Goal: Ask a question

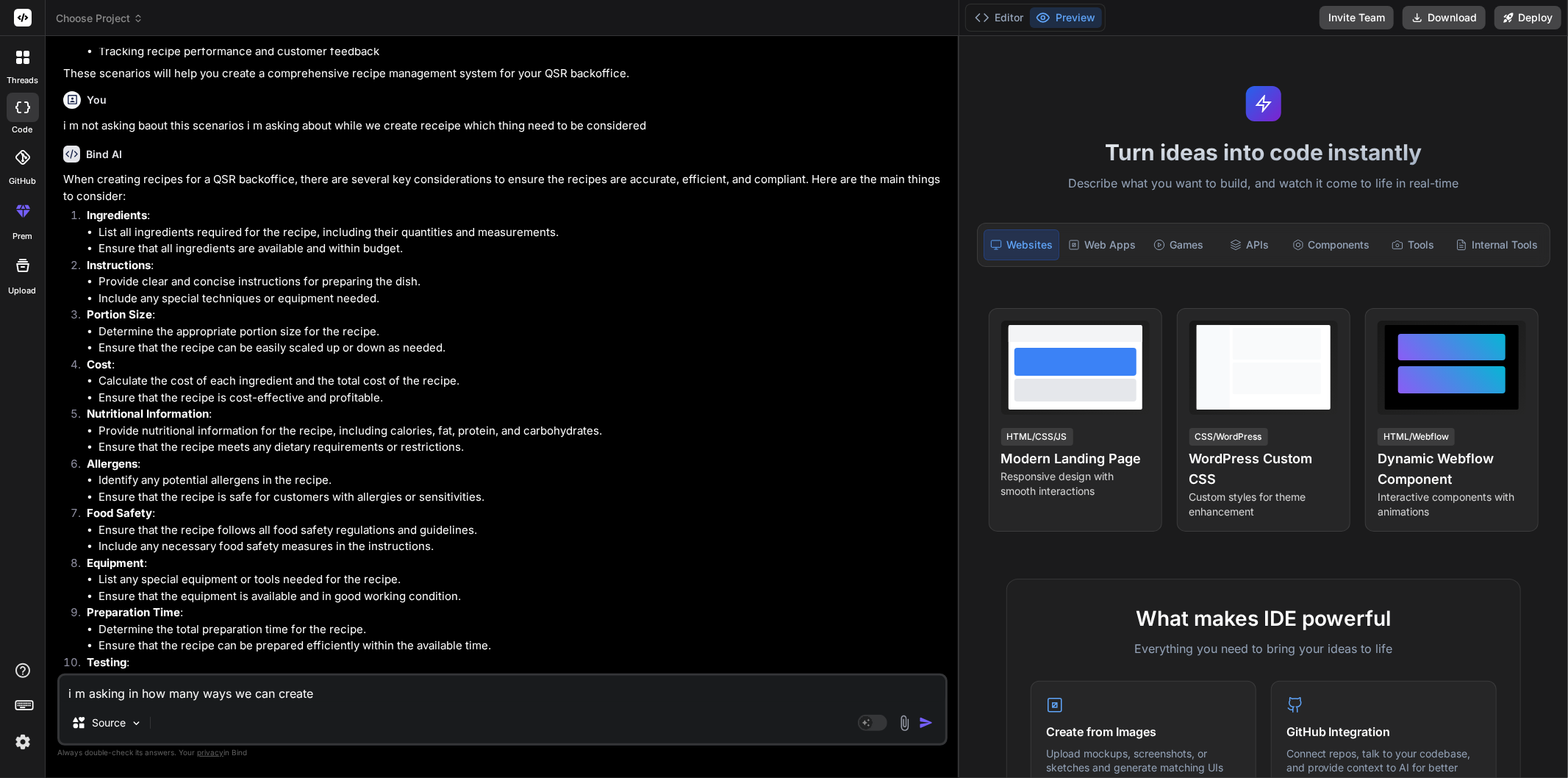
scroll to position [915, 0]
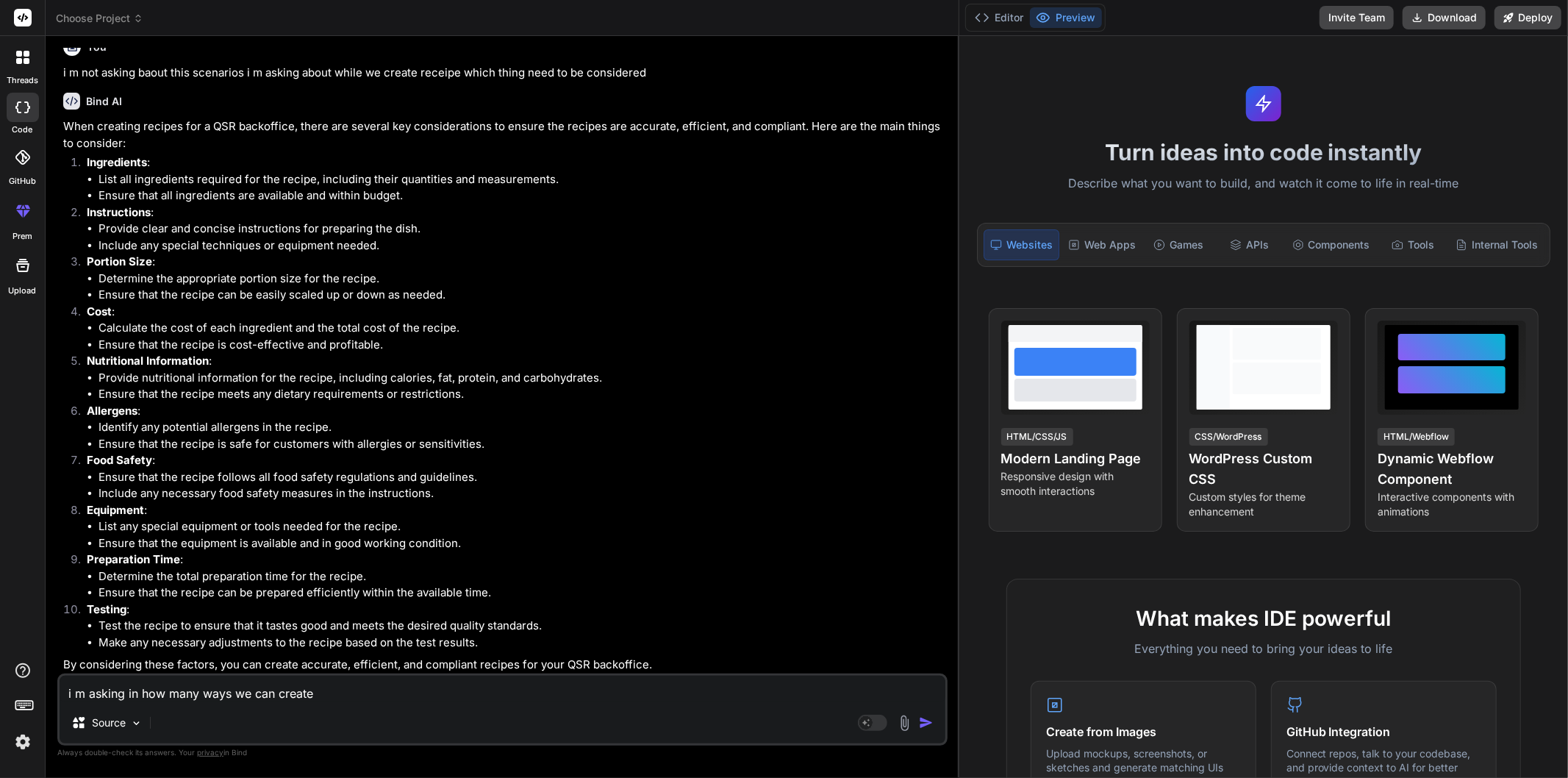
click at [317, 694] on textarea "i m asking in how many ways we can create" at bounding box center [502, 689] width 886 height 26
type textarea "i m asking in how many ways we can create"
type textarea "x"
type textarea "i m asking in how many ways we can create r"
type textarea "x"
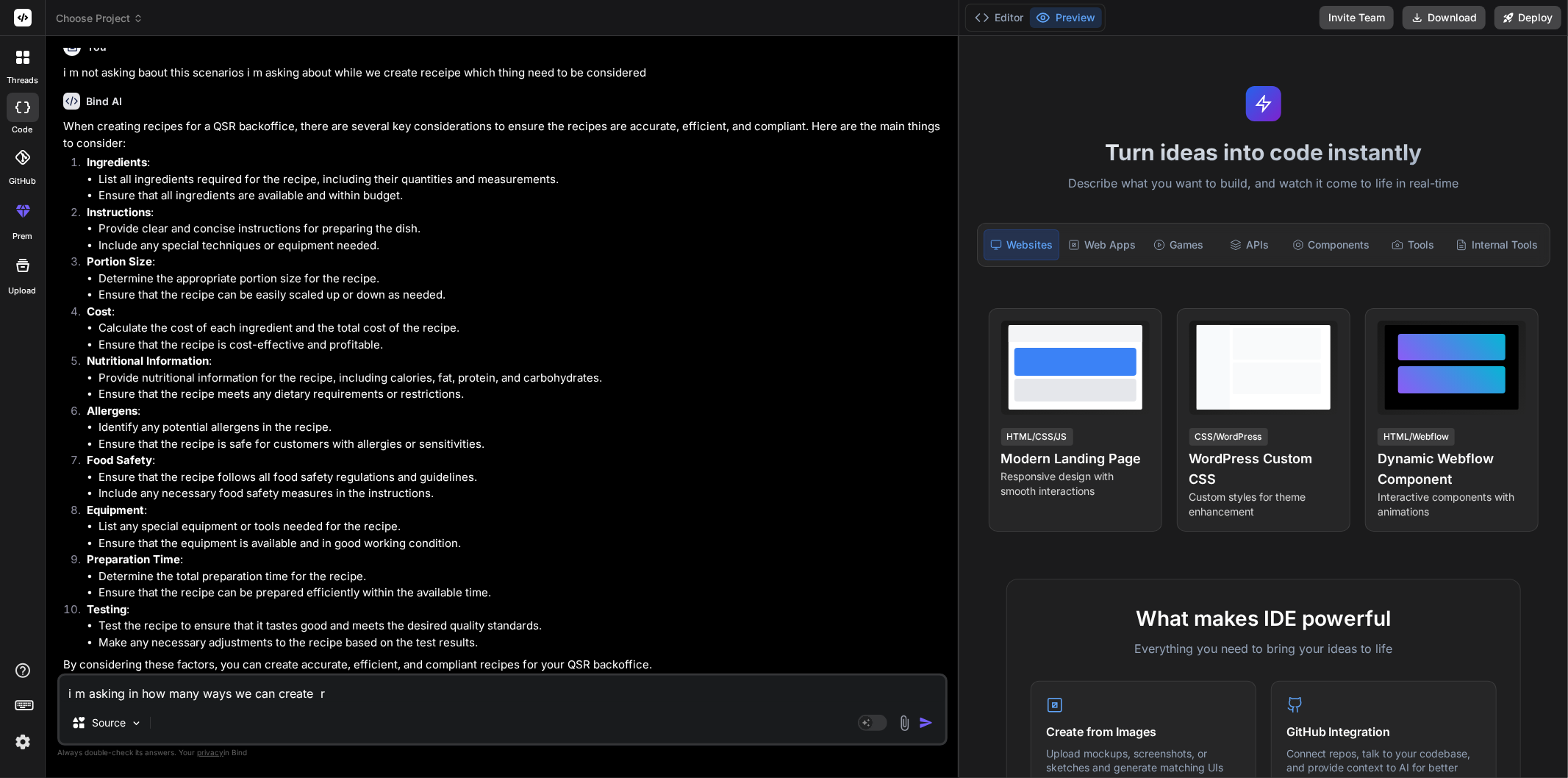
type textarea "i m asking in how many ways we can create re"
type textarea "x"
type textarea "i m asking in how many ways we can create rec"
type textarea "x"
type textarea "i m asking in how many ways we can create rece"
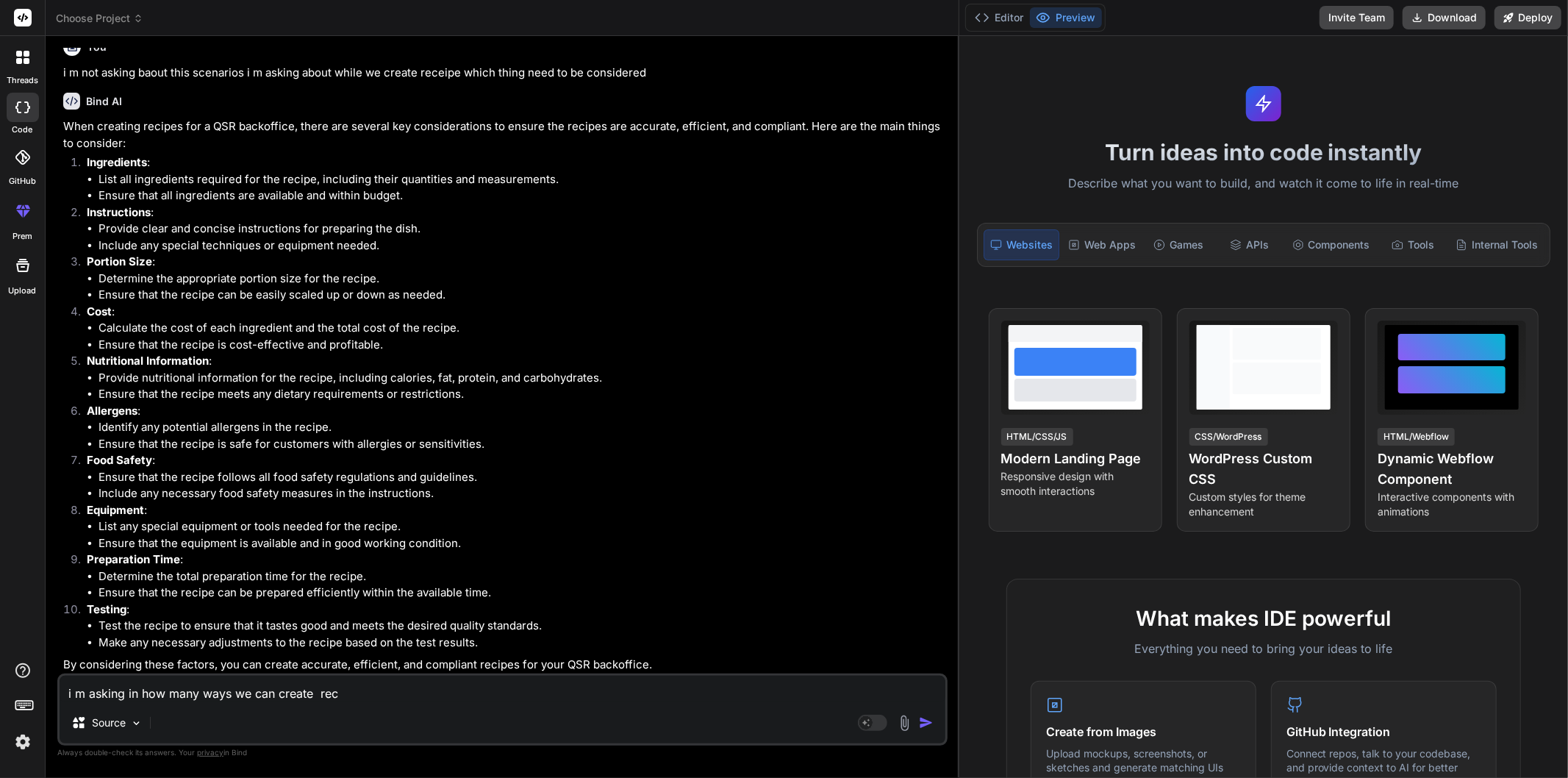
type textarea "x"
type textarea "i m asking in how many ways we can create recei"
type textarea "x"
type textarea "i m asking in how many ways we can create receip"
type textarea "x"
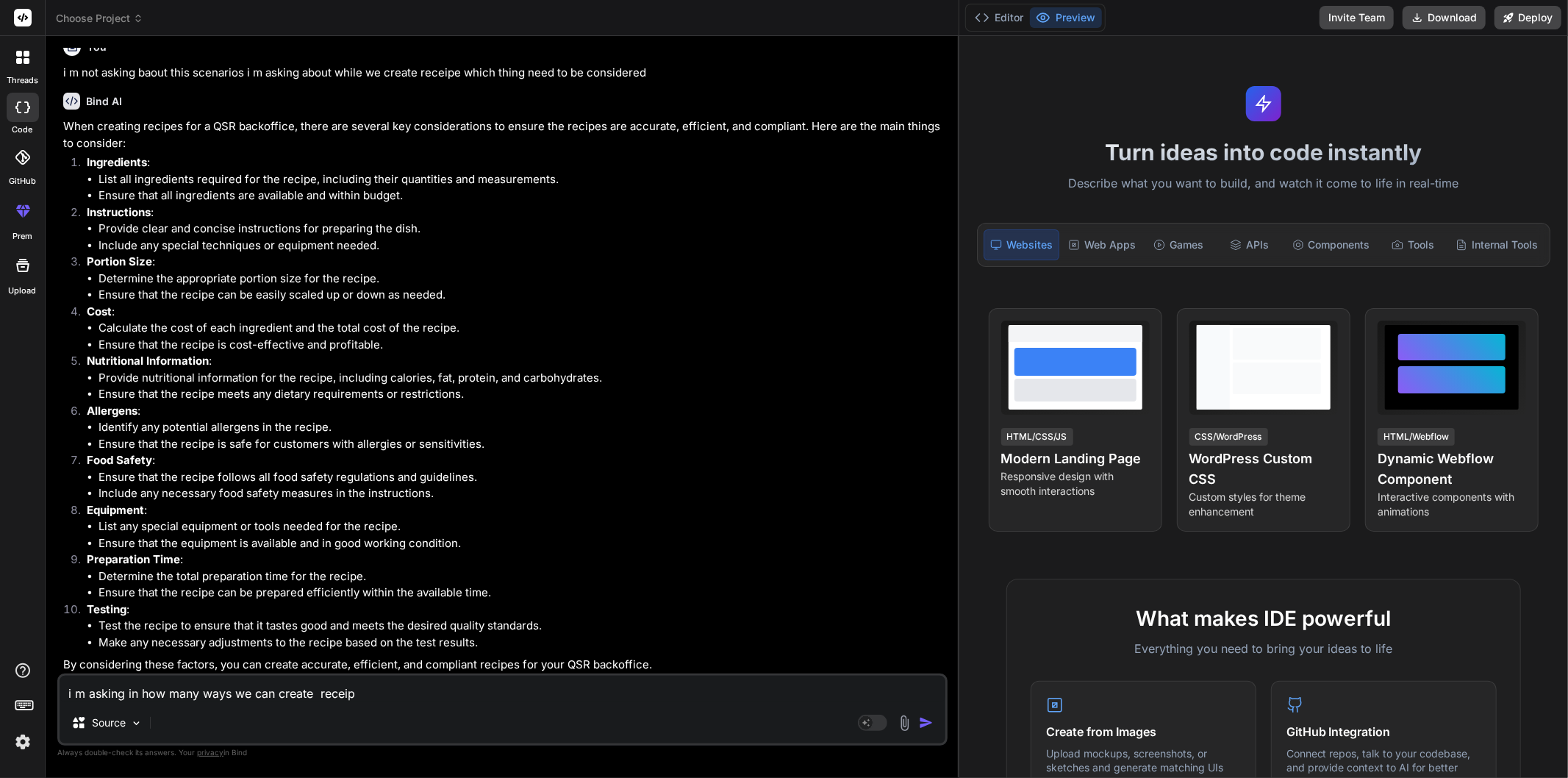
type textarea "i m asking in how many ways we can create receipe"
type textarea "x"
type textarea "i m asking in how many ways we can create receipe"
type textarea "x"
type textarea "i m asking in how many ways we can create receipe ,"
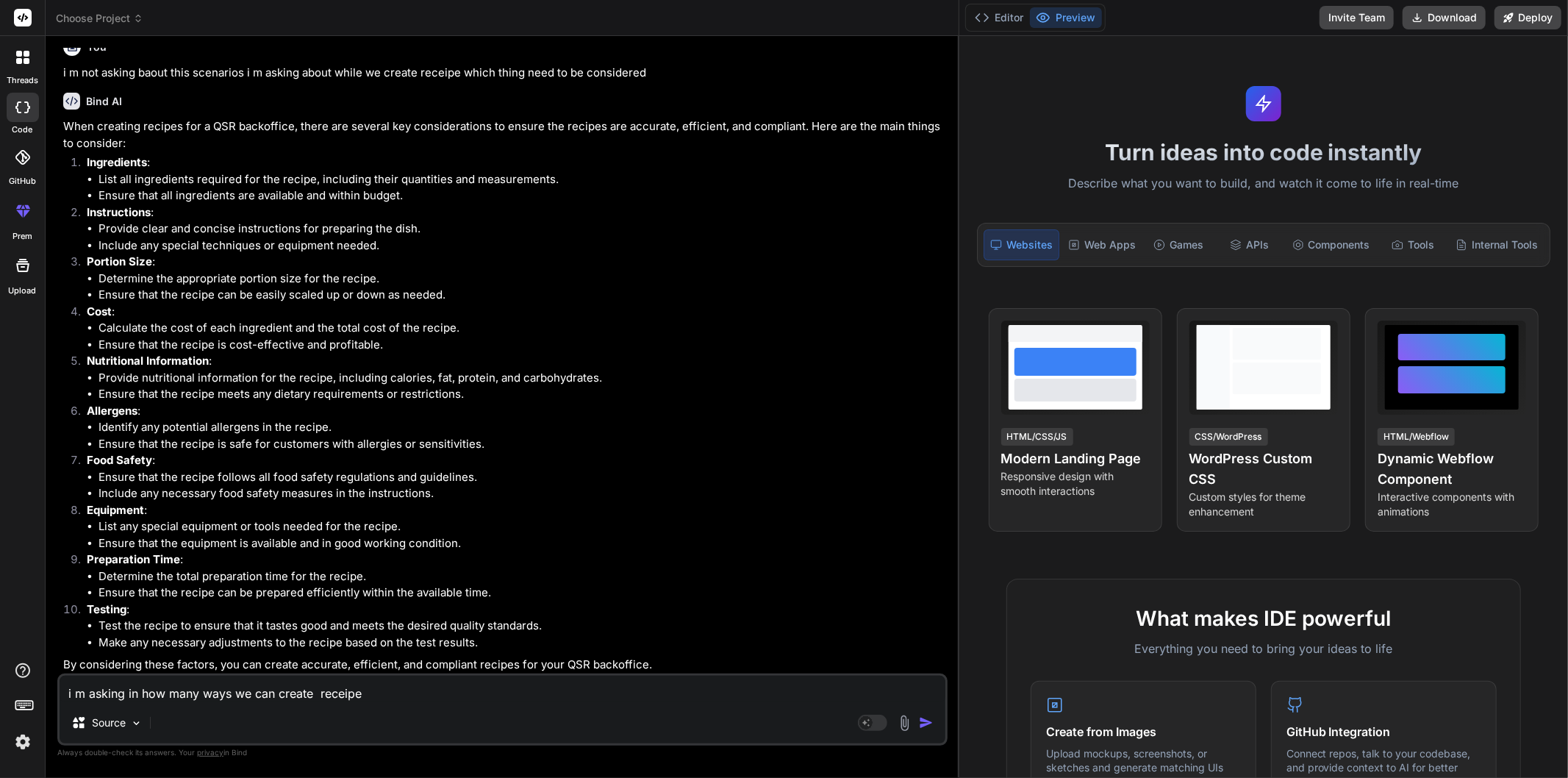
type textarea "x"
type textarea "i m asking in how many ways we can create receipe ,"
type textarea "x"
type textarea "i m asking in how many ways we can create receipe , w"
type textarea "x"
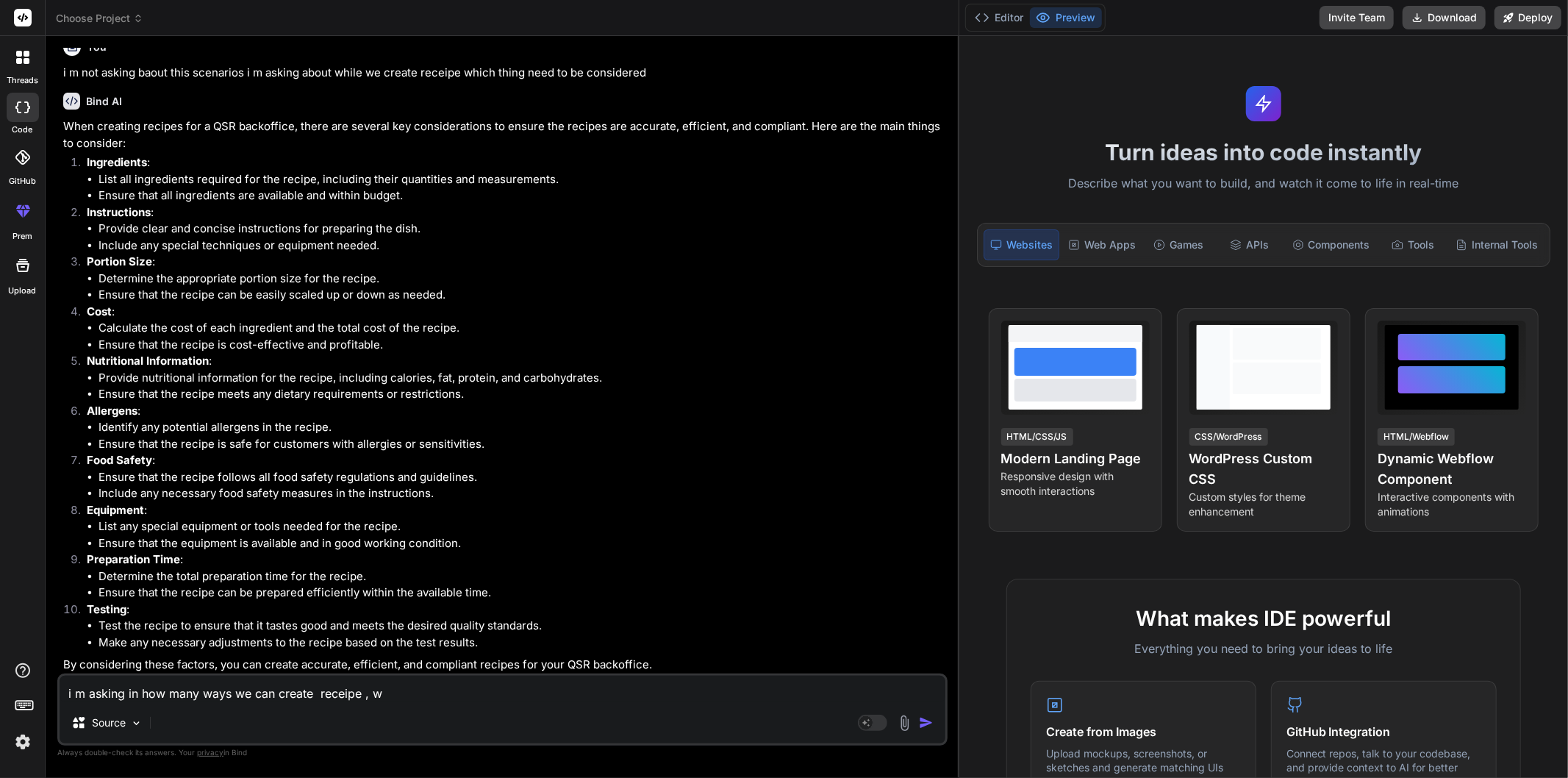
type textarea "i m asking in how many ways we can create receipe , wh"
type textarea "x"
type textarea "i m asking in how many ways we can create receipe , wha"
type textarea "x"
type textarea "i m asking in how many ways we can create receipe , what"
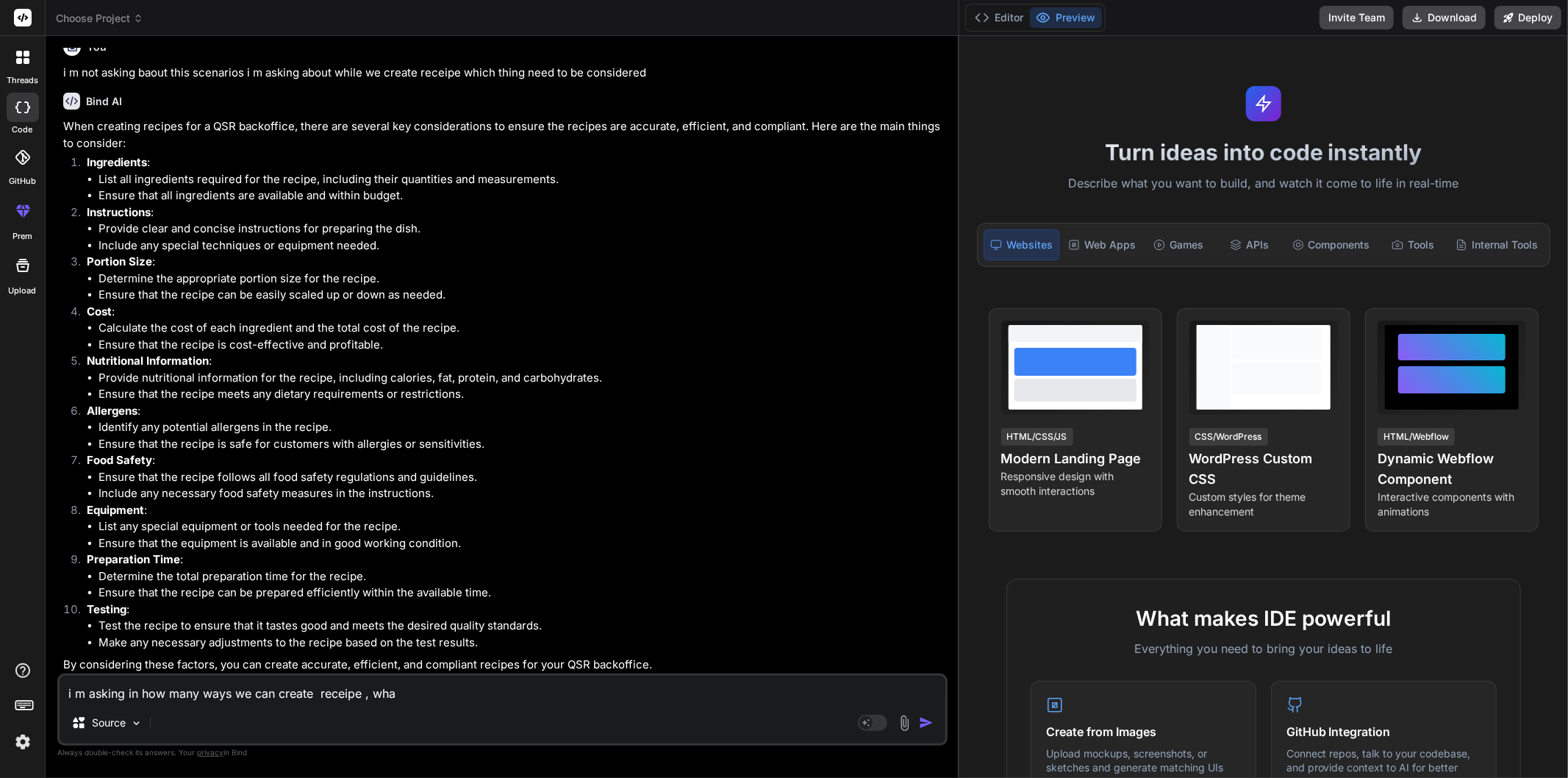
type textarea "x"
type textarea "i m asking in how many ways we can create receipe , what"
type textarea "x"
type textarea "i m asking in how many ways we can create receipe , what c"
type textarea "x"
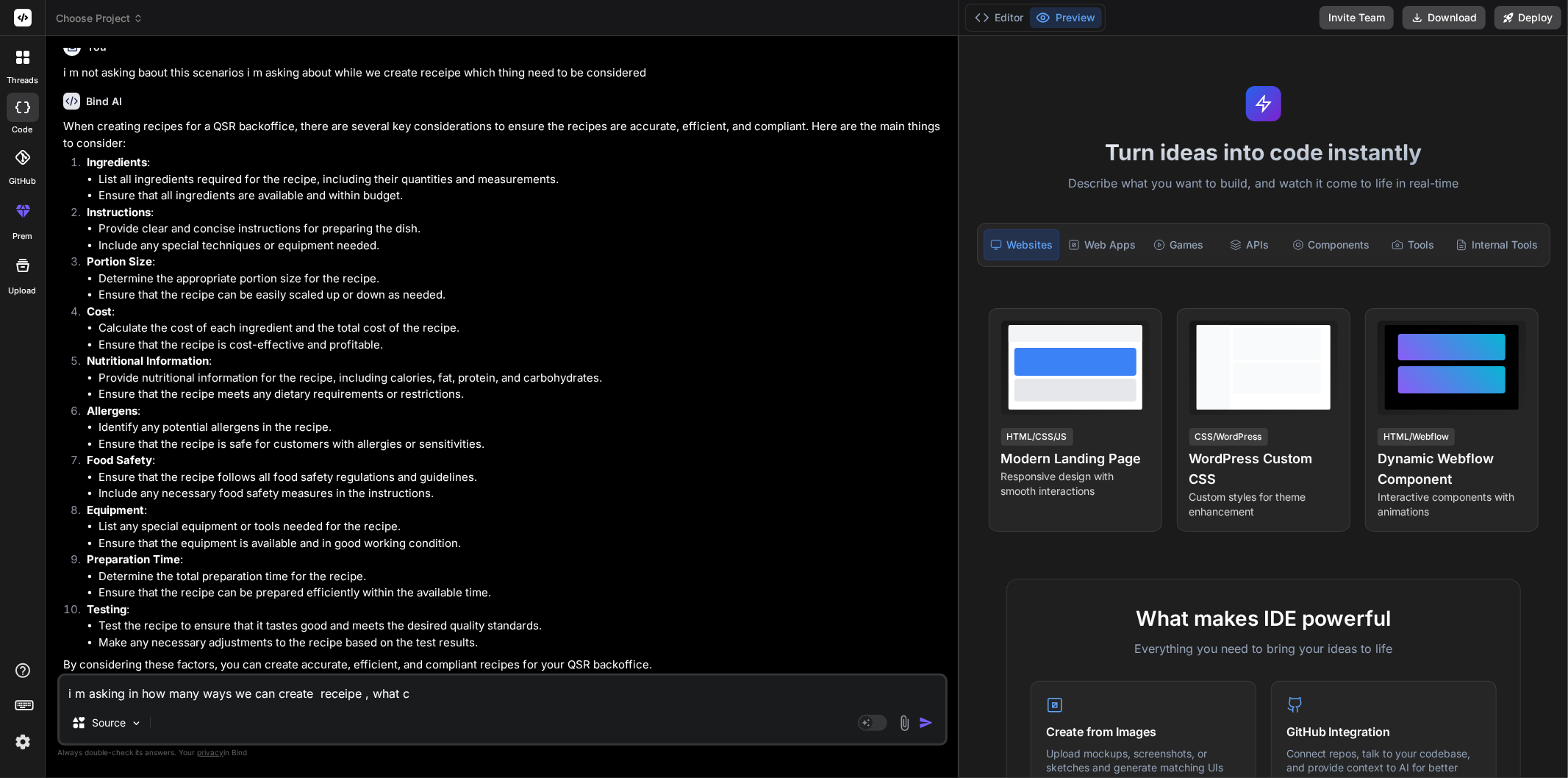
type textarea "i m asking in how many ways we can create receipe , what co"
type textarea "x"
type textarea "i m asking in how many ways we can create receipe , what cou"
type textarea "x"
type textarea "i m asking in how many ways we can create receipe , what coul"
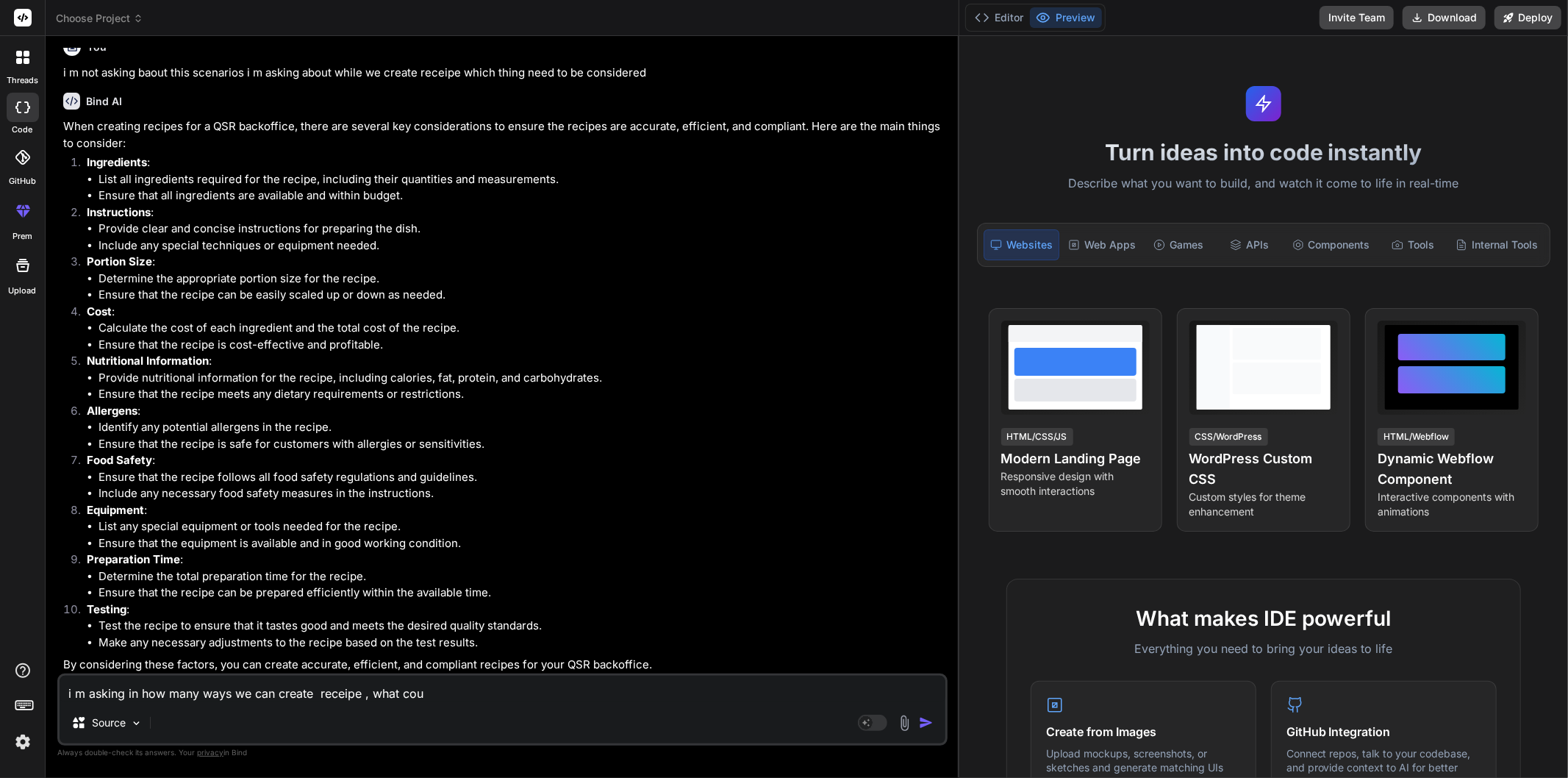
type textarea "x"
type textarea "i m asking in how many ways we can create receipe , what could"
type textarea "x"
type textarea "i m asking in how many ways we can create receipe , what could"
type textarea "x"
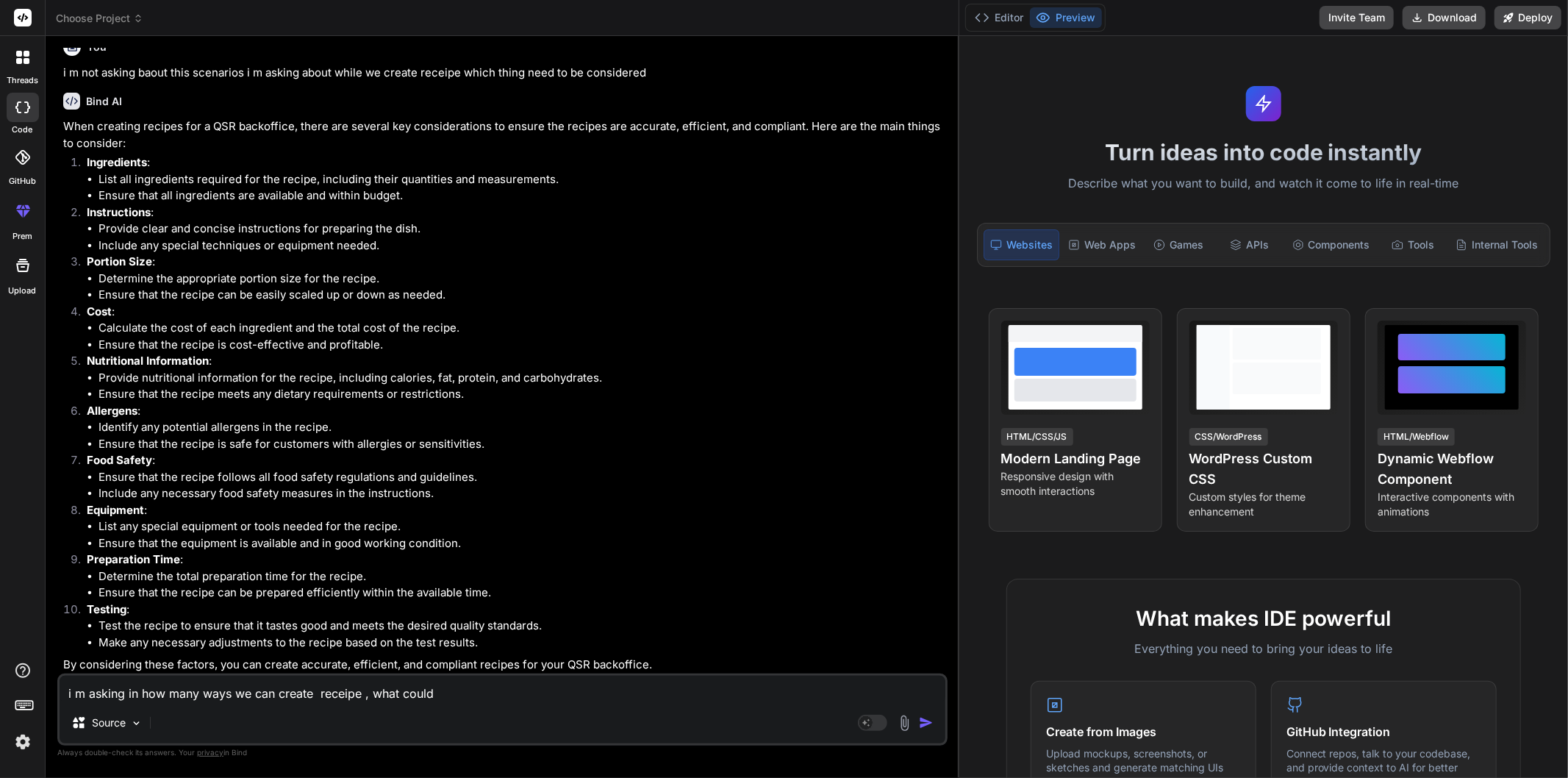
type textarea "i m asking in how many ways we can create receipe , what could b"
type textarea "x"
type textarea "i m asking in how many ways we can create receipe , what could be"
type textarea "x"
type textarea "i m asking in how many ways we can create receipe , what could be"
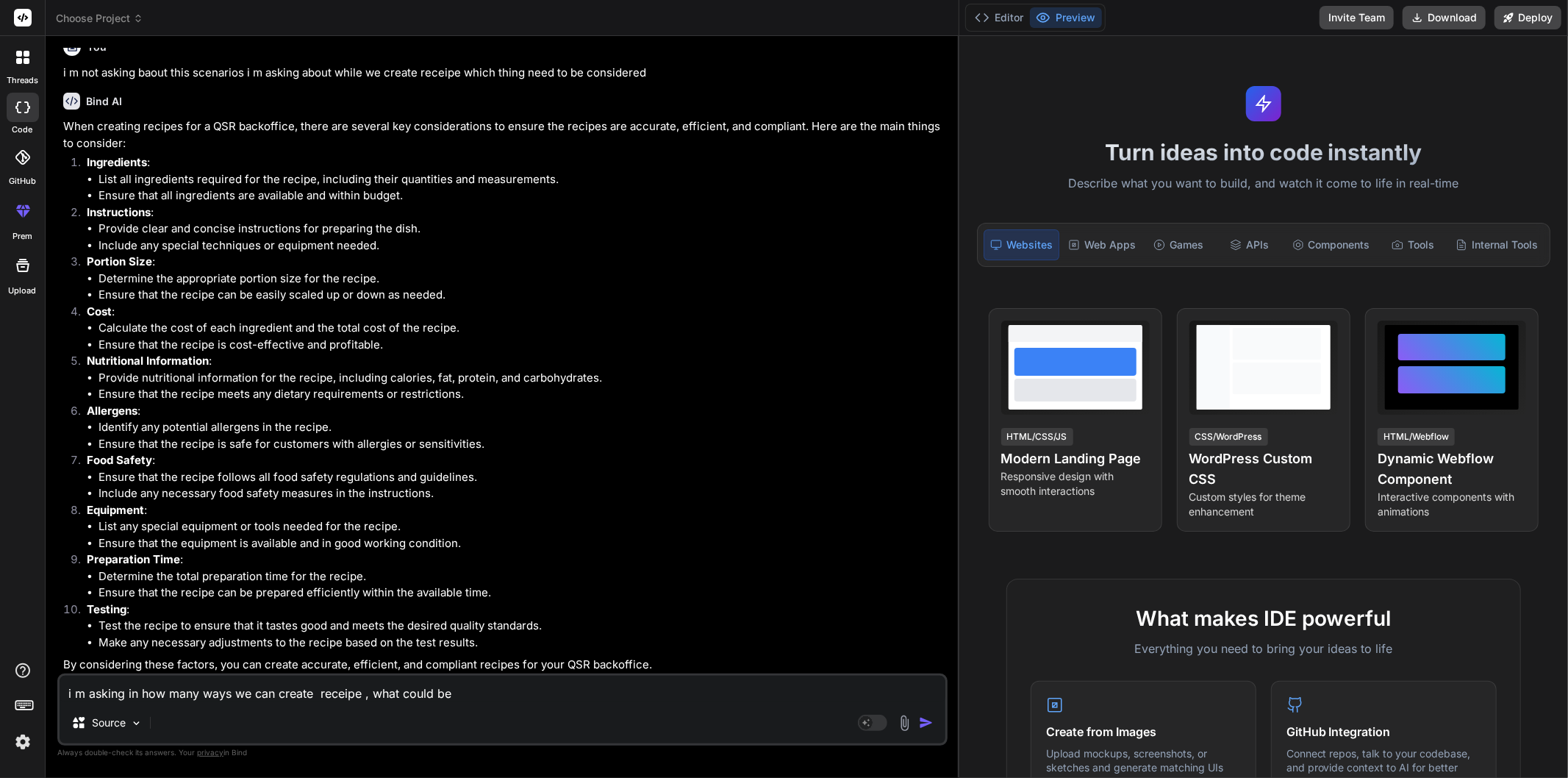
type textarea "x"
type textarea "i m asking in how many ways we can create receipe , what could be t"
type textarea "x"
type textarea "i m asking in how many ways we can create receipe , what could be th"
type textarea "x"
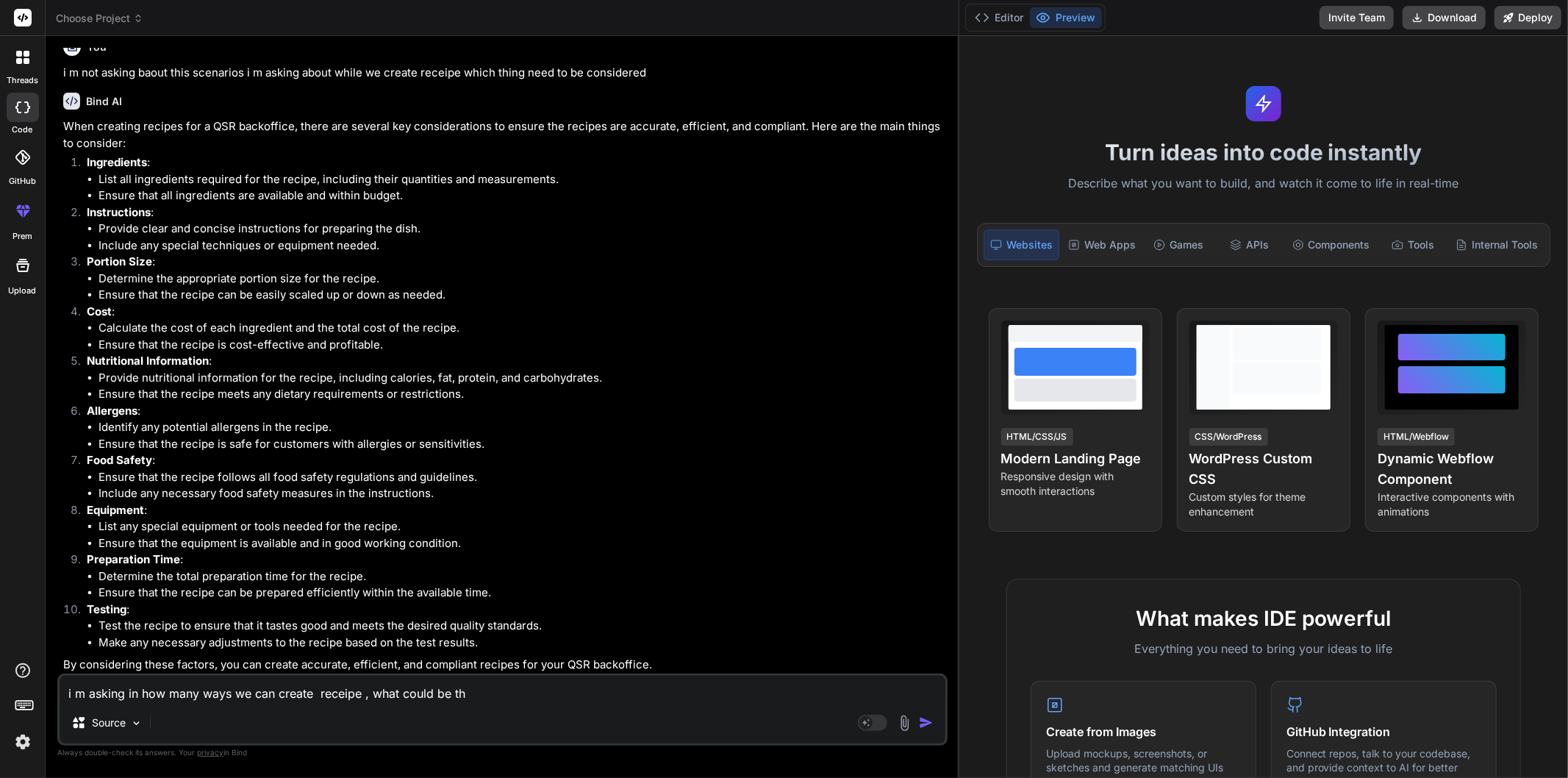
type textarea "i m asking in how many ways we can create receipe , what could be the"
type textarea "x"
type textarea "i m asking in how many ways we can create receipe , what could be the"
type textarea "x"
type textarea "i m asking in how many ways we can create receipe , what could be the c"
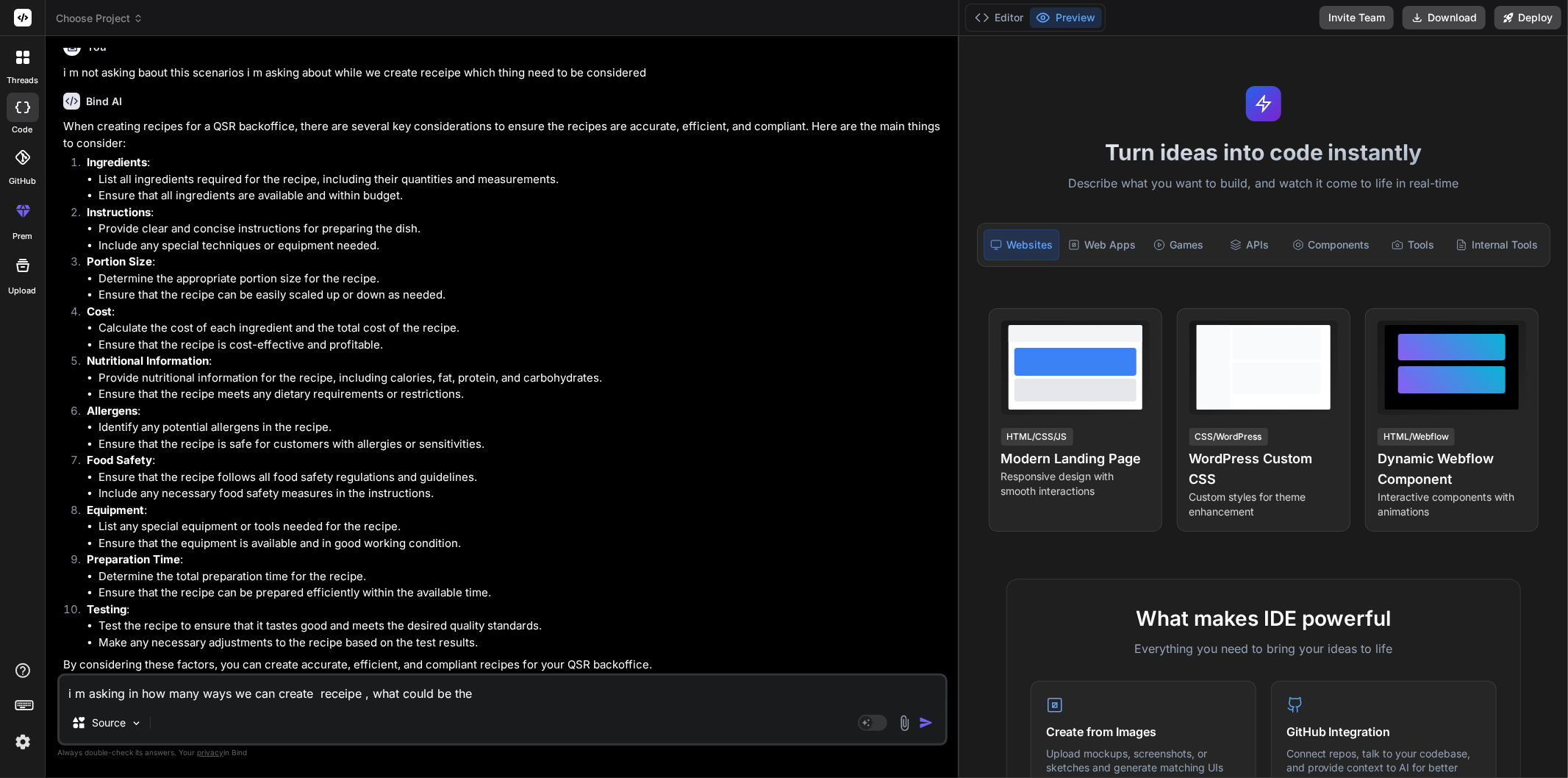
type textarea "x"
type textarea "i m asking in how many ways we can create receipe , what could be the ch"
type textarea "x"
type textarea "i m asking in how many ways we can create receipe , what could be the cha"
type textarea "x"
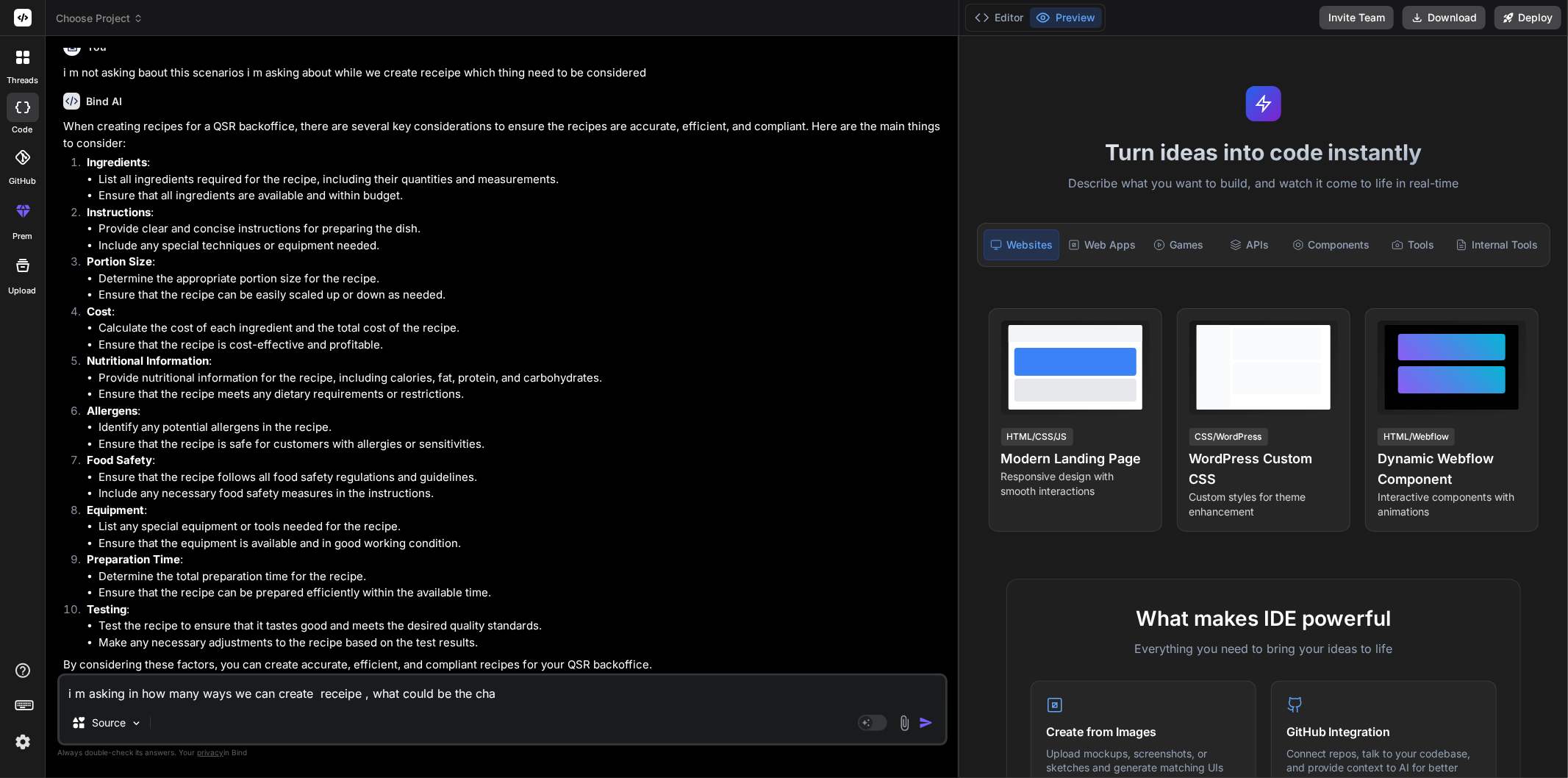
type textarea "i m asking in how many ways we can create receipe , what could be the chal"
type textarea "x"
type textarea "i m asking in how many ways we can create receipe , what could be the chall"
type textarea "x"
type textarea "i m asking in how many ways we can create receipe , what could be the challe"
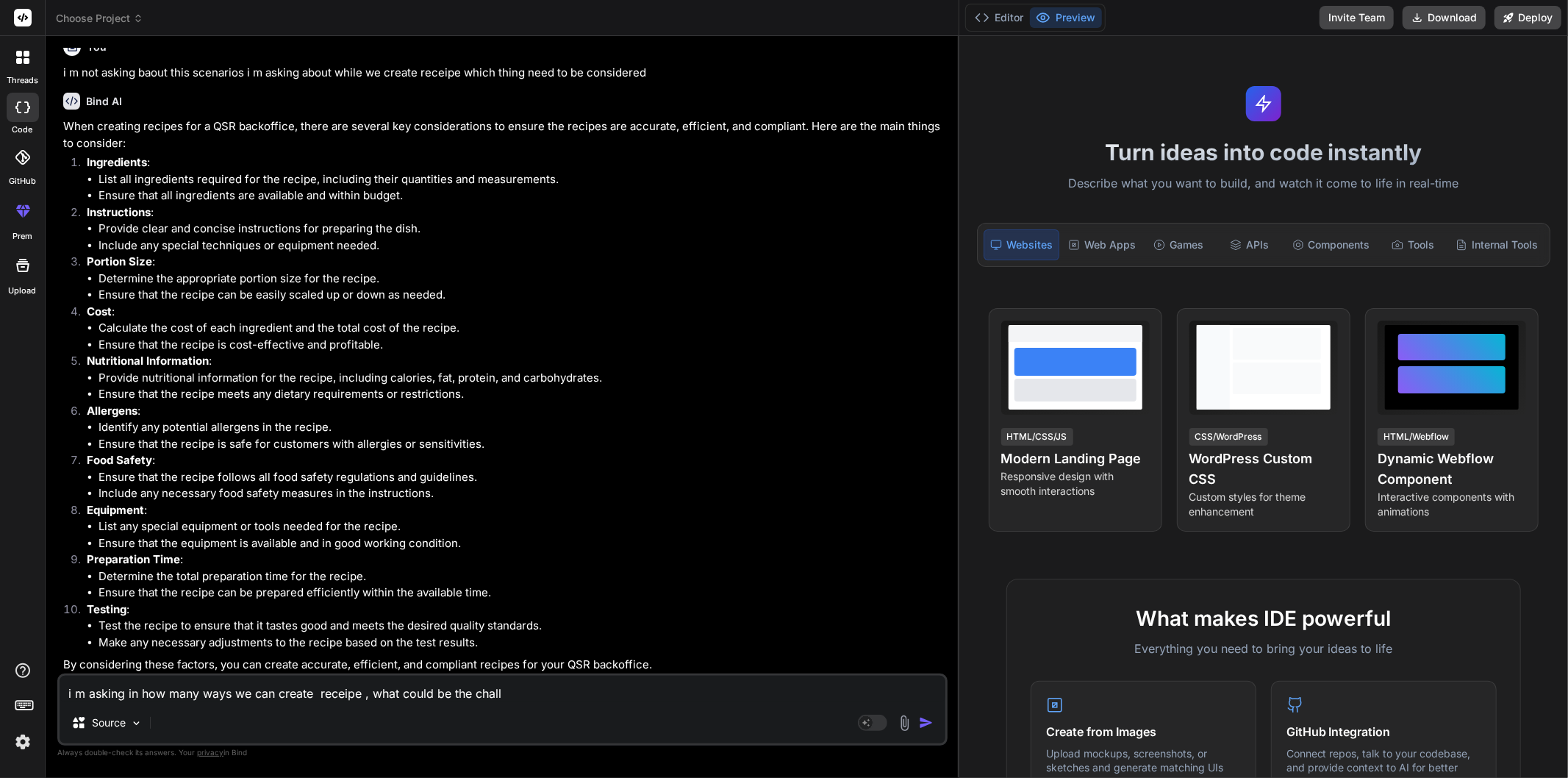
type textarea "x"
type textarea "i m asking in how many ways we can create receipe , what could be the challen"
type textarea "x"
type textarea "i m asking in how many ways we can create receipe , what could be the challeng"
type textarea "x"
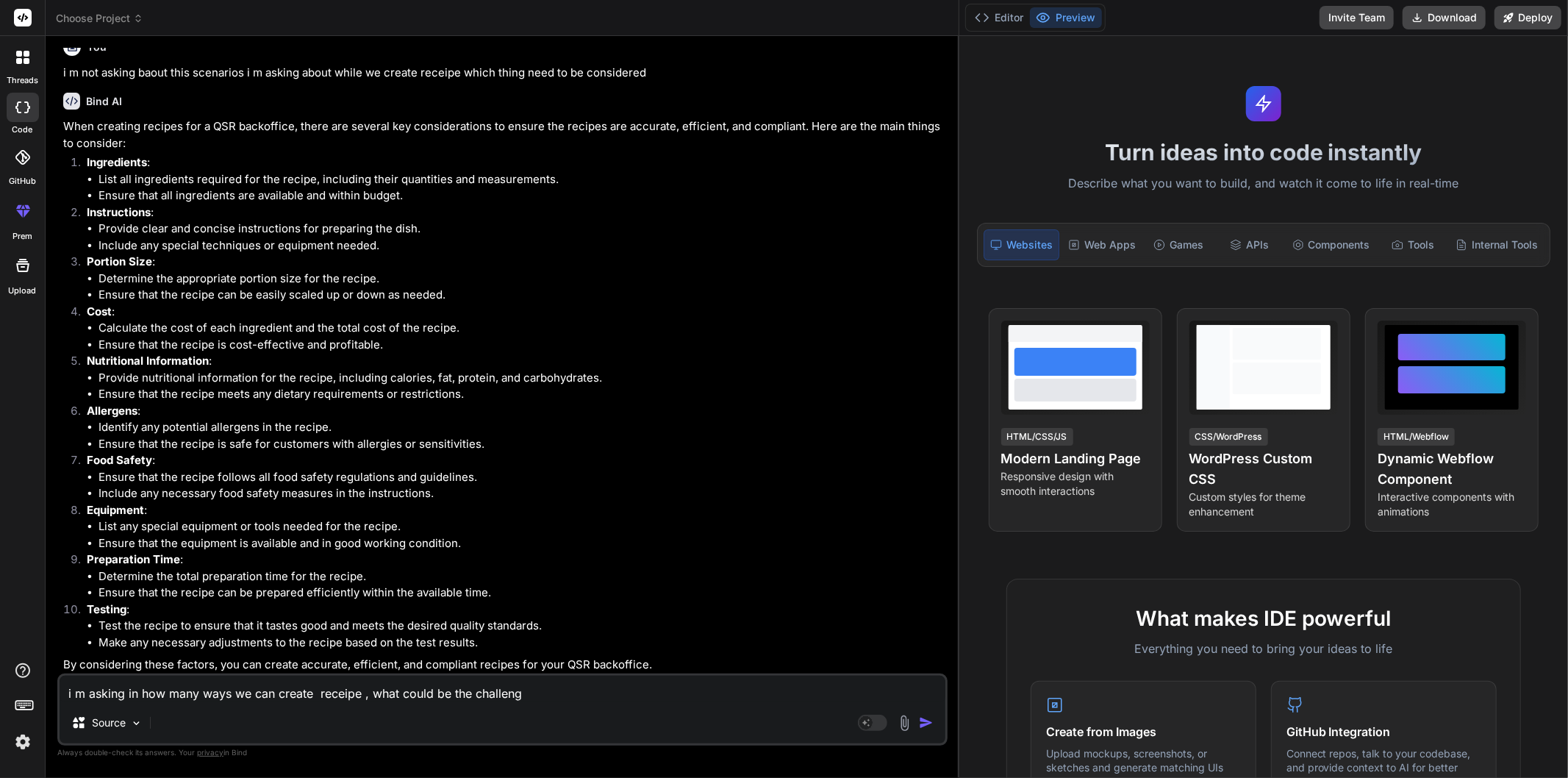
type textarea "i m asking in how many ways we can create receipe , what could be the challenge"
type textarea "x"
type textarea "i m asking in how many ways we can create receipe , what could be the challenges"
type textarea "x"
type textarea "i m asking in how many ways we can create receipe , what could be the challenges"
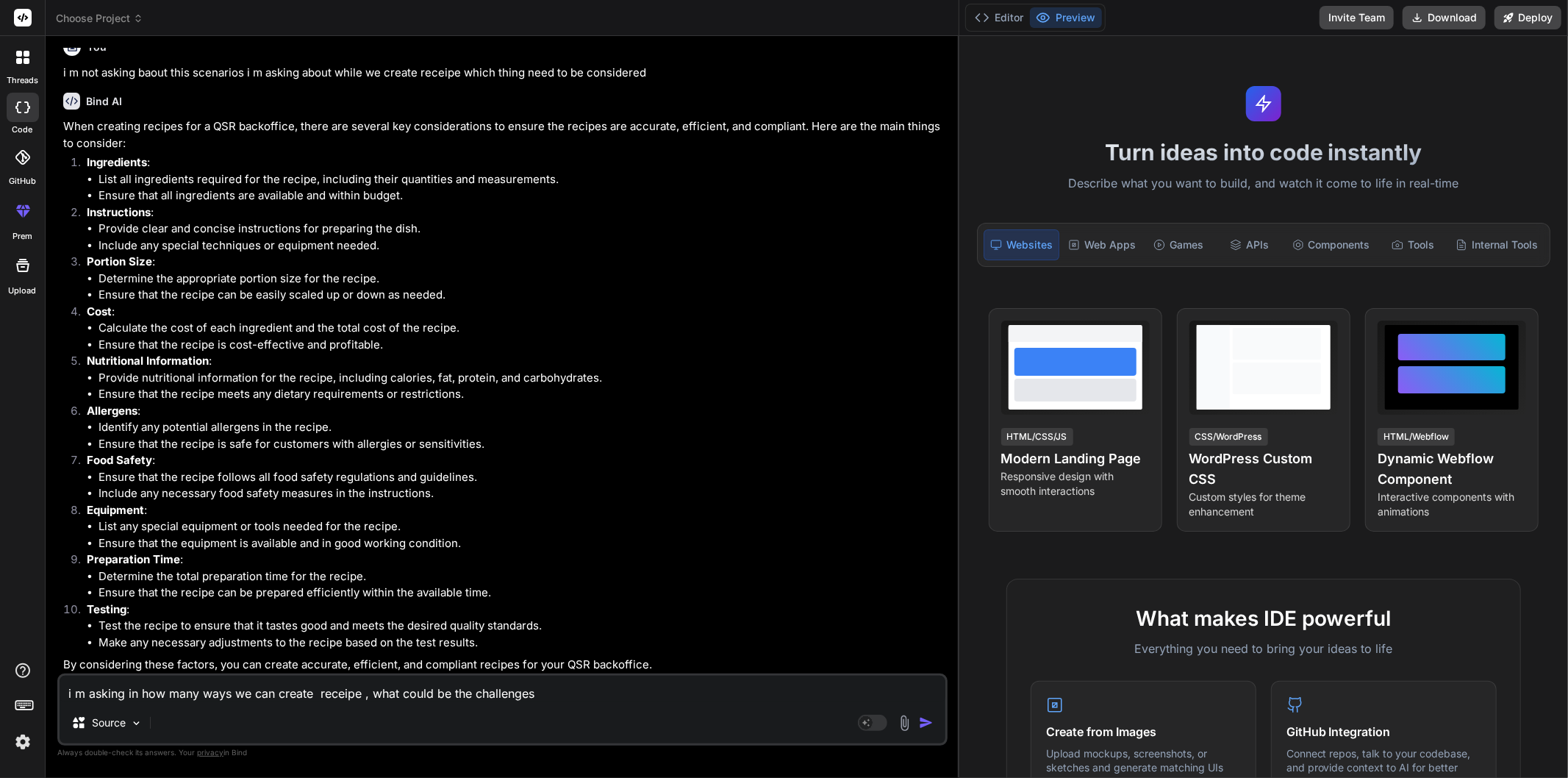
type textarea "x"
type textarea "i m asking in how many ways we can create receipe , what could be the challenge…"
type textarea "x"
type textarea "i m asking in how many ways we can create receipe , what could be the challenge…"
type textarea "x"
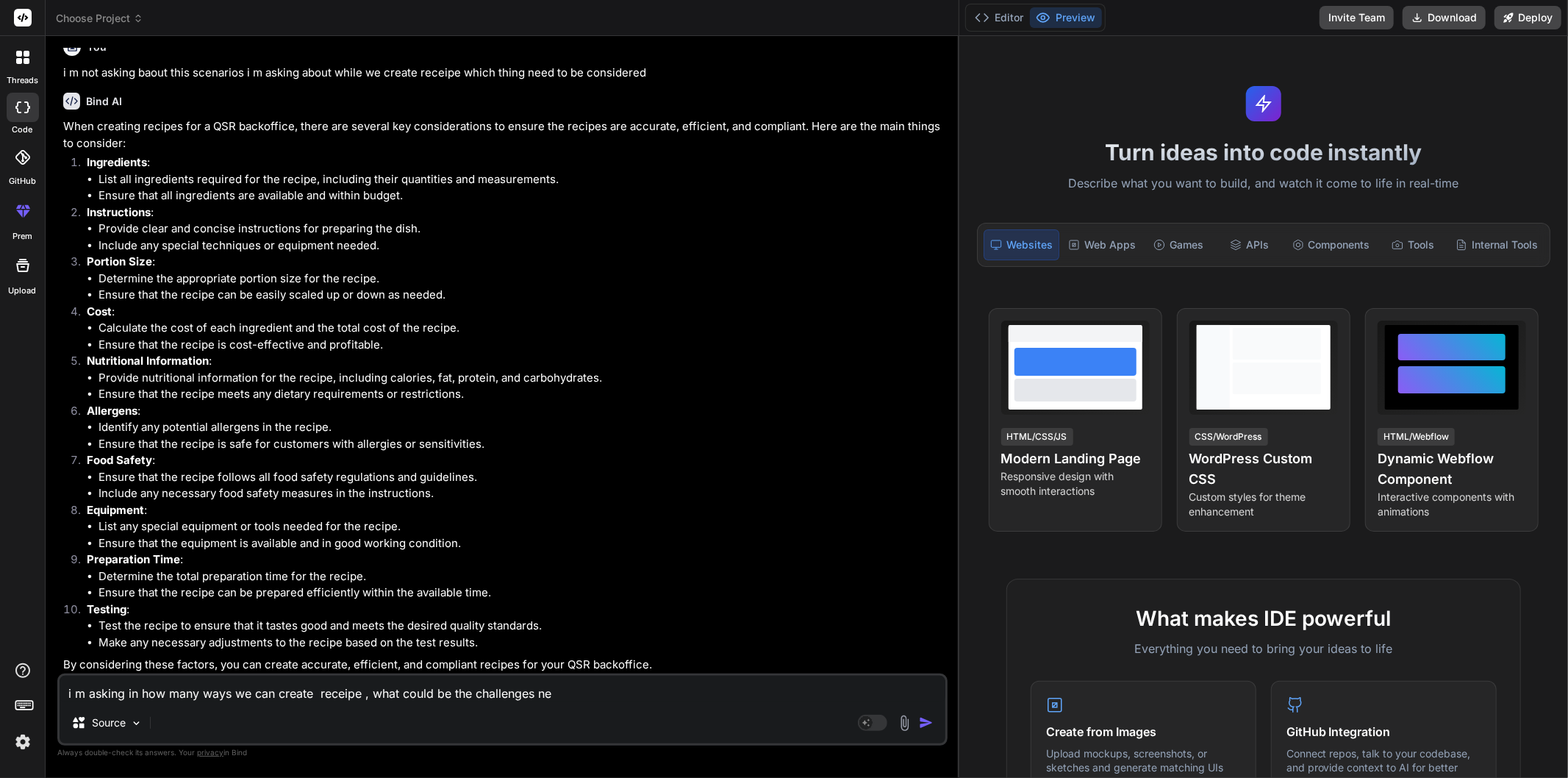
type textarea "i m asking in how many ways we can create receipe , what could be the challenge…"
type textarea "x"
type textarea "i m asking in how many ways we can create receipe , what could be the challenge…"
type textarea "x"
type textarea "i m asking in how many ways we can create receipe , what could be the challenge…"
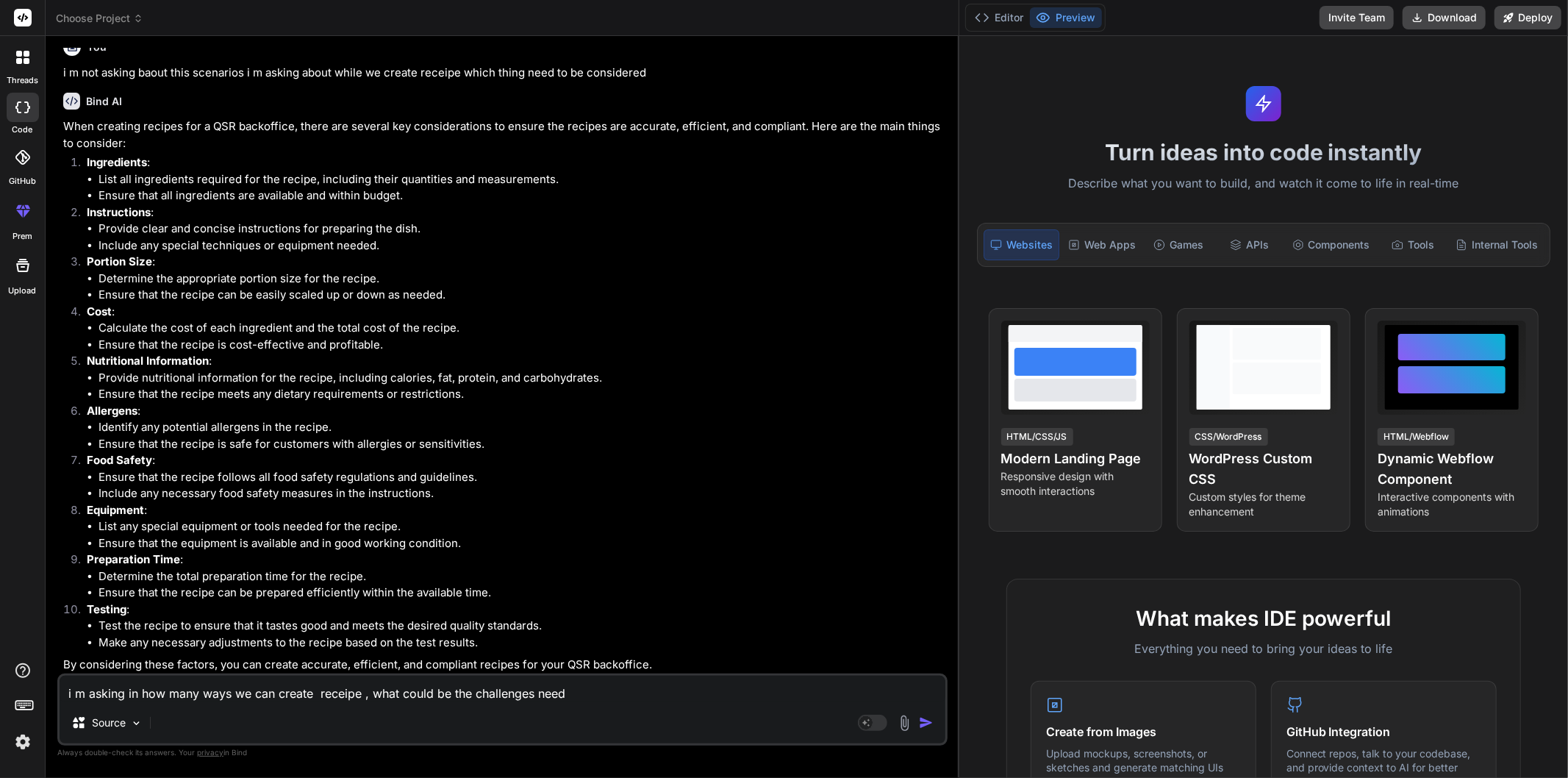
type textarea "x"
type textarea "i m asking in how many ways we can create receipe , what could be the challenge…"
type textarea "x"
type textarea "i m asking in how many ways we can create receipe , what could be the challenge…"
type textarea "x"
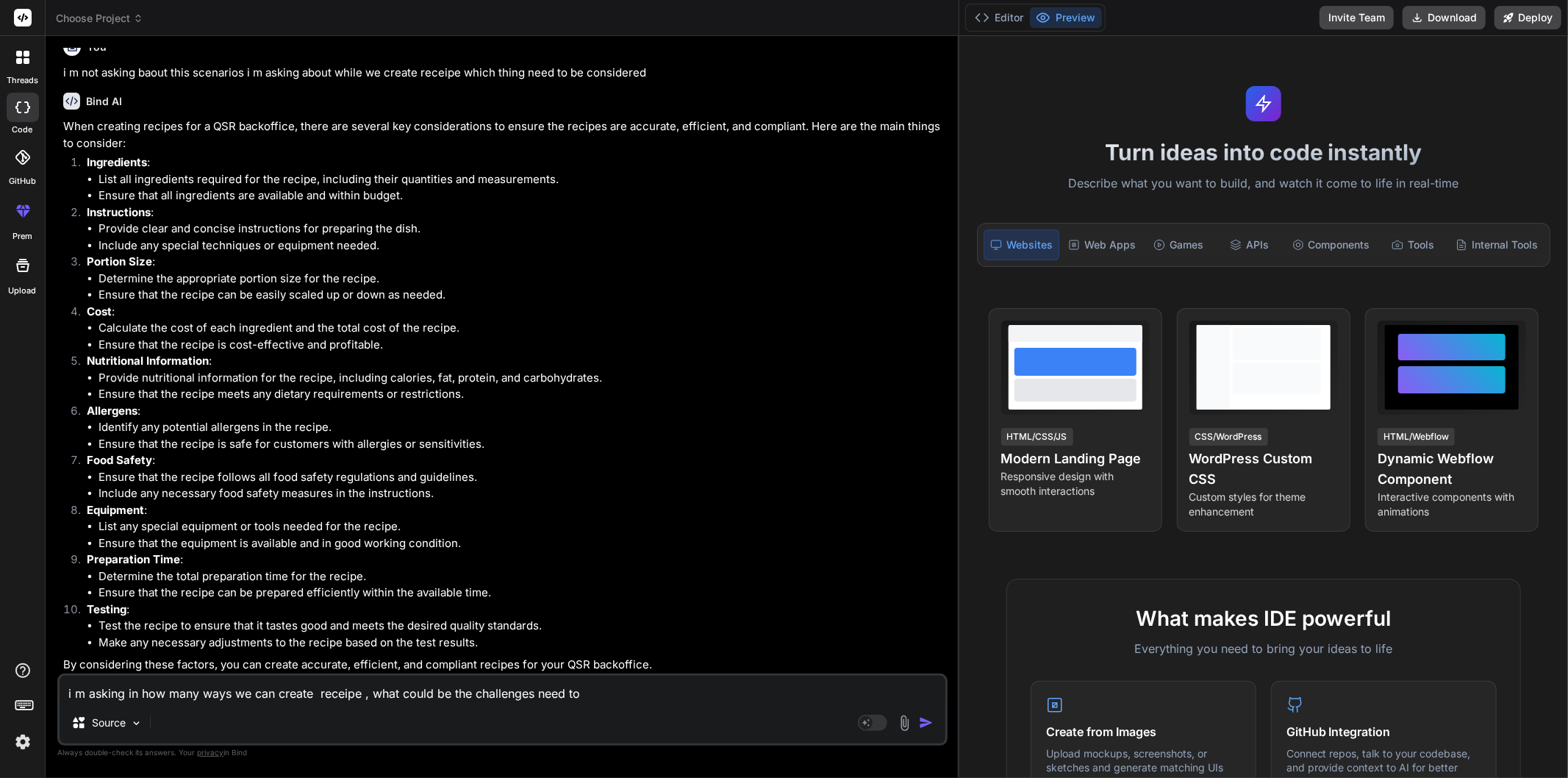
type textarea "i m asking in how many ways we can create receipe , what could be the challenge…"
type textarea "x"
type textarea "i m asking in how many ways we can create receipe , what could be the challenge…"
type textarea "x"
type textarea "i m asking in how many ways we can create receipe , what could be the challenge…"
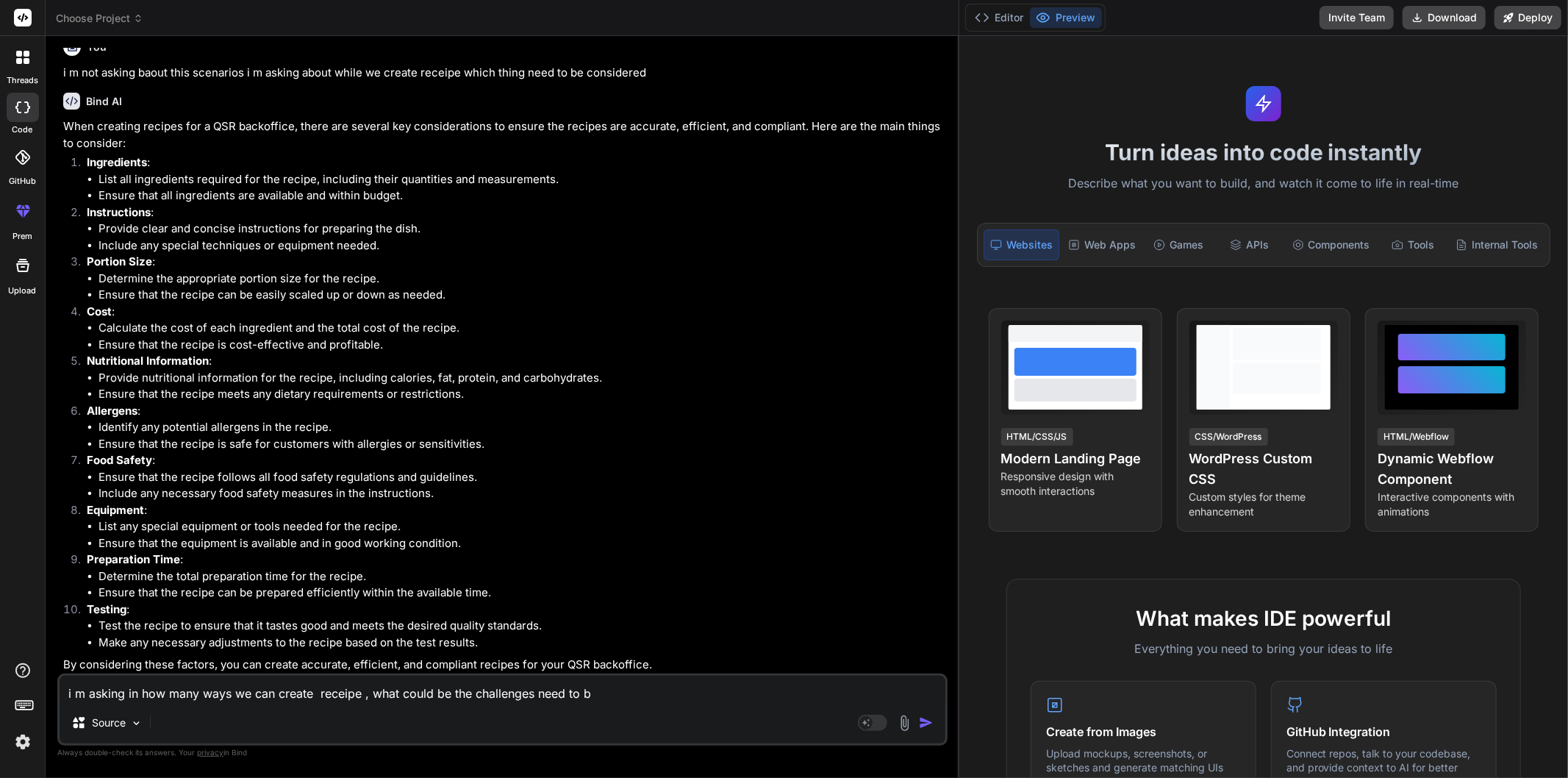
type textarea "x"
type textarea "i m asking in how many ways we can create receipe , what could be the challenge…"
type textarea "x"
type textarea "i m asking in how many ways we can create receipe , what could be the challenge…"
type textarea "x"
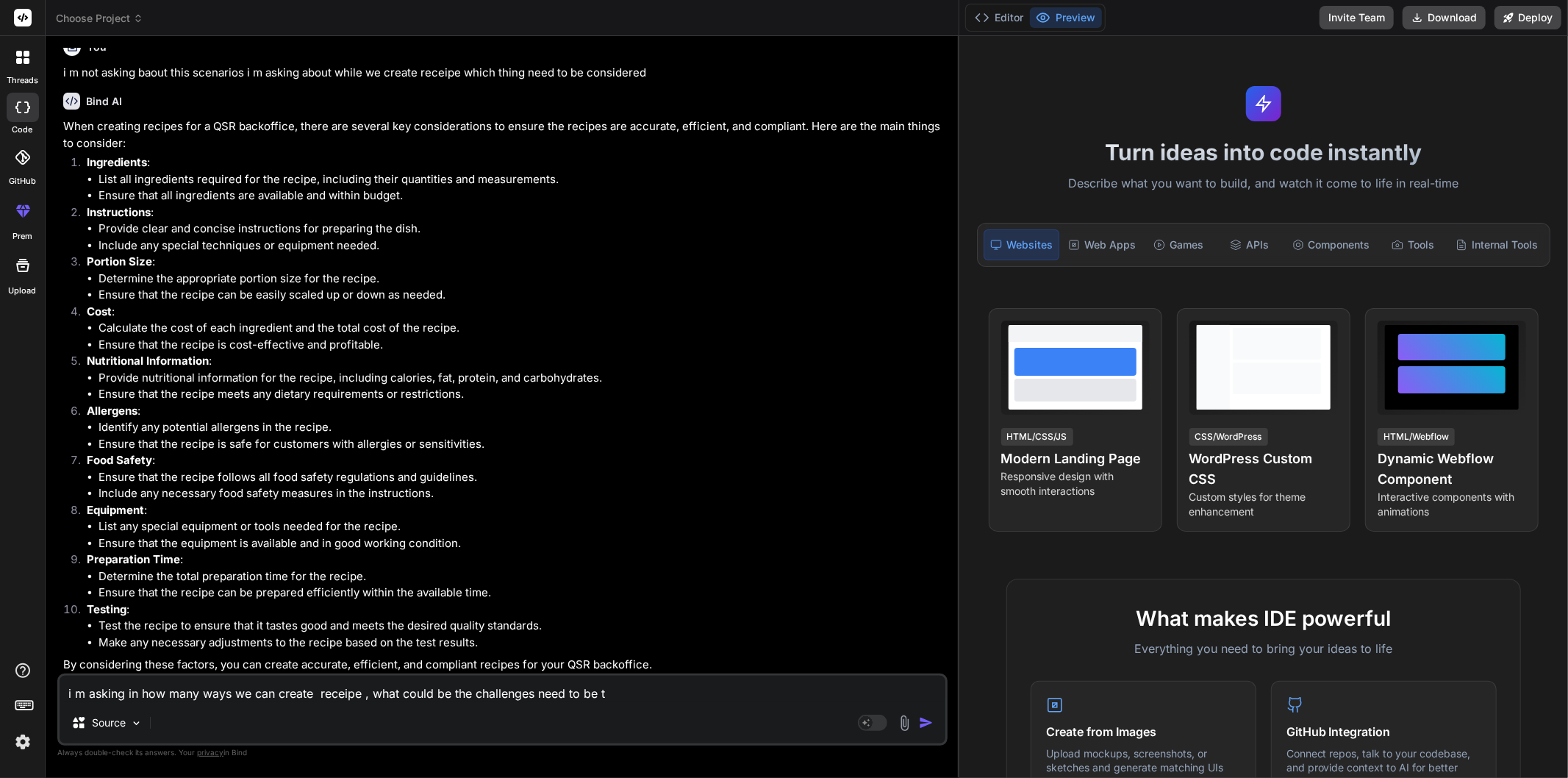
type textarea "i m asking in how many ways we can create receipe , what could be the challenge…"
type textarea "x"
type textarea "i m asking in how many ways we can create receipe , what could be the challenge…"
type textarea "x"
type textarea "i m asking in how many ways we can create receipe , what could be the challenge…"
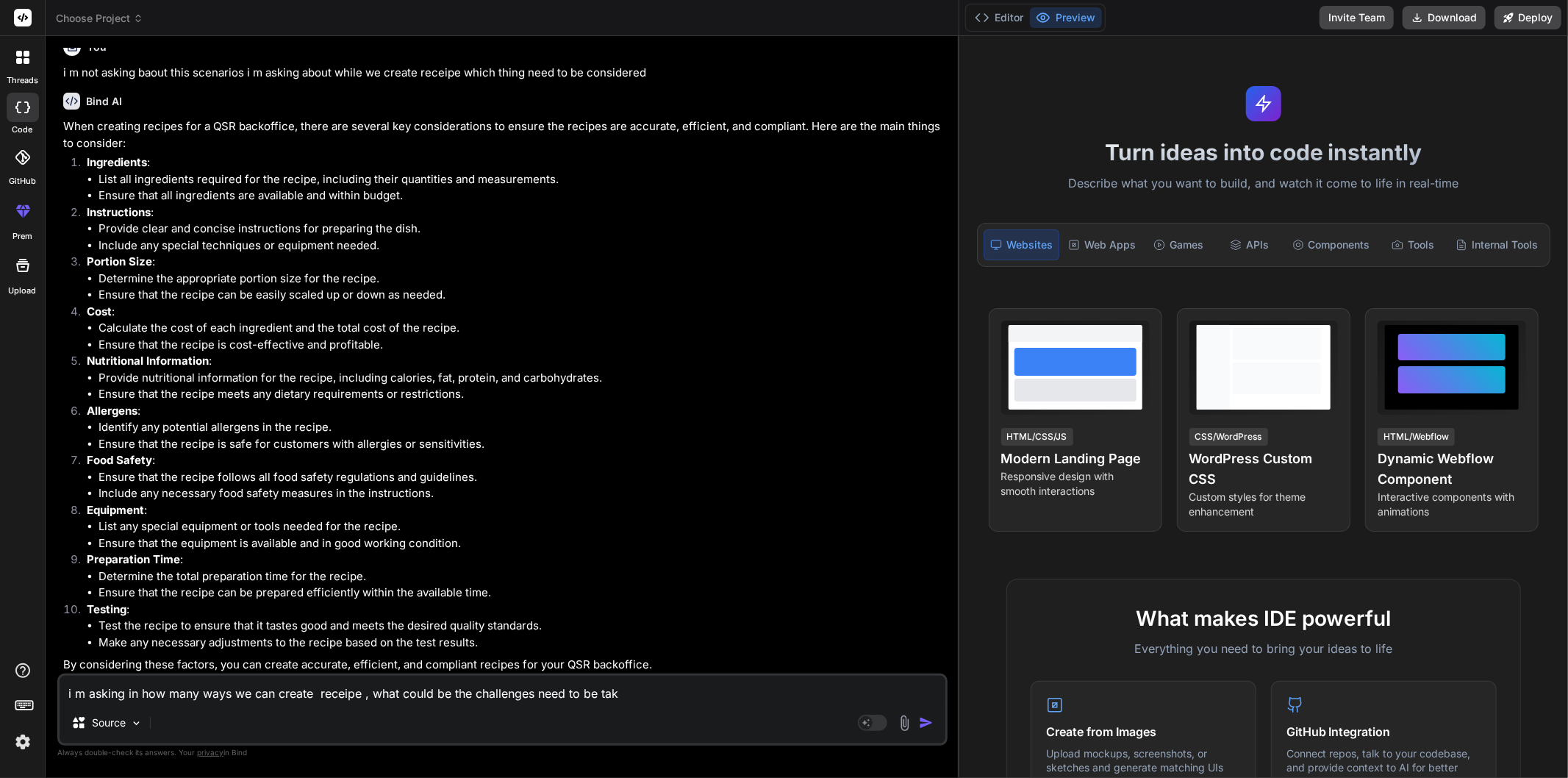
type textarea "x"
type textarea "i m asking in how many ways we can create receipe , what could be the challenge…"
type textarea "x"
type textarea "i m asking in how many ways we can create receipe , what could be the challenge…"
type textarea "x"
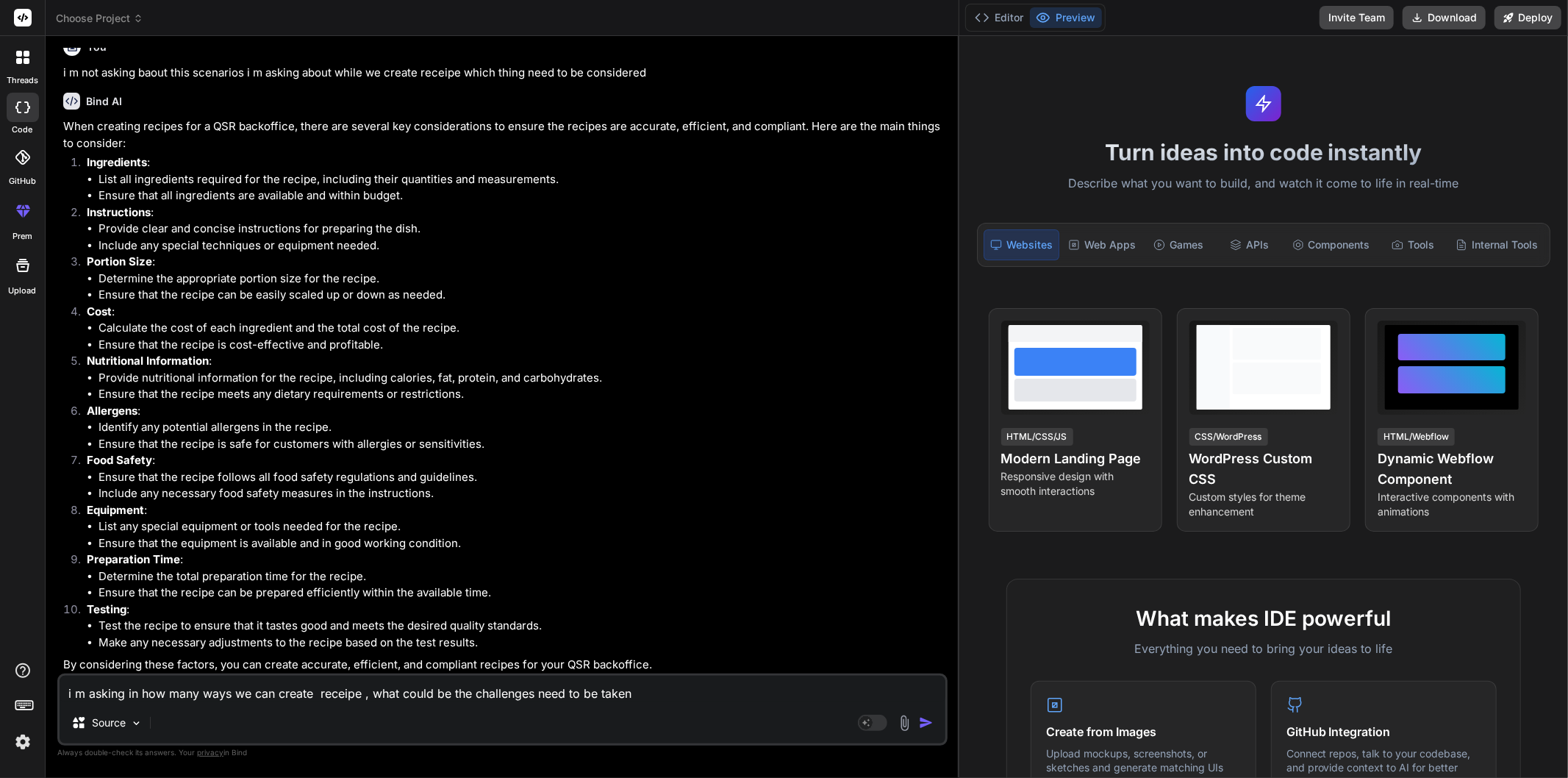
type textarea "i m asking in how many ways we can create receipe , what could be the challenge…"
type textarea "x"
type textarea "i m asking in how many ways we can create receipe , what could be the challenge…"
type textarea "x"
type textarea "i m asking in how many ways we can create receipe , what could be the challenge…"
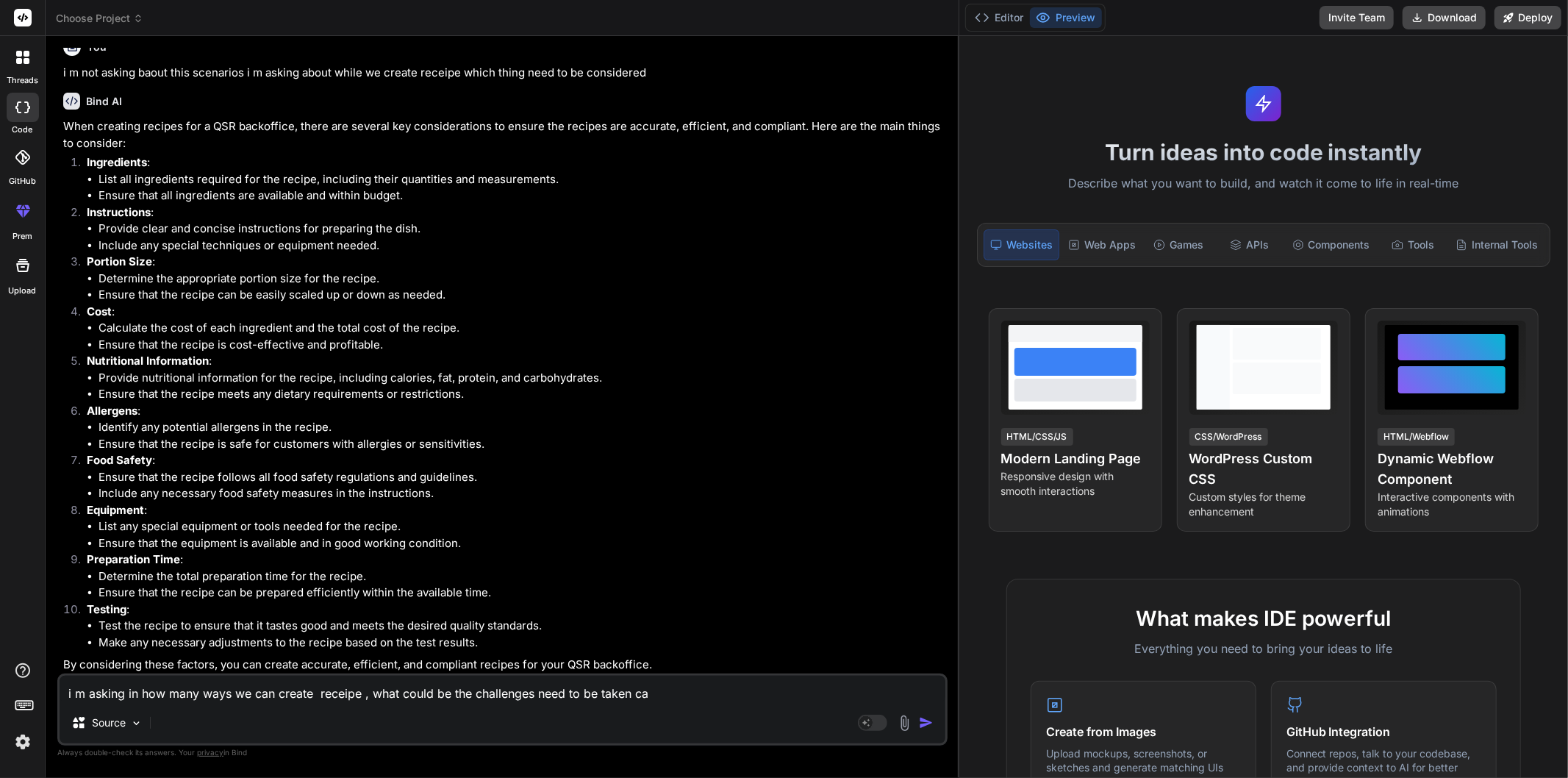
type textarea "x"
type textarea "i m asking in how many ways we can create receipe , what could be the challenge…"
type textarea "x"
type textarea "i m asking in how many ways we can create receipe , what could be the challenge…"
type textarea "x"
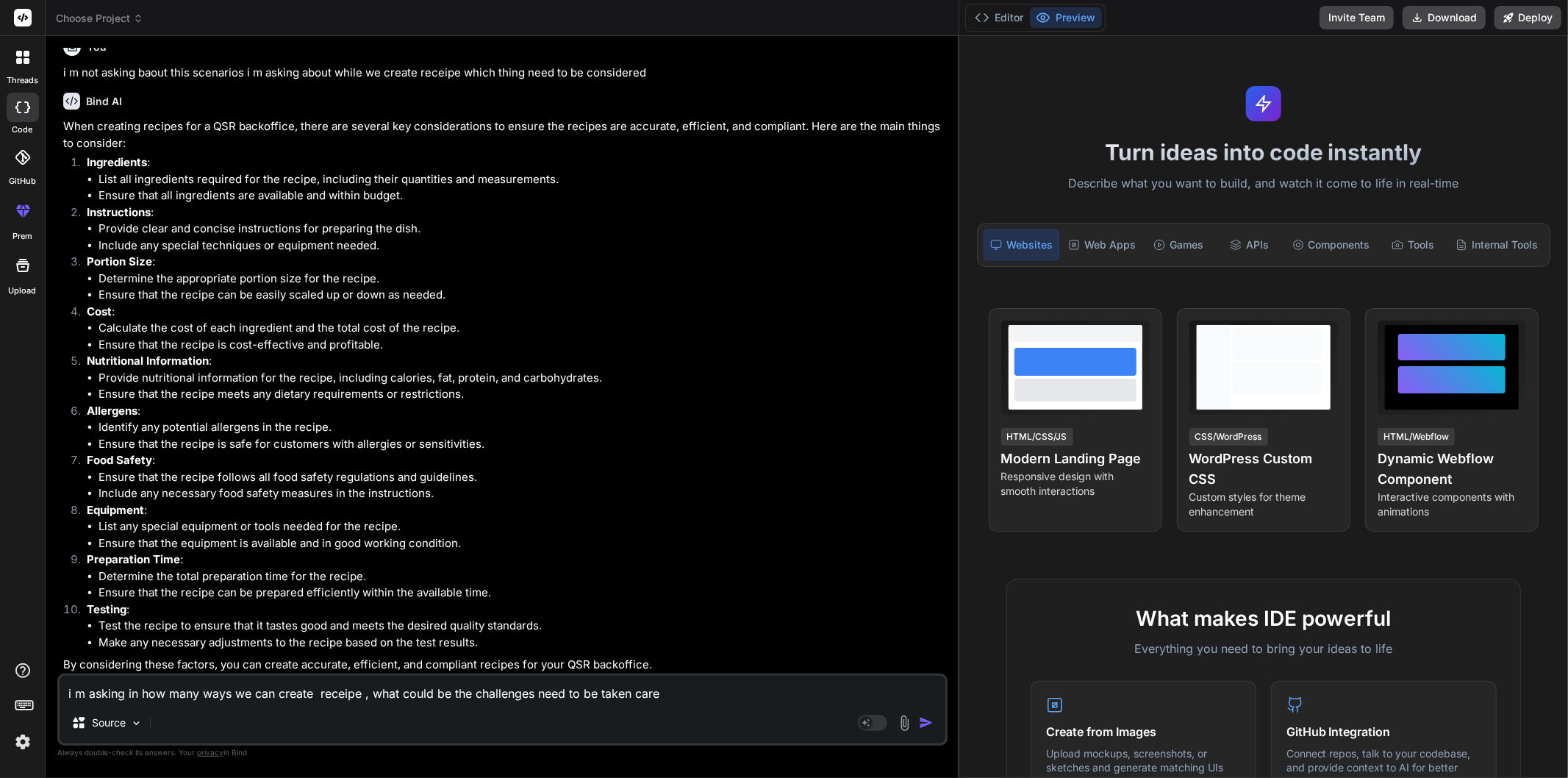
type textarea "i m asking in how many ways we can create receipe , what could be the challenge…"
type textarea "x"
type textarea "i m asking in how many ways we can create receipe , what could be the challenge…"
type textarea "x"
type textarea "i m asking in how many ways we can create receipe , what could be the challenge…"
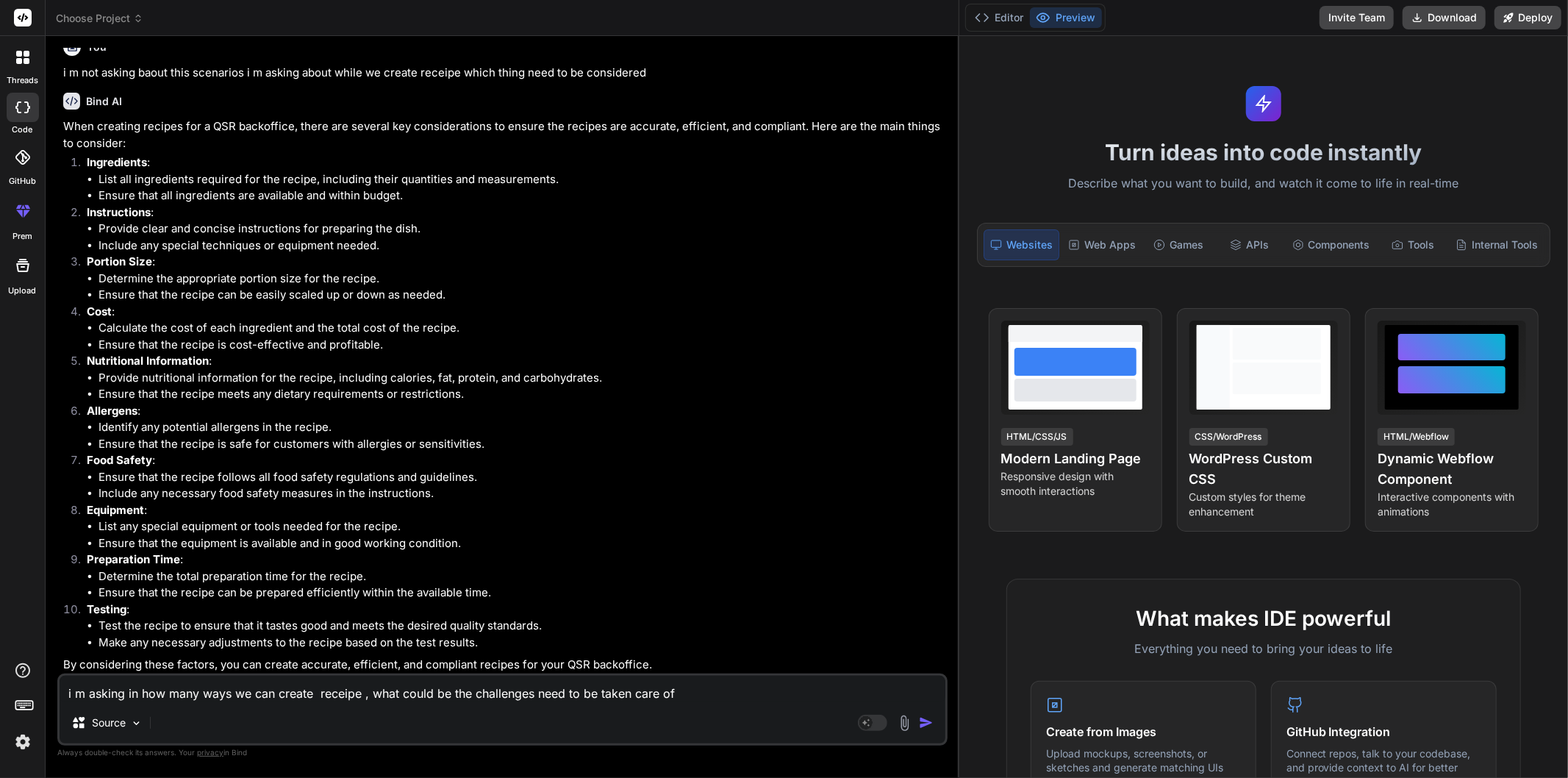
type textarea "x"
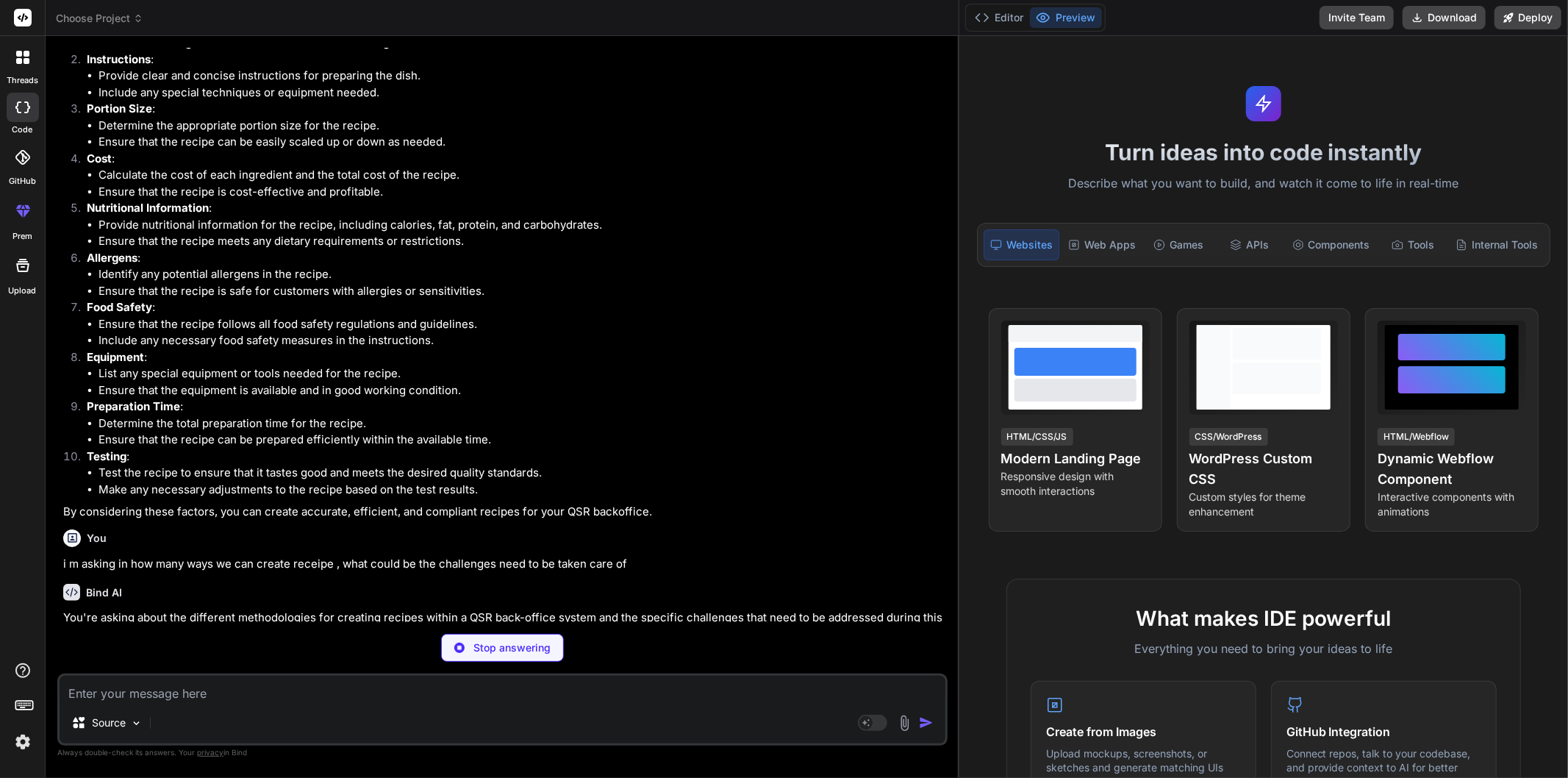
type textarea "x"
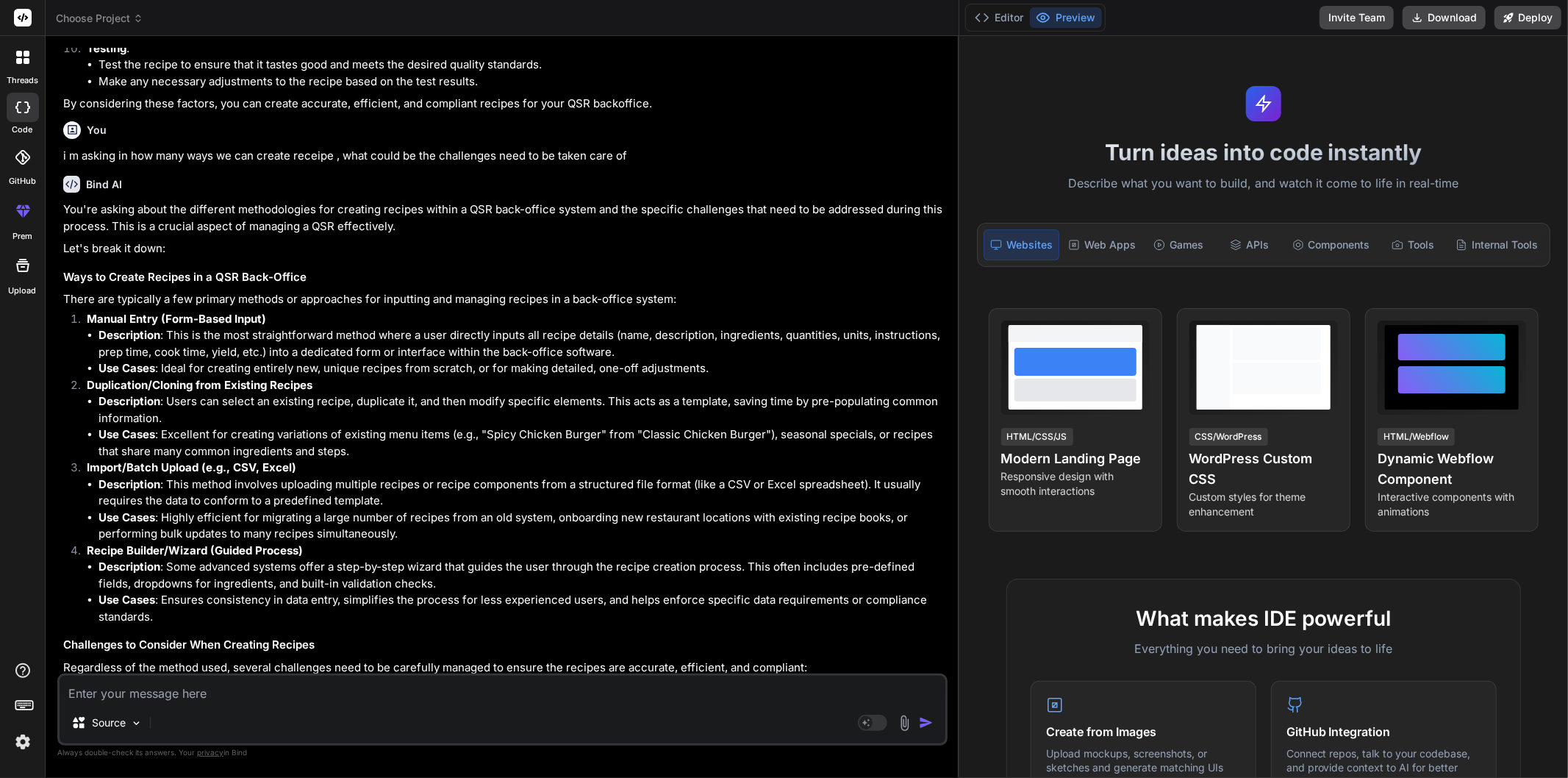
scroll to position [1557, 0]
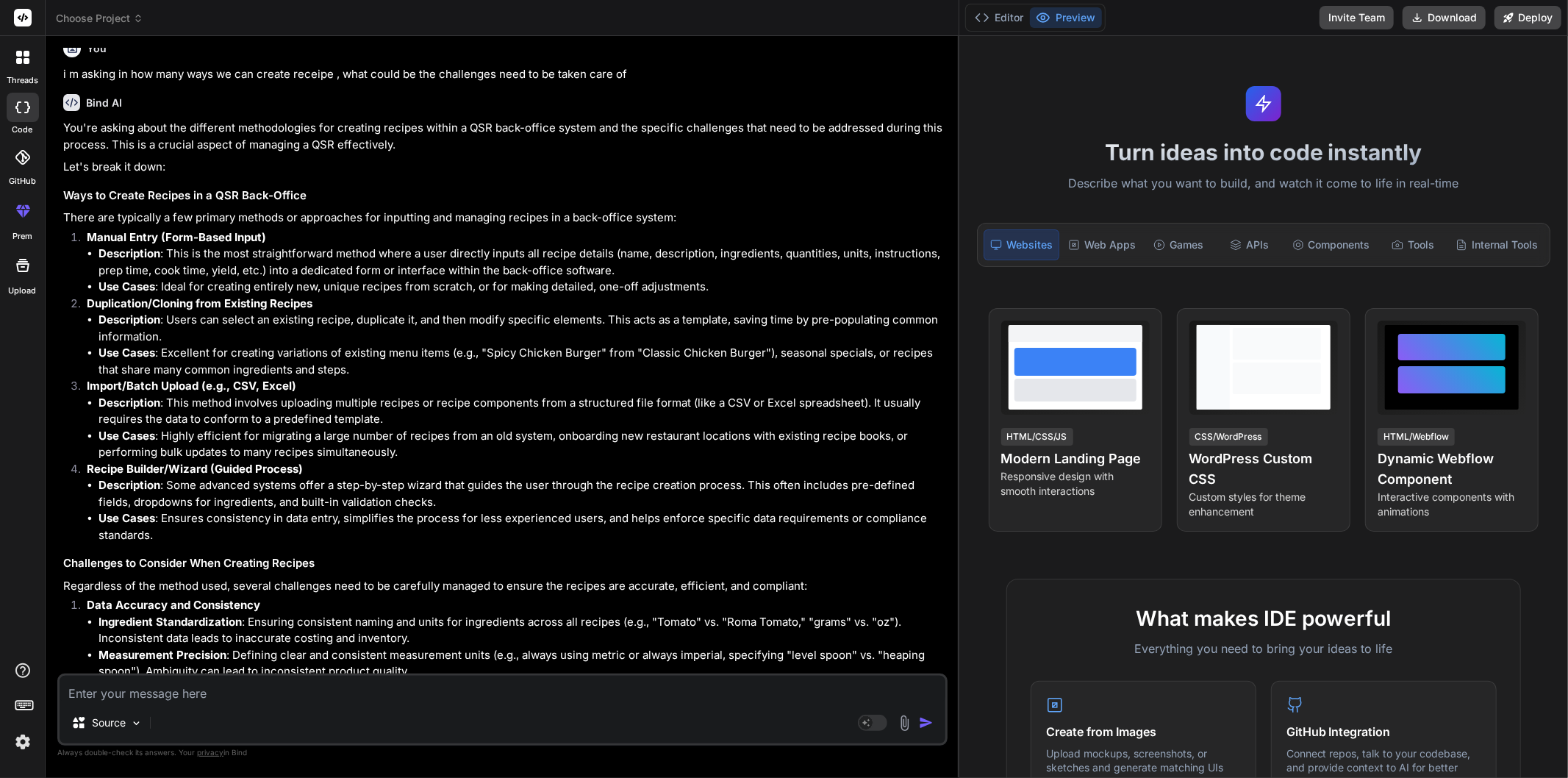
click at [272, 688] on textarea at bounding box center [502, 689] width 886 height 26
type textarea "d"
type textarea "x"
type textarea "di"
type textarea "x"
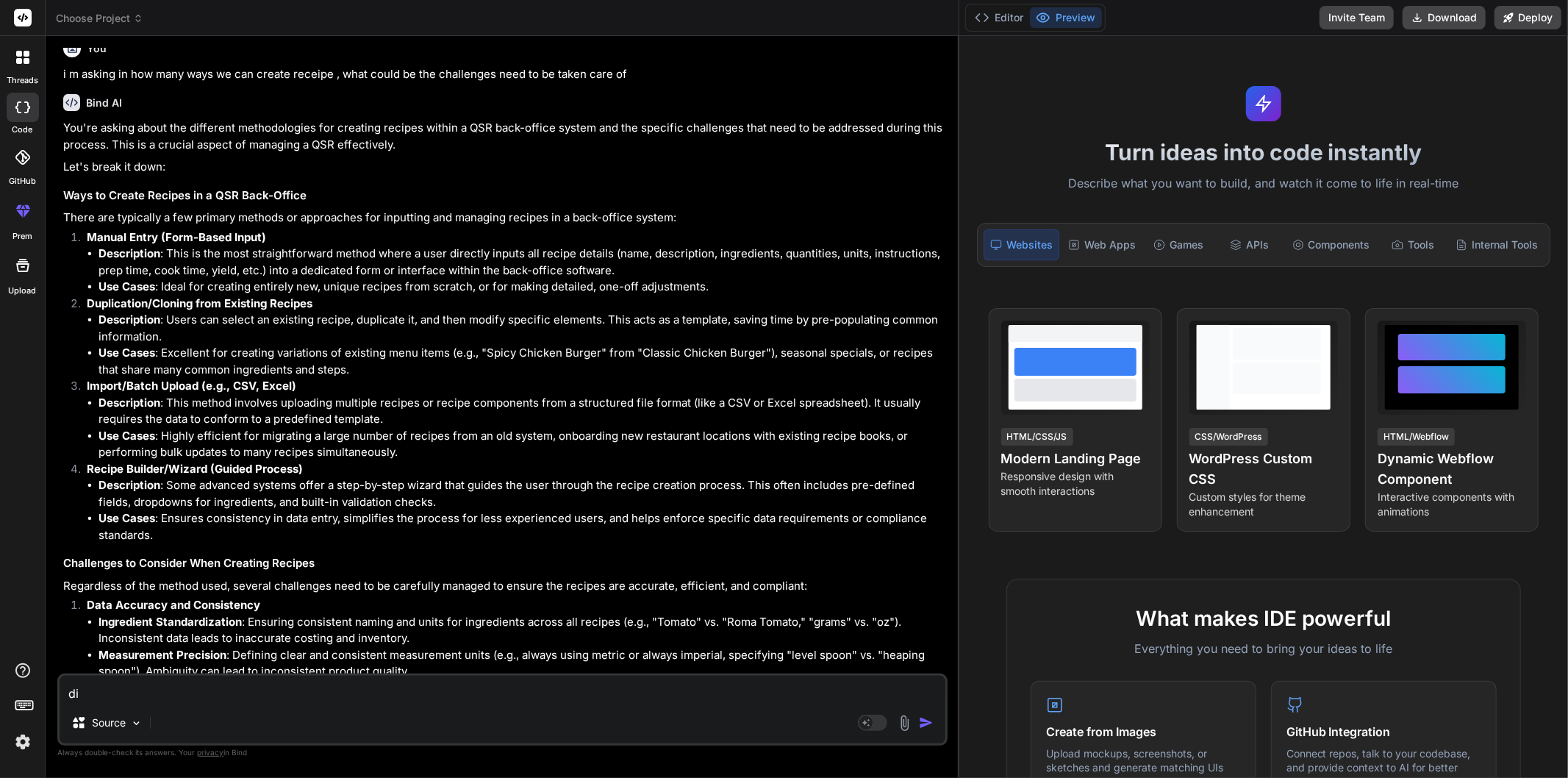
type textarea "dif"
type textarea "x"
type textarea "diff"
type textarea "x"
type textarea "diffe"
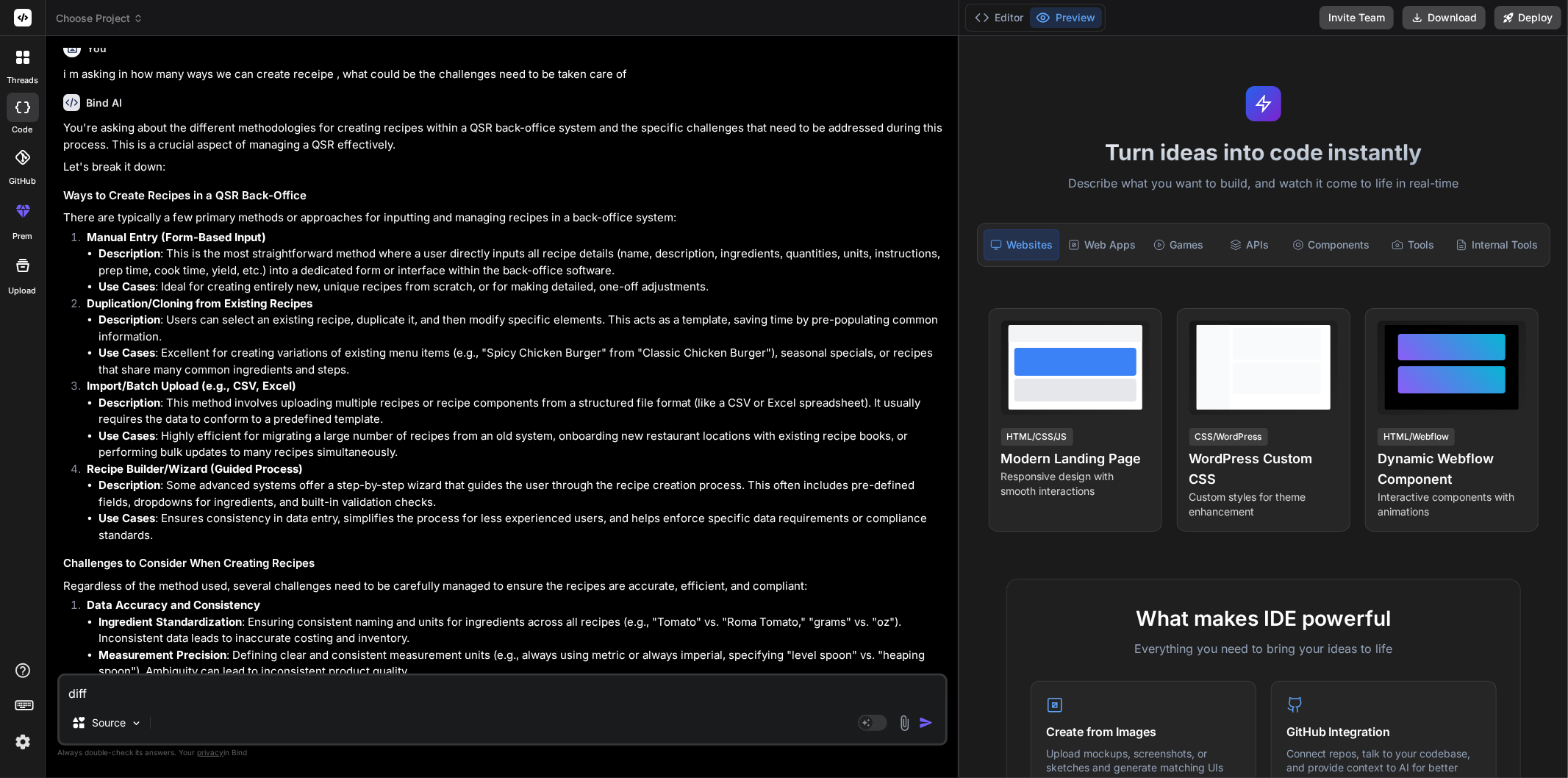
type textarea "x"
type textarea "differ"
type textarea "x"
type textarea "differe"
type textarea "x"
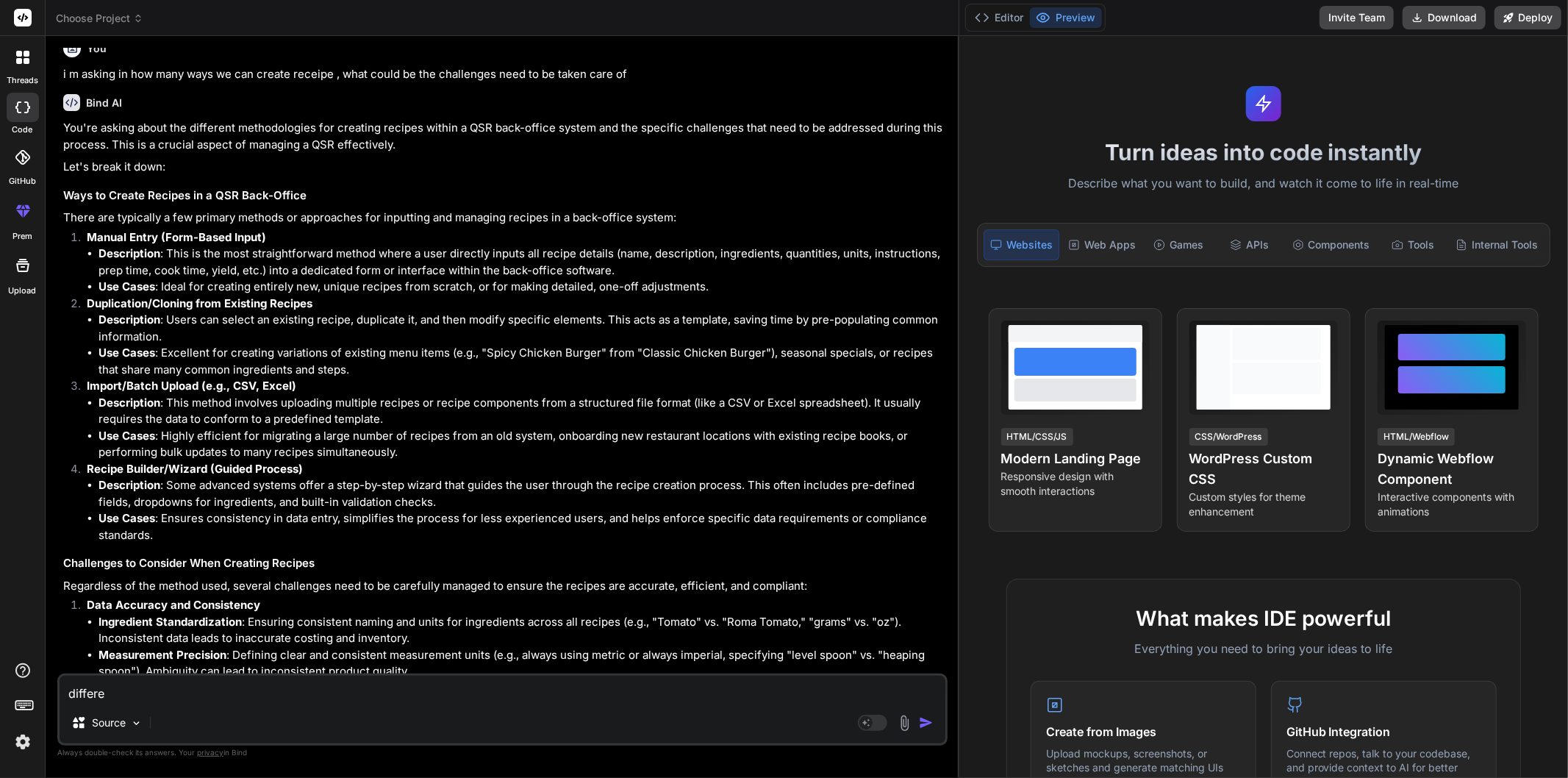
type textarea "differen"
type textarea "x"
type textarea "differenc"
type textarea "x"
type textarea "difference"
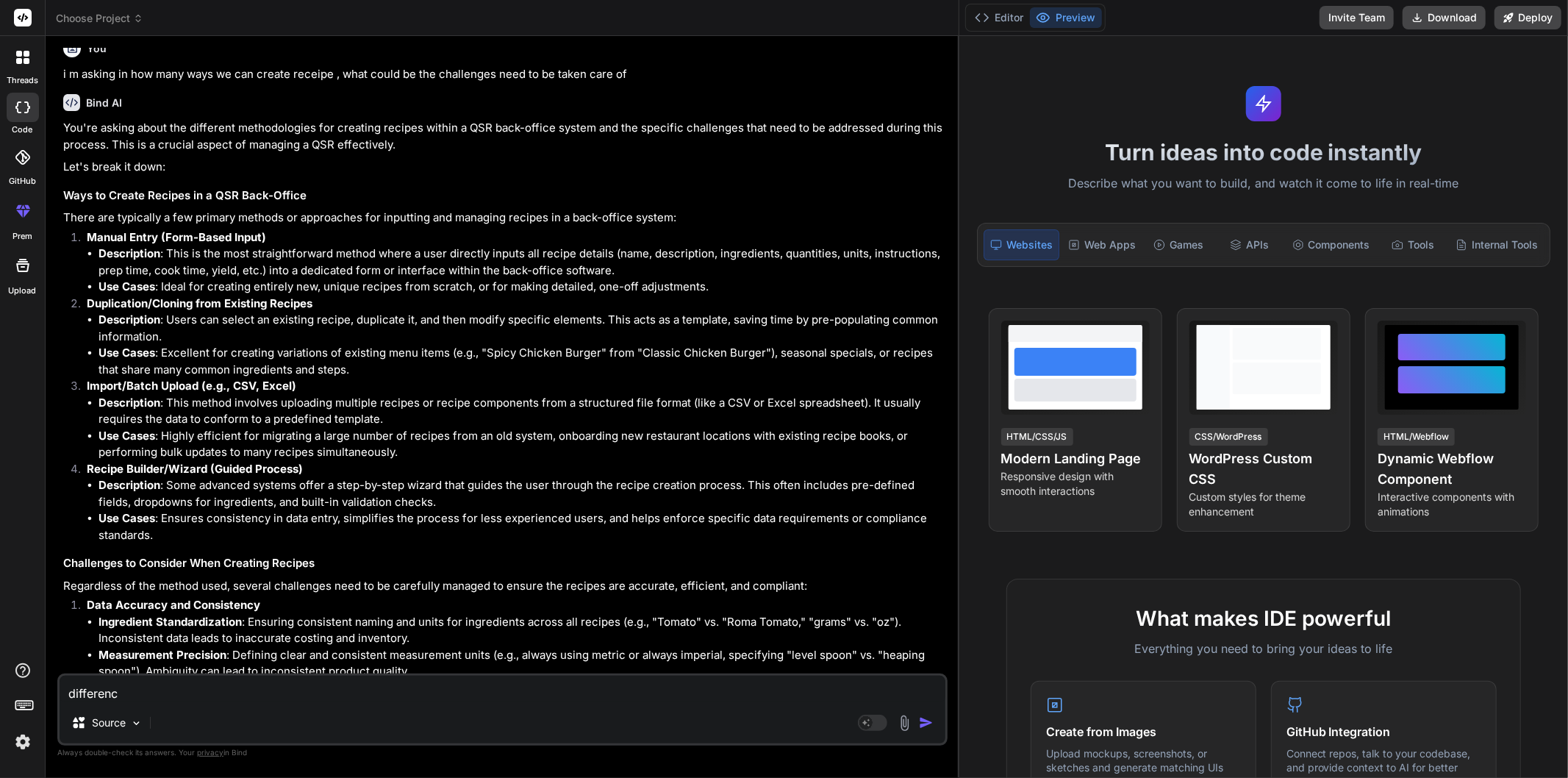
type textarea "x"
type textarea "difference"
type textarea "x"
type textarea "difference b"
type textarea "x"
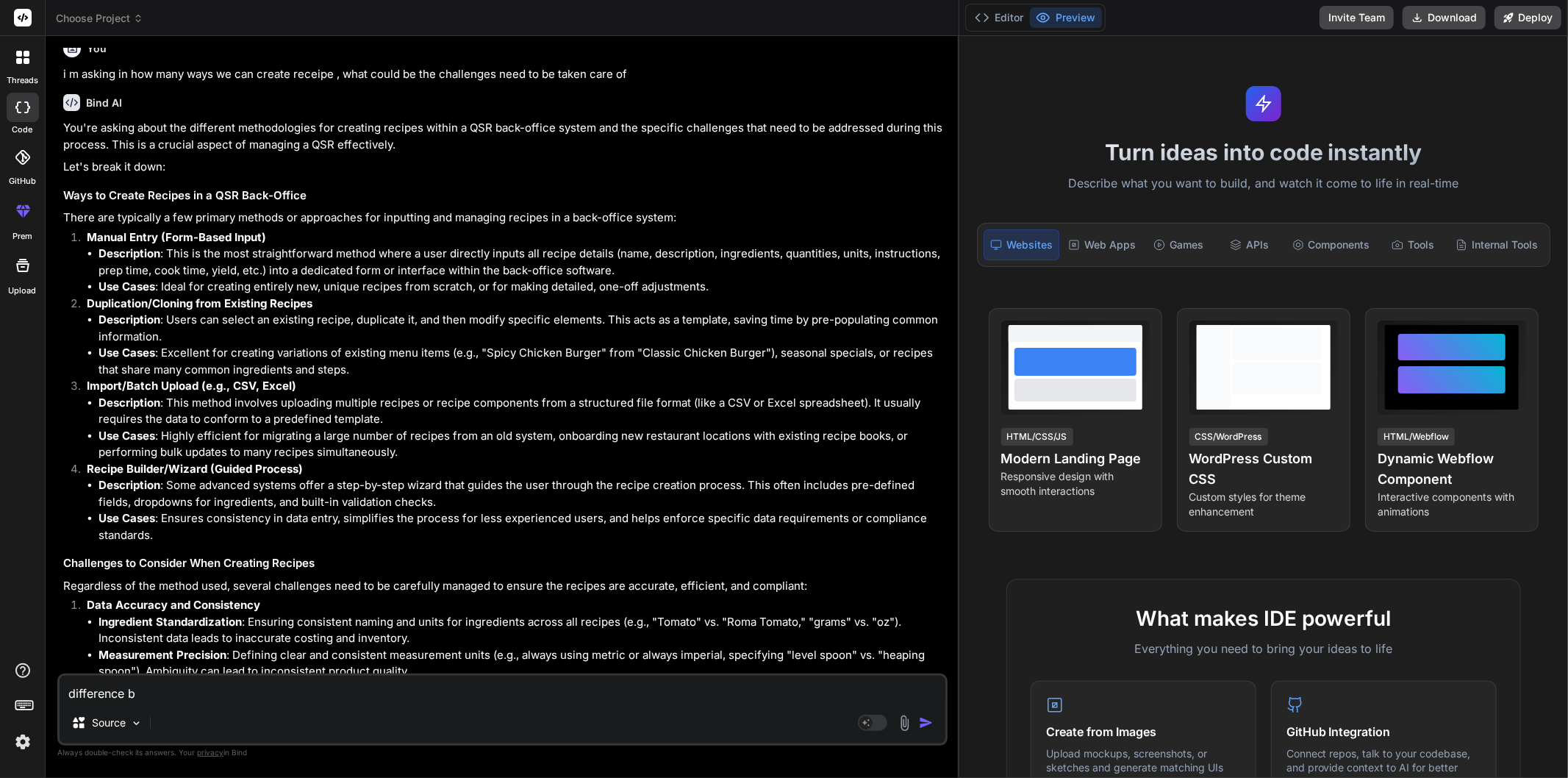
type textarea "difference be"
type textarea "x"
type textarea "difference bet"
type textarea "x"
type textarea "difference betw"
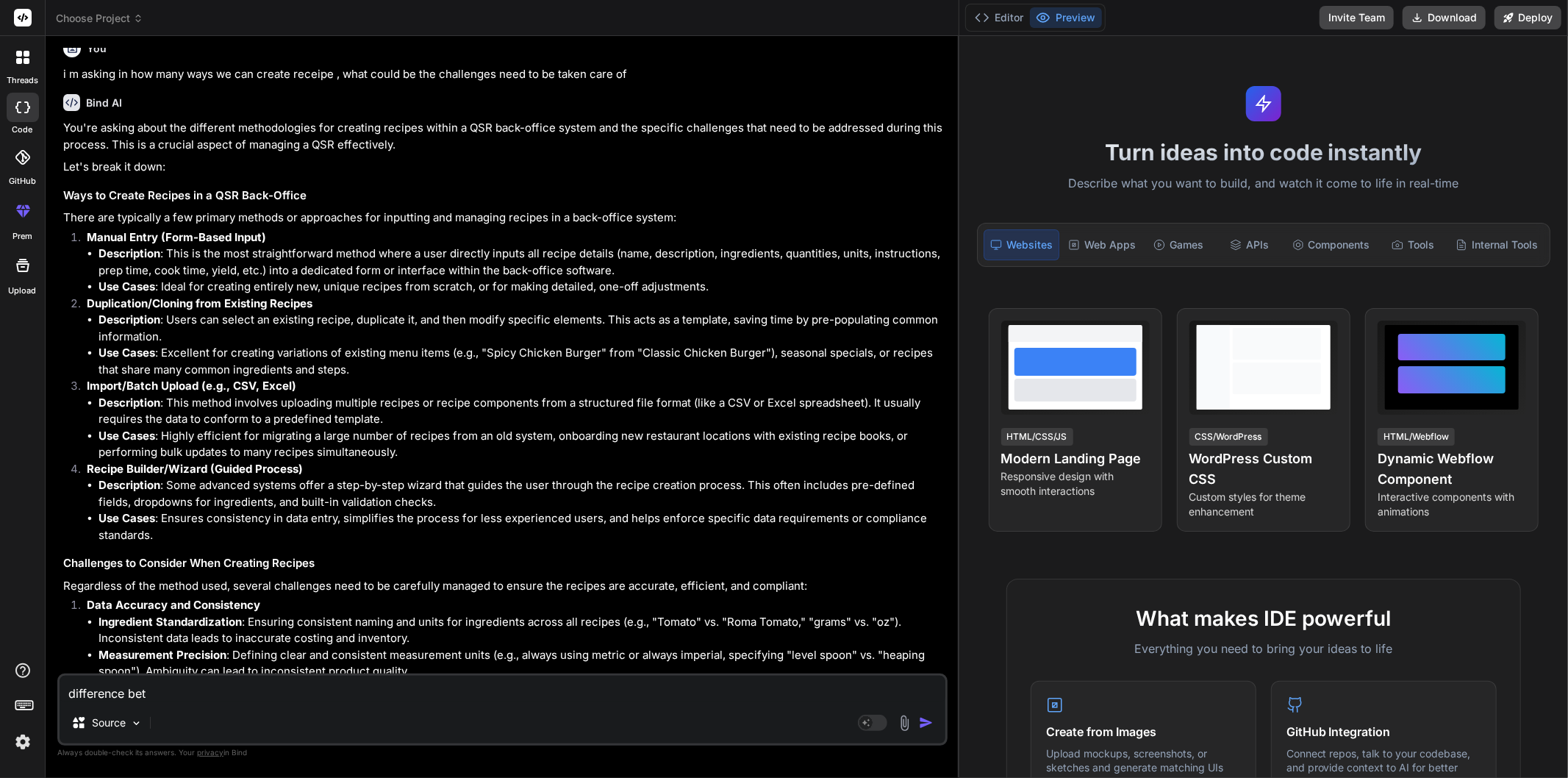
type textarea "x"
type textarea "difference betwe"
type textarea "x"
type textarea "difference betwee"
type textarea "x"
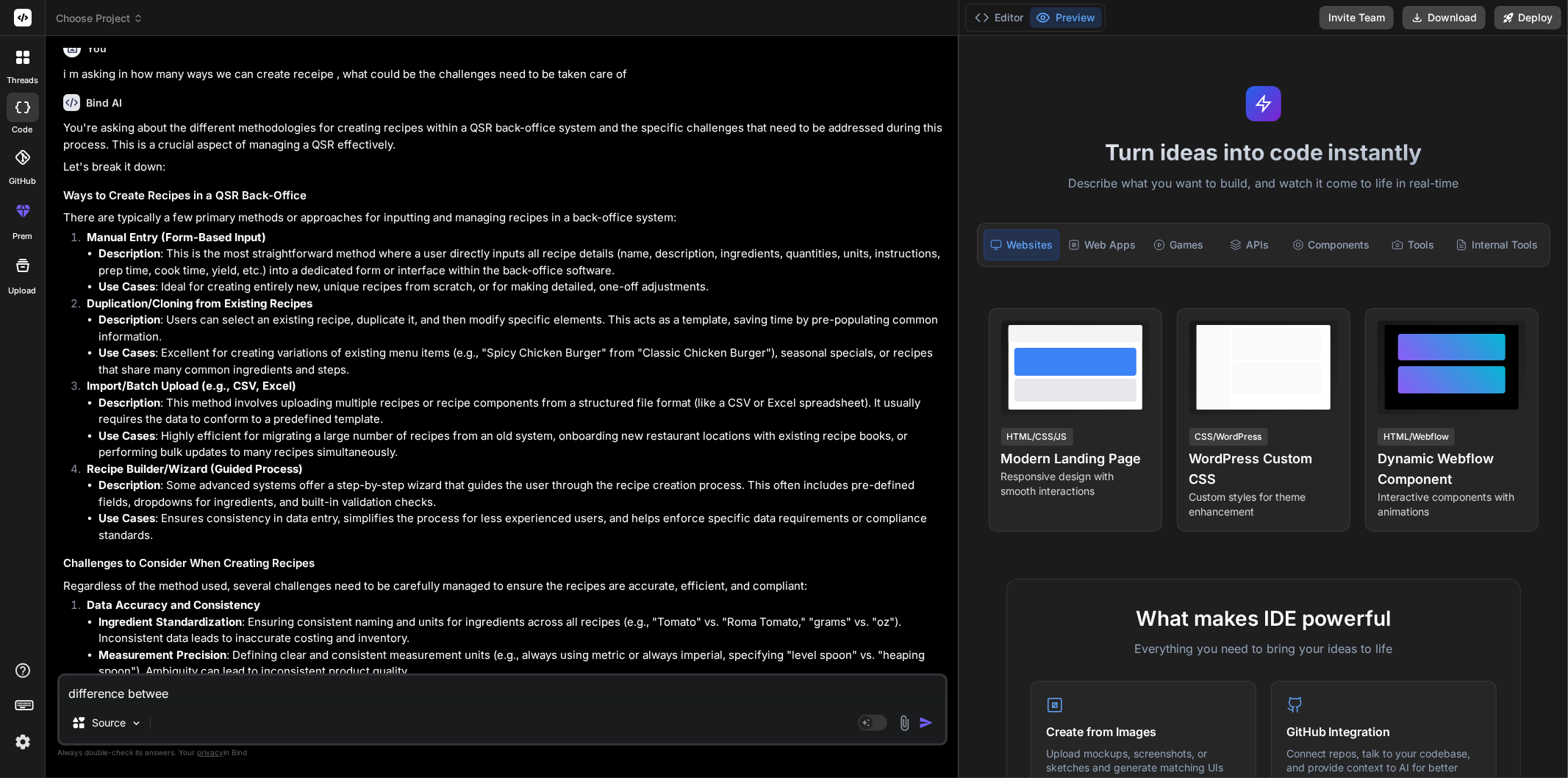
type textarea "difference between"
type textarea "x"
type textarea "difference between"
type textarea "x"
type textarea "difference between w"
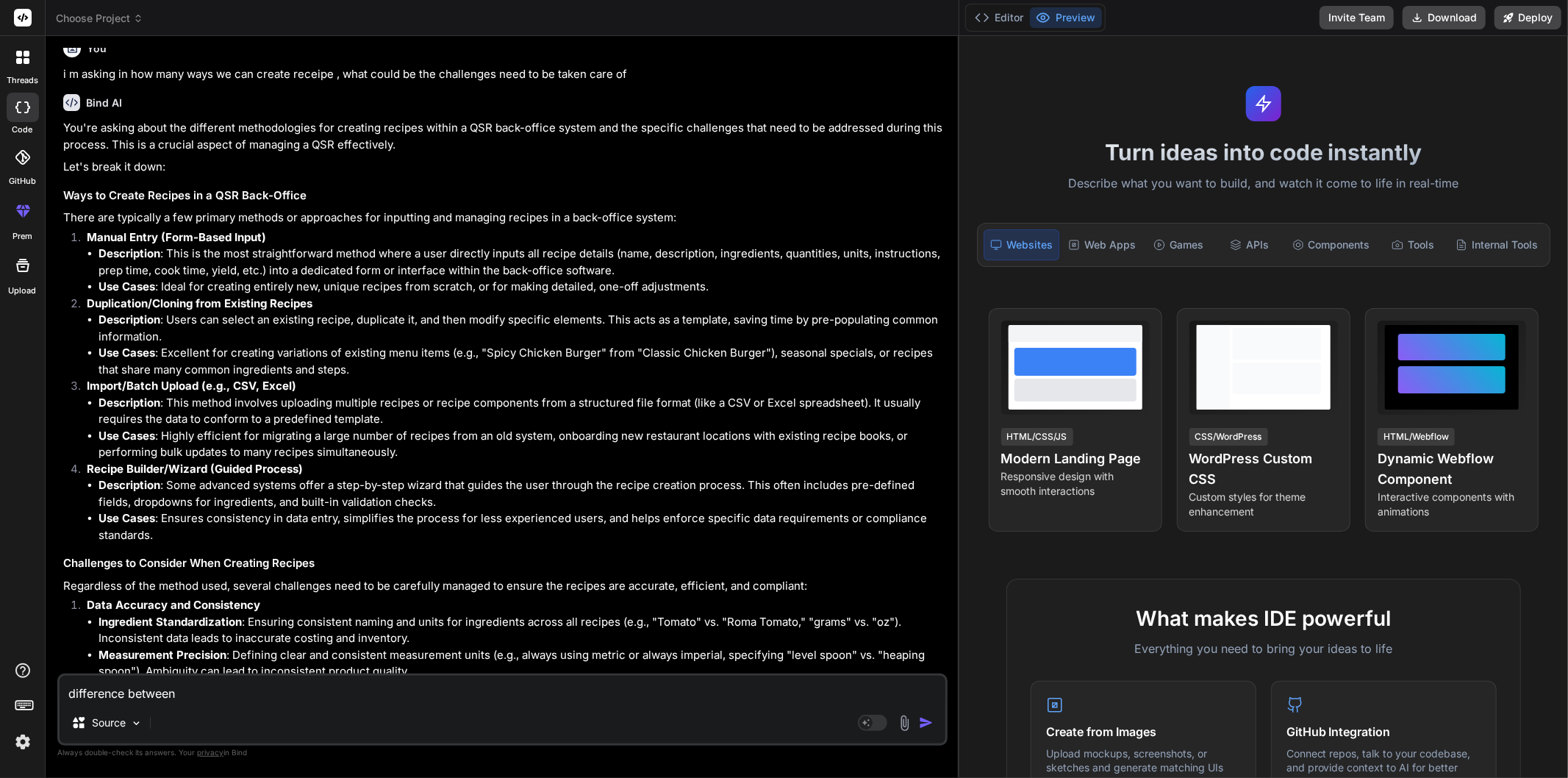
type textarea "x"
type textarea "difference between wa"
type textarea "x"
type textarea "difference between was"
type textarea "x"
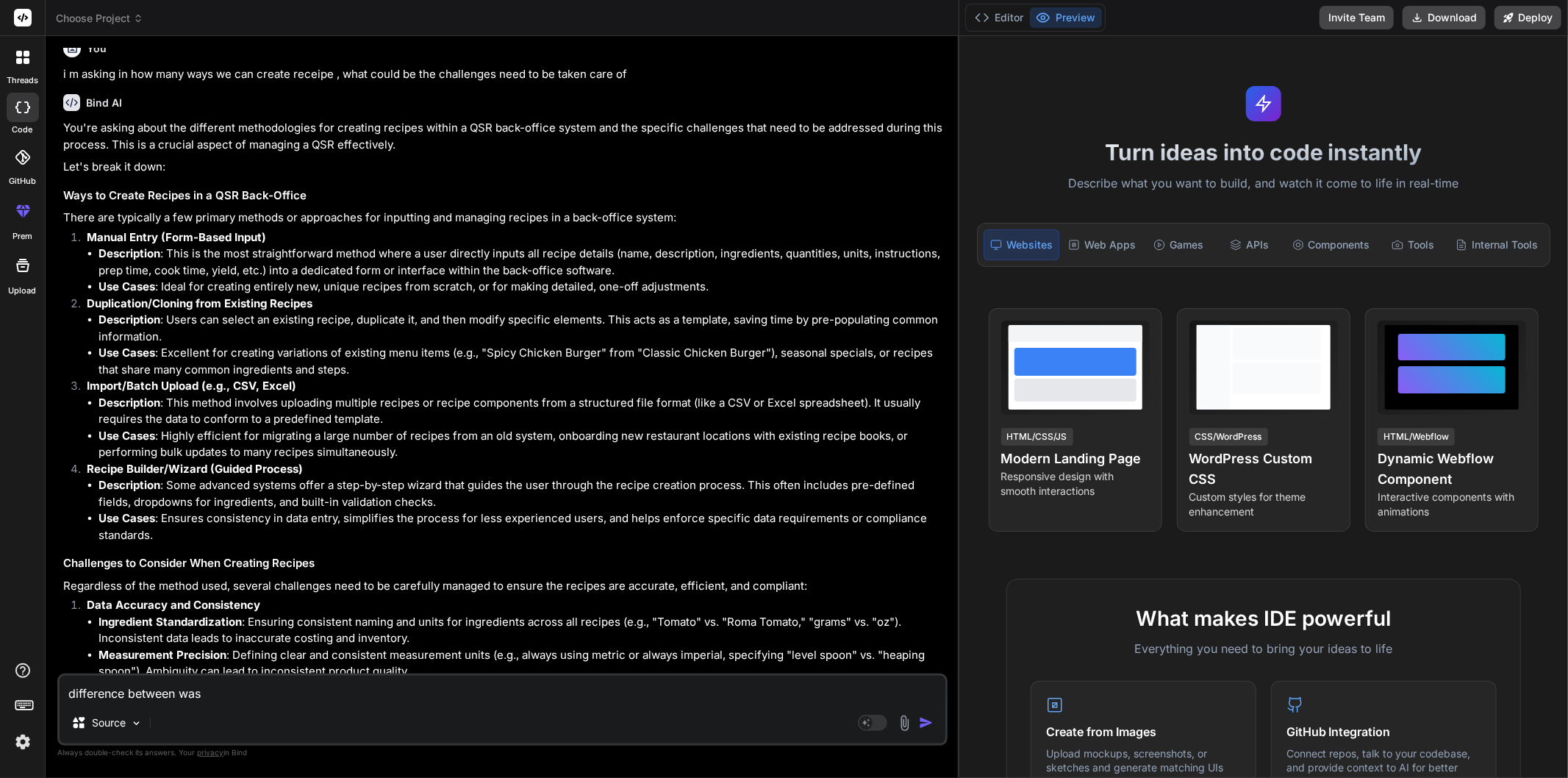
type textarea "difference between wast"
type textarea "x"
type textarea "difference between wasta"
type textarea "x"
type textarea "difference between wastag"
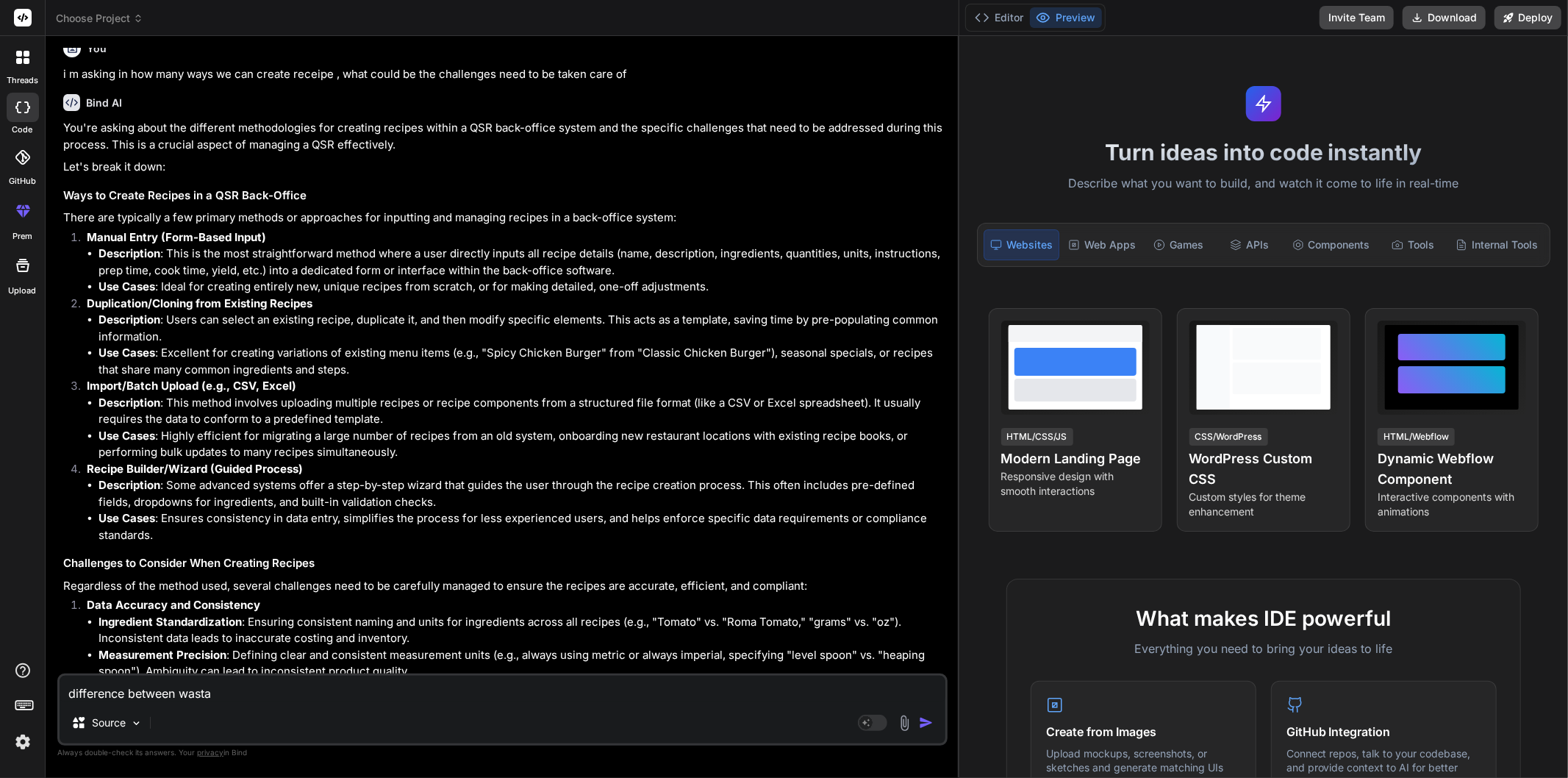
type textarea "x"
type textarea "difference between wastage"
type textarea "x"
type textarea "difference between wastage"
type textarea "x"
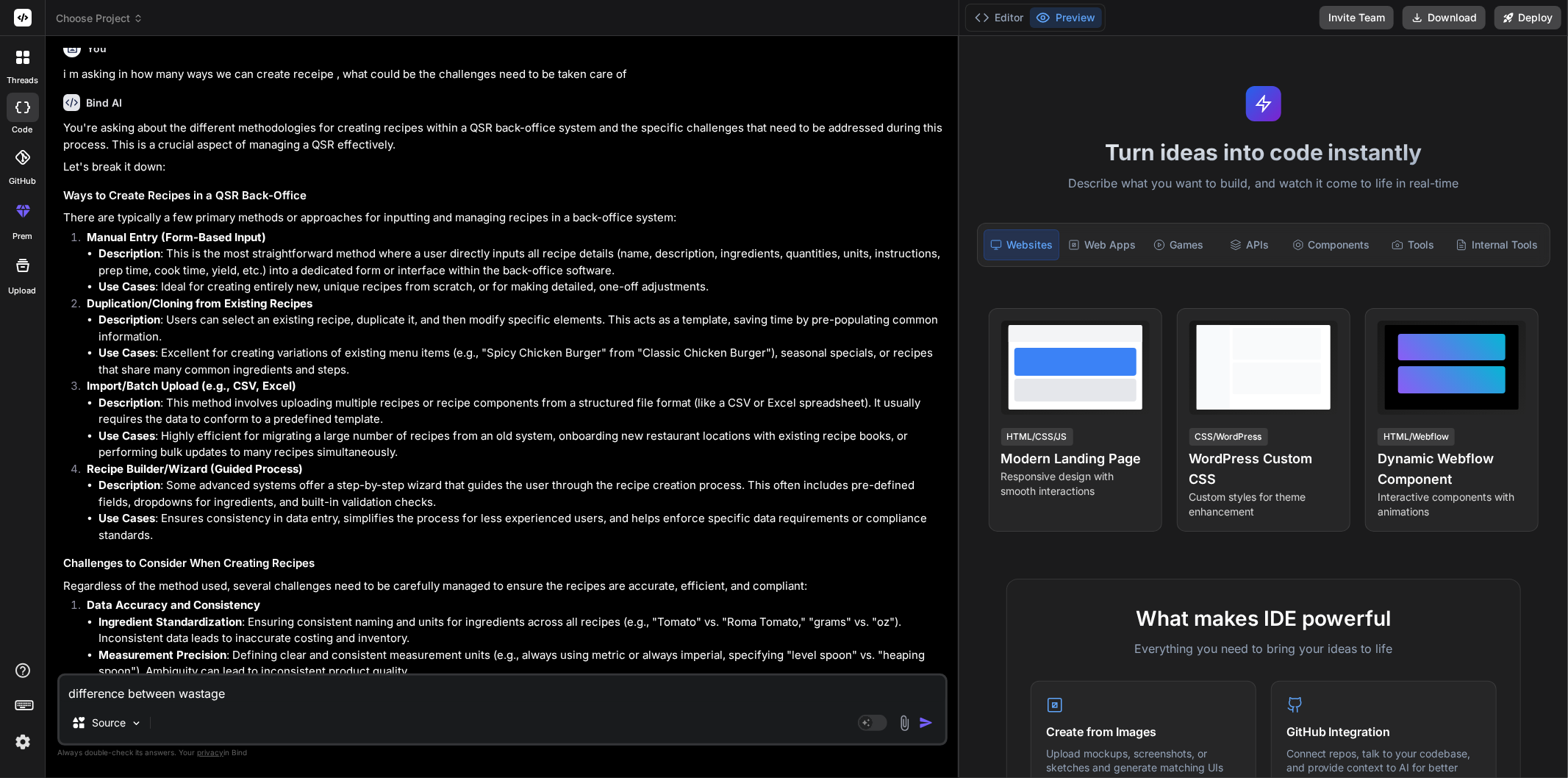
type textarea "difference between wastage a"
type textarea "x"
type textarea "difference between wastage an"
type textarea "x"
type textarea "difference between wastage an"
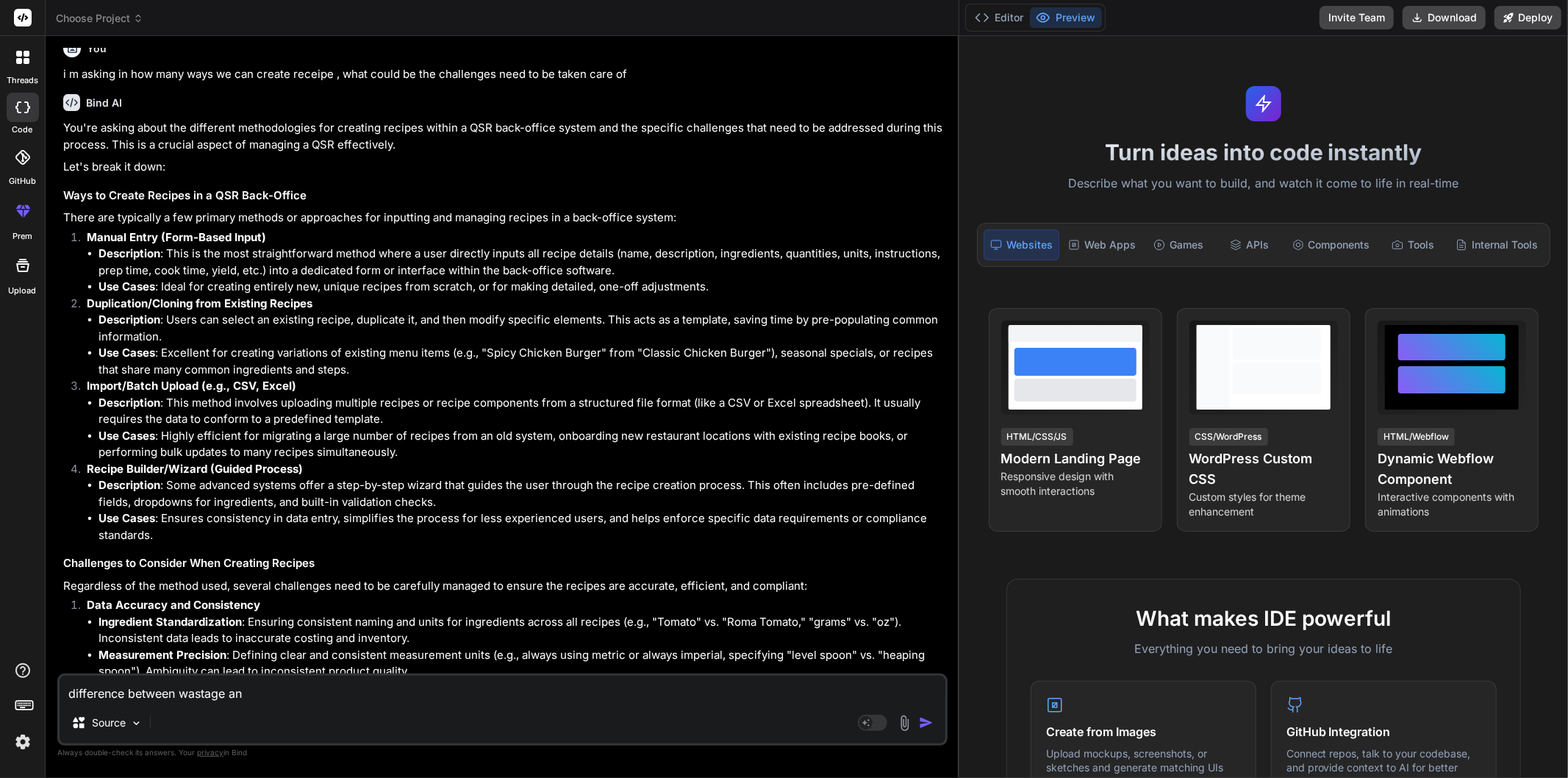
type textarea "x"
type textarea "difference between wastage an y"
type textarea "x"
type textarea "difference between wastage an yi"
type textarea "x"
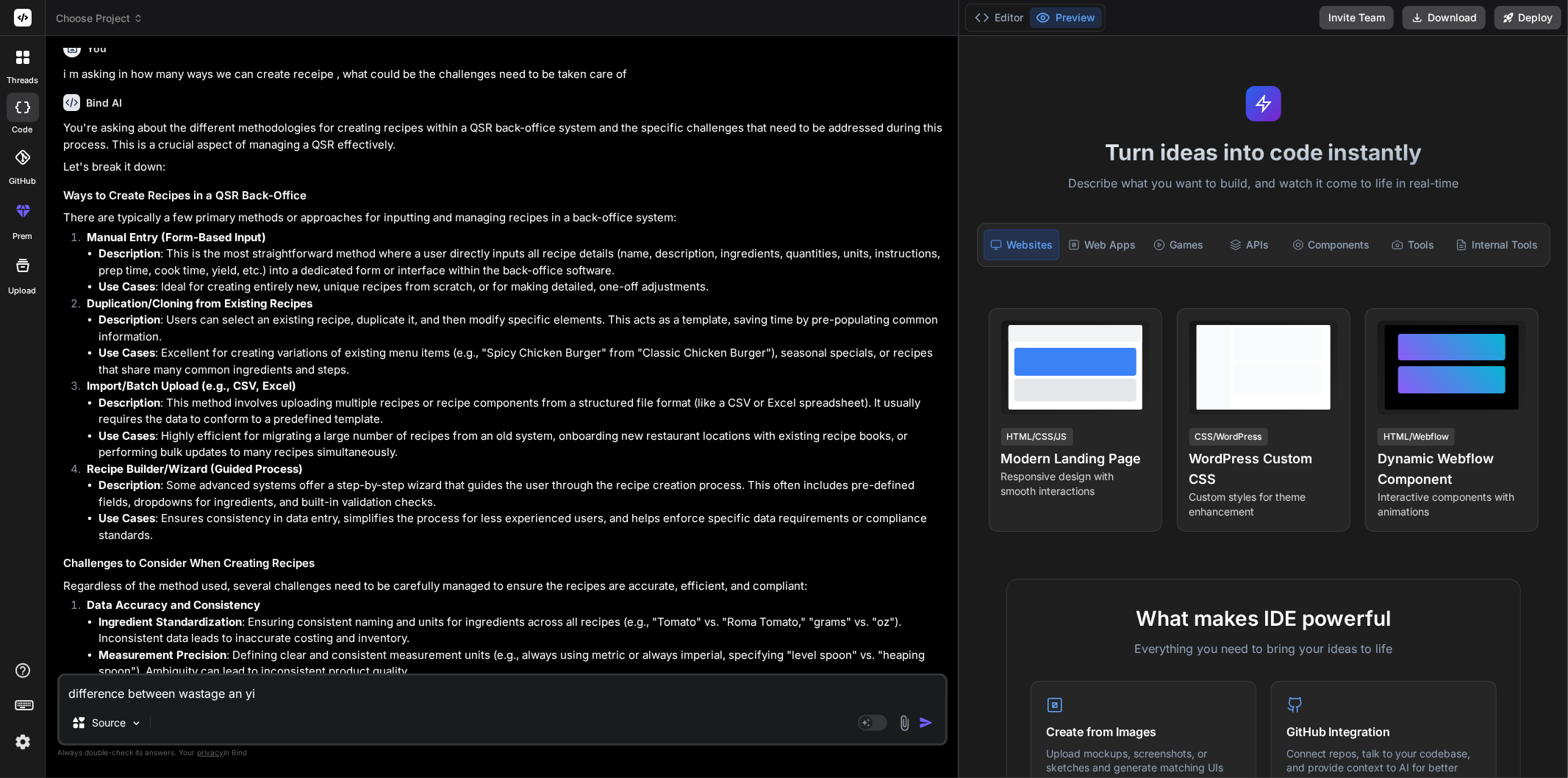
type textarea "difference between wastage an yie"
type textarea "x"
type textarea "difference between wastage an yiel"
type textarea "x"
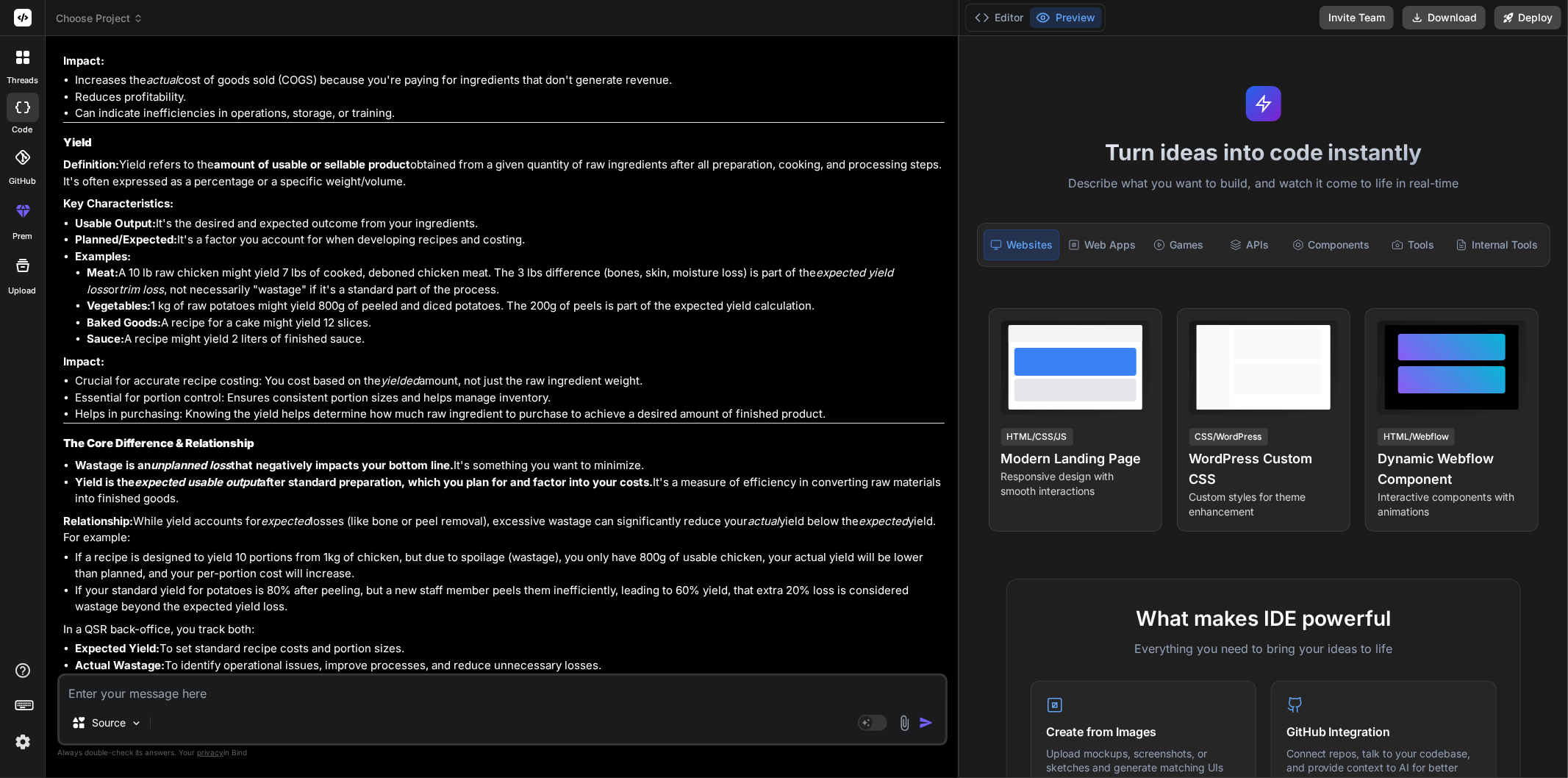
scroll to position [3145, 0]
drag, startPoint x: 78, startPoint y: 451, endPoint x: 656, endPoint y: 449, distance: 578.0
click at [656, 457] on li "Wastage is an unplanned loss that negatively impacts your bottom line. It's som…" at bounding box center [510, 465] width 870 height 17
copy li "Wastage is an unplanned loss that negatively impacts your bottom line. It's som…"
drag, startPoint x: 67, startPoint y: 149, endPoint x: 139, endPoint y: 149, distance: 72.0
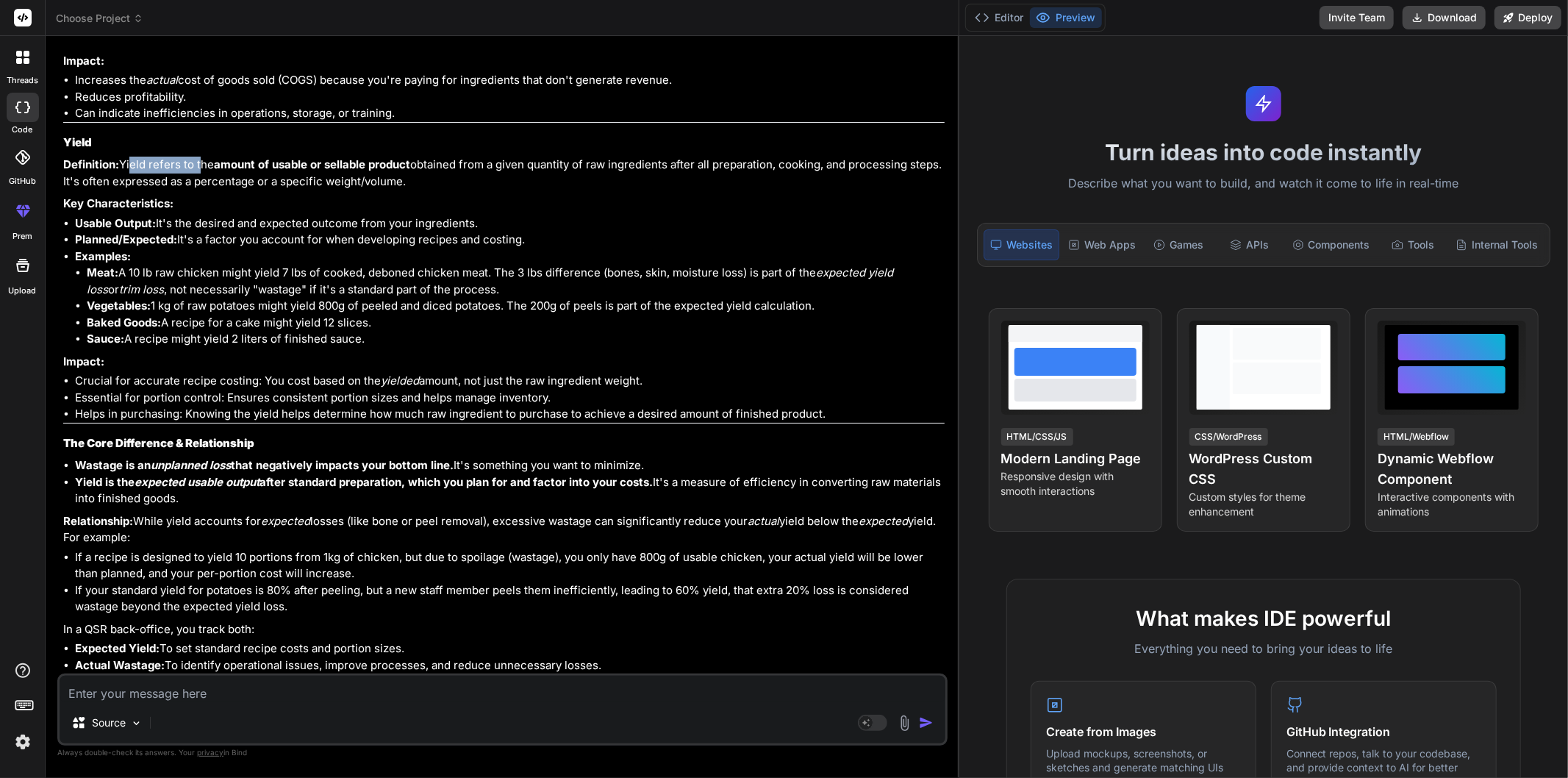
click at [139, 157] on p "Definition: Yield refers to the amount of usable or sellable product obtained f…" at bounding box center [504, 173] width 882 height 33
click at [199, 171] on p "Definition: Yield refers to the amount of usable or sellable product obtained f…" at bounding box center [504, 173] width 882 height 33
click at [71, 157] on p "Definition: Yield refers to the amount of usable or sellable product obtained f…" at bounding box center [504, 173] width 882 height 33
click at [233, 685] on textarea at bounding box center [502, 689] width 886 height 26
drag, startPoint x: 77, startPoint y: 467, endPoint x: 657, endPoint y: 476, distance: 580.1
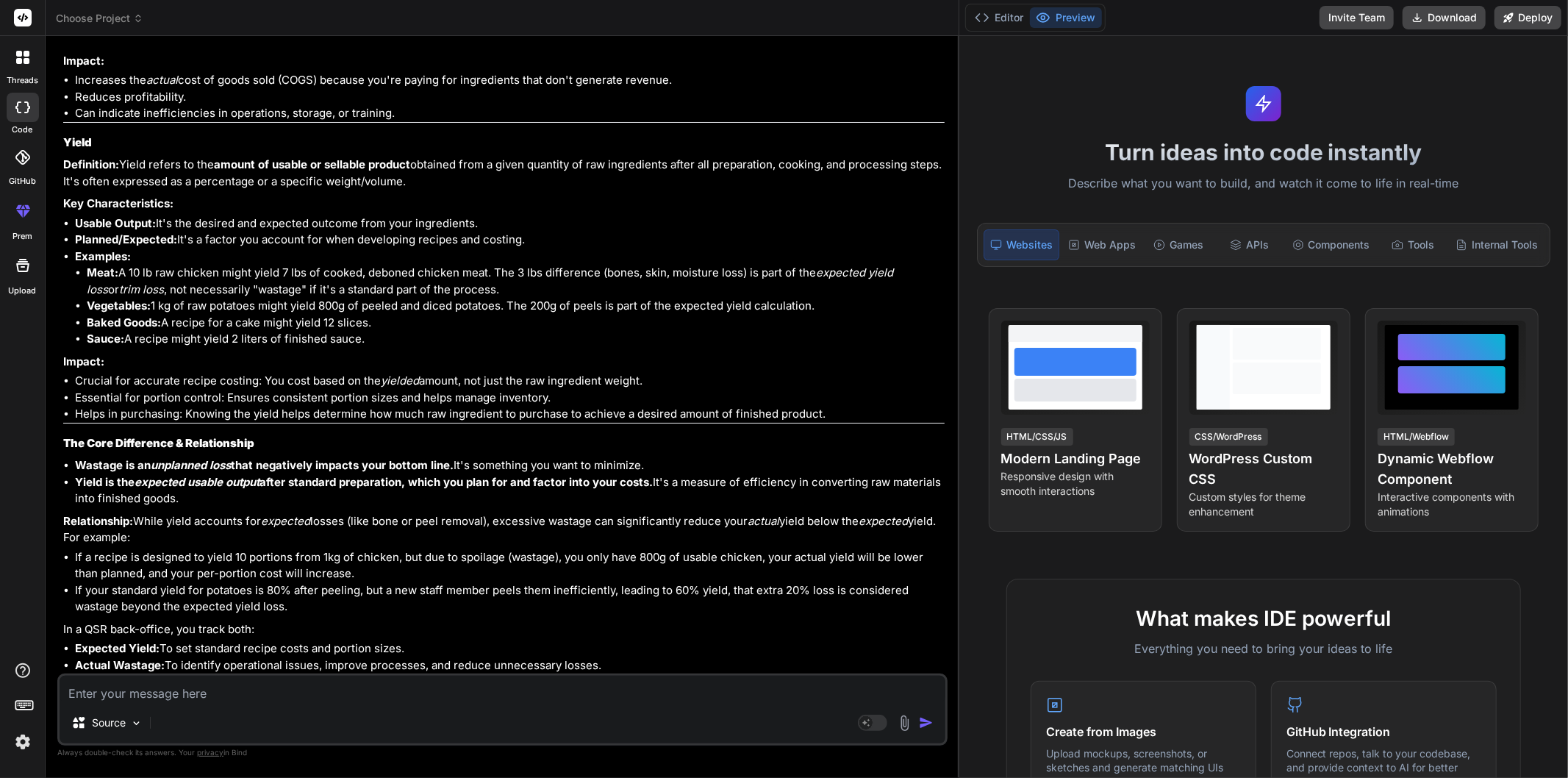
click at [657, 476] on li "Yield is the expected usable output after standard preparation, which you plan …" at bounding box center [510, 491] width 870 height 33
copy li "Yield is the expected usable output after standard preparation, which you plan …"
click at [162, 704] on div "Source Agent Mode. When this toggle is activated, AI automatically makes decisi…" at bounding box center [502, 709] width 890 height 72
click at [170, 698] on textarea at bounding box center [502, 689] width 886 height 26
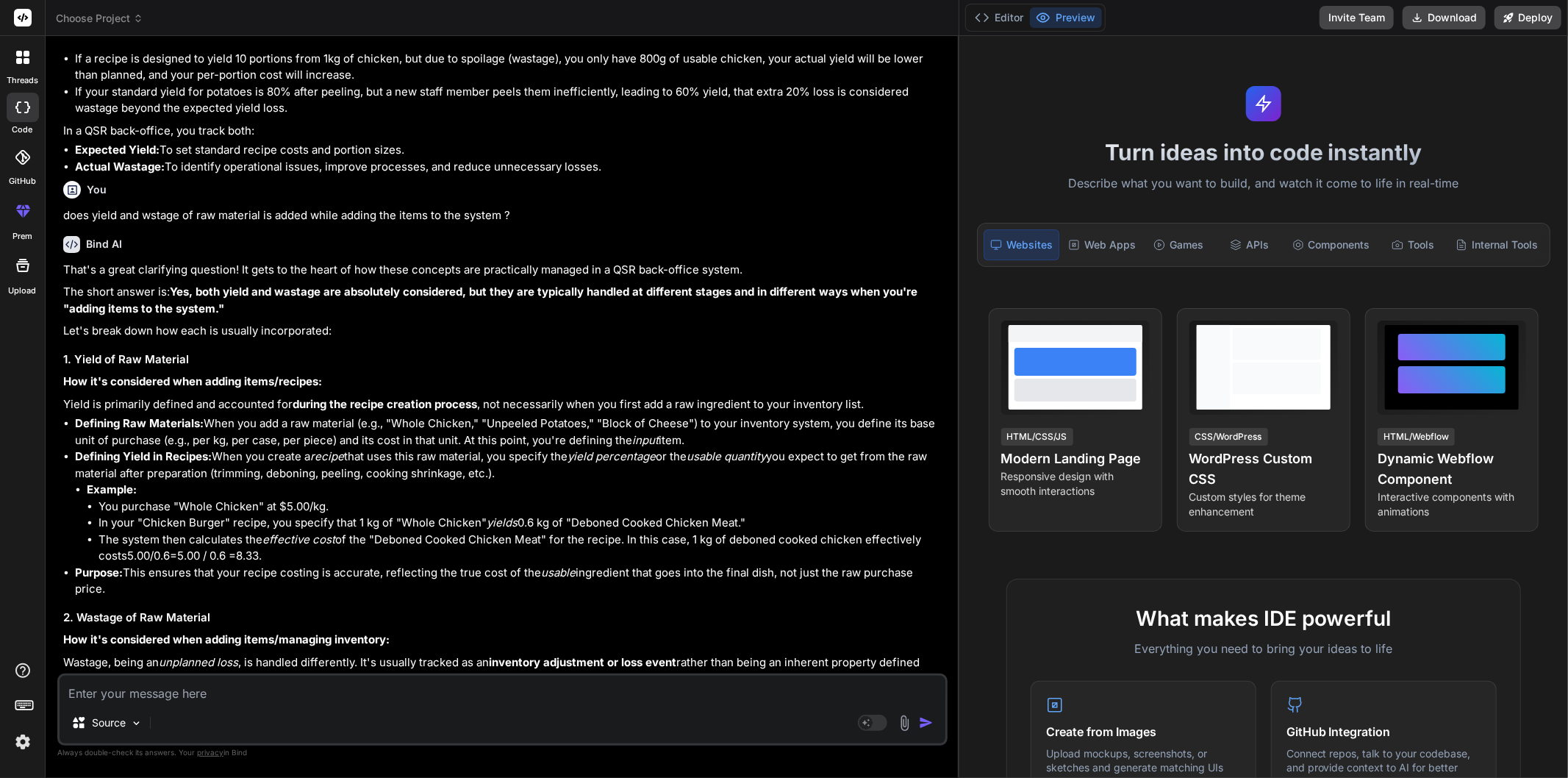
scroll to position [3625, 0]
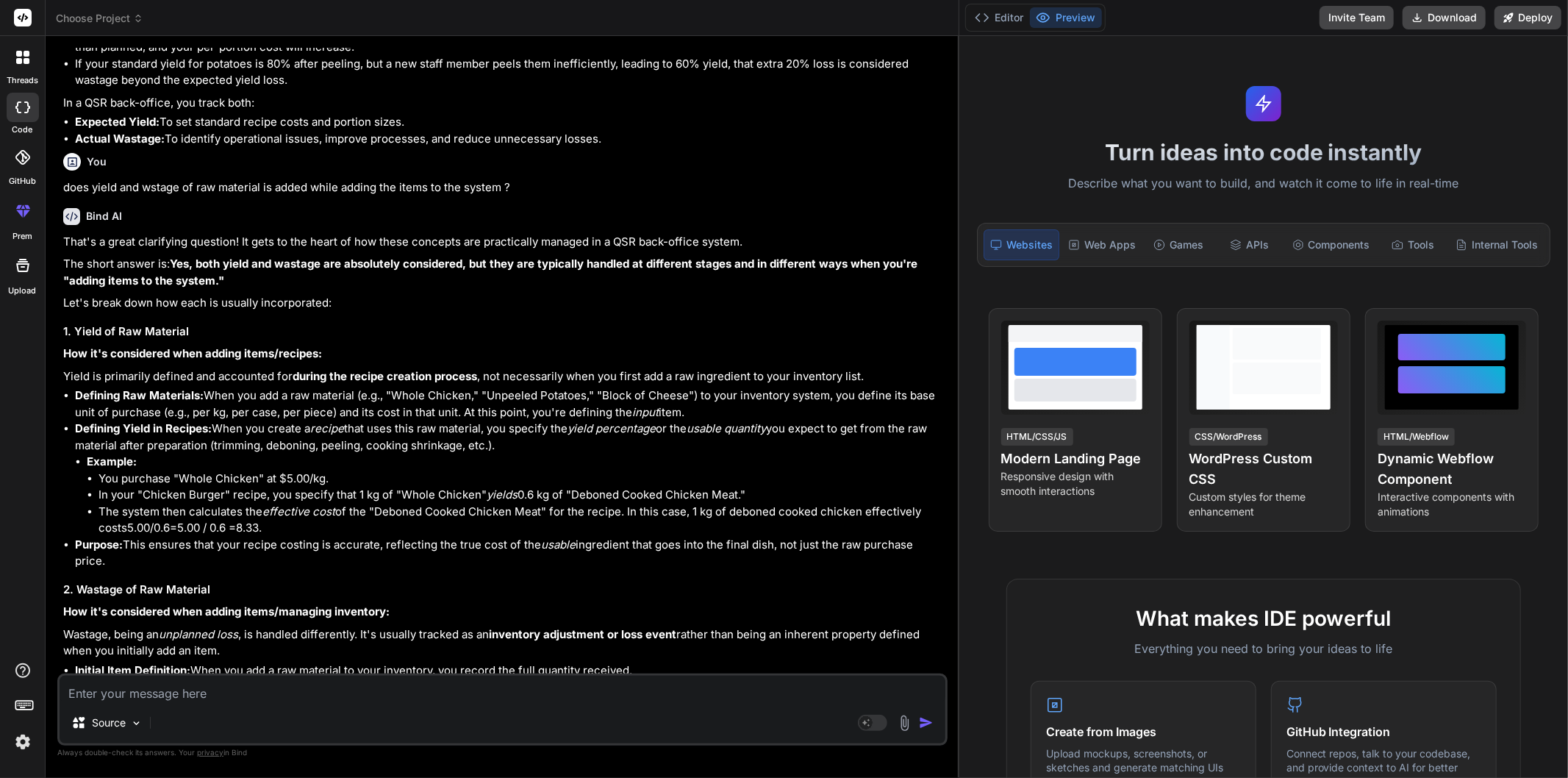
click at [450, 515] on li "Example: You purchase "Whole Chicken" at $5.00/kg. In your "Chicken Burger" rec…" at bounding box center [516, 495] width 858 height 83
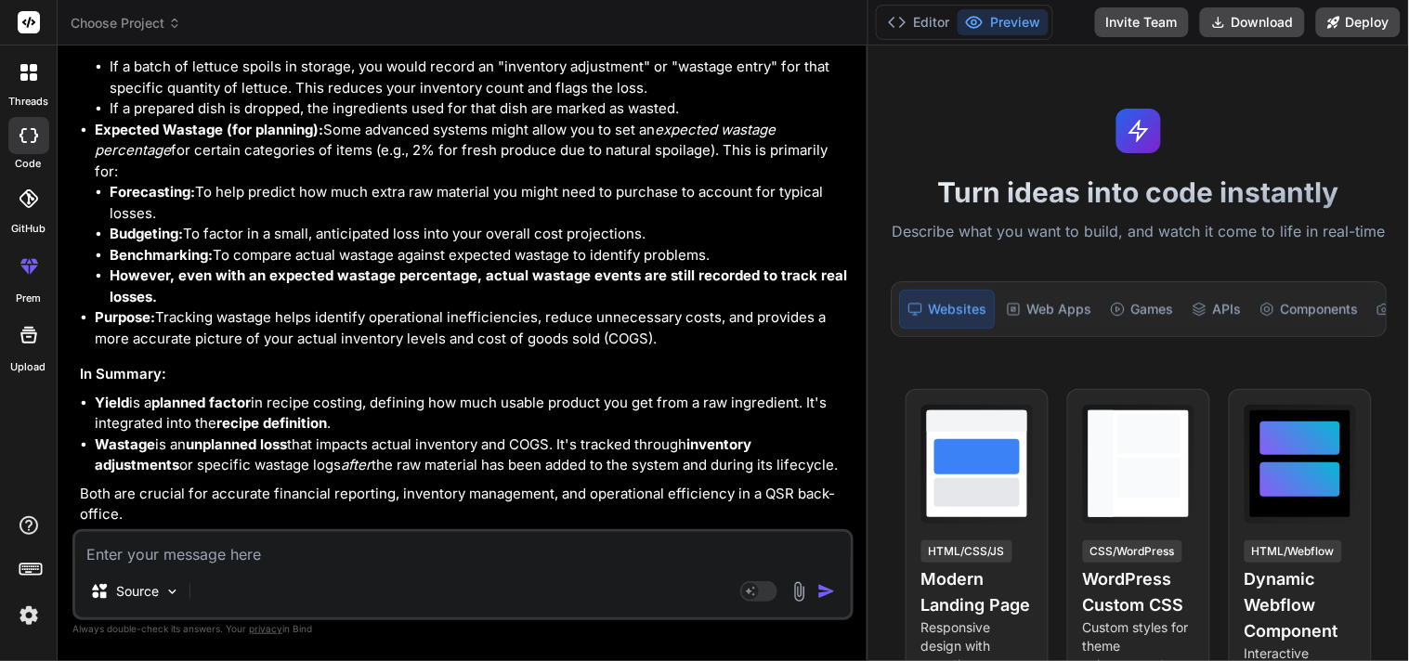
scroll to position [5900, 0]
click at [207, 565] on textarea at bounding box center [463, 548] width 776 height 33
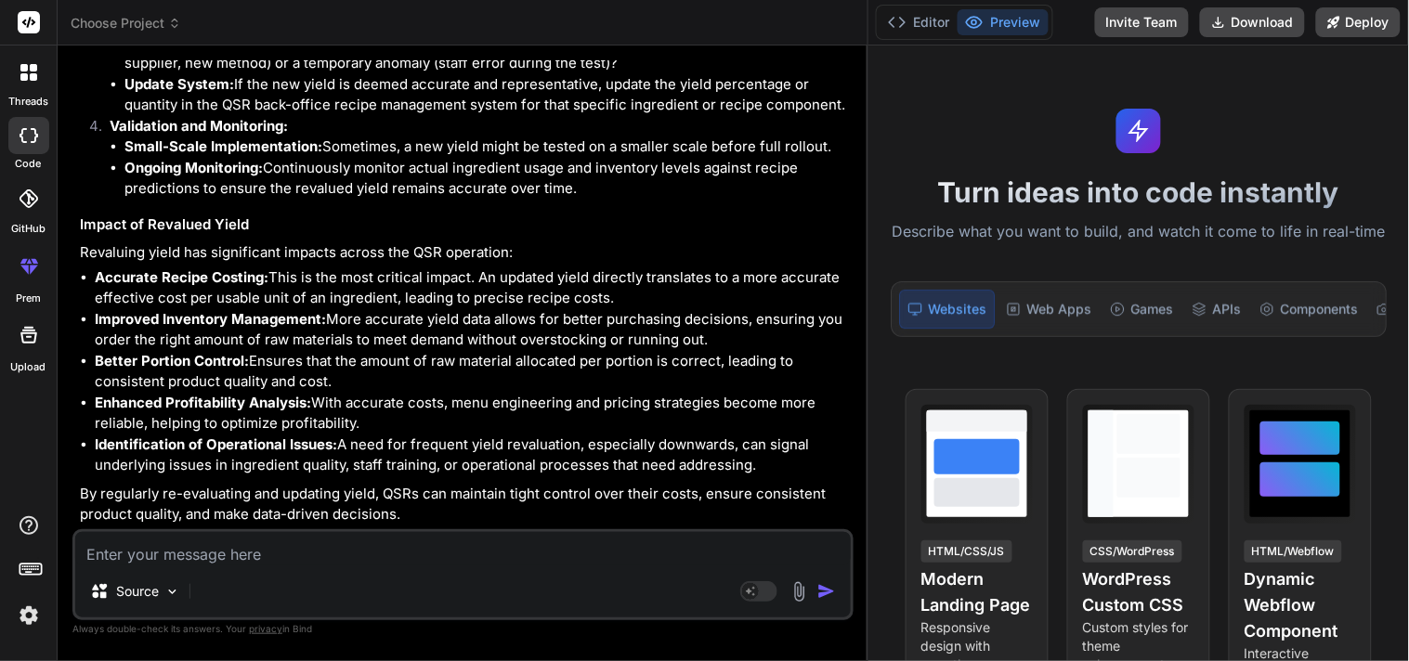
scroll to position [7677, 0]
click at [238, 555] on textarea at bounding box center [463, 548] width 776 height 33
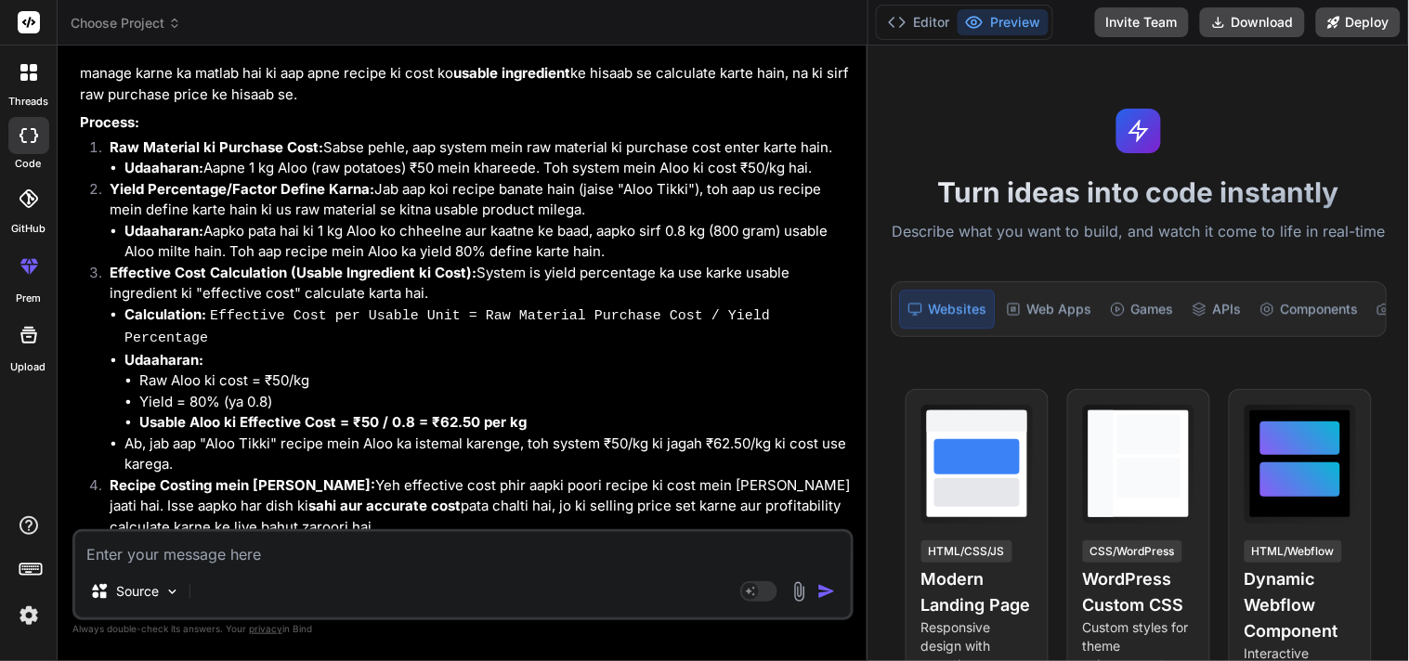
scroll to position [8386, 0]
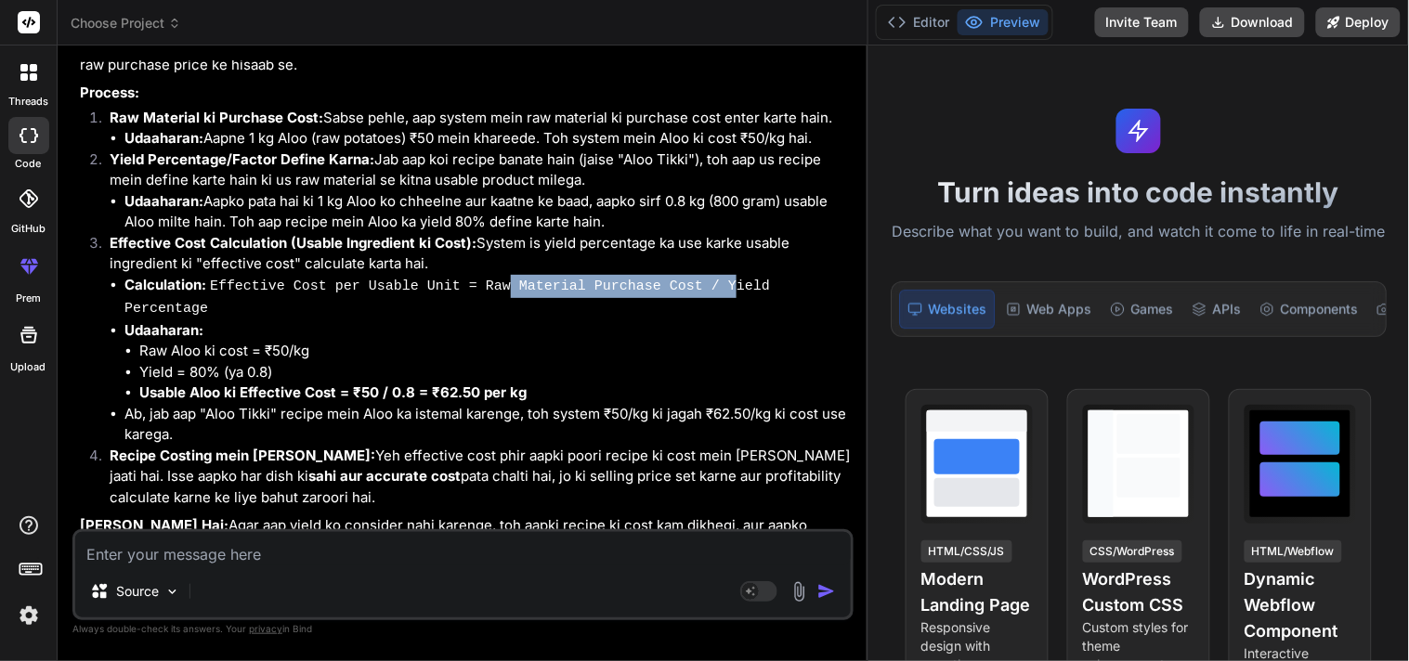
drag, startPoint x: 481, startPoint y: 337, endPoint x: 693, endPoint y: 344, distance: 211.9
click at [693, 318] on code "Effective Cost per Usable Unit = Raw Material Purchase Cost / Yield Percentage" at bounding box center [447, 298] width 646 height 39
click at [721, 369] on li "Udaaharan: Raw Aloo ki cost = ₹50/kg Yield = 80% (ya 0.8) Usable Aloo ki Effect…" at bounding box center [486, 362] width 725 height 84
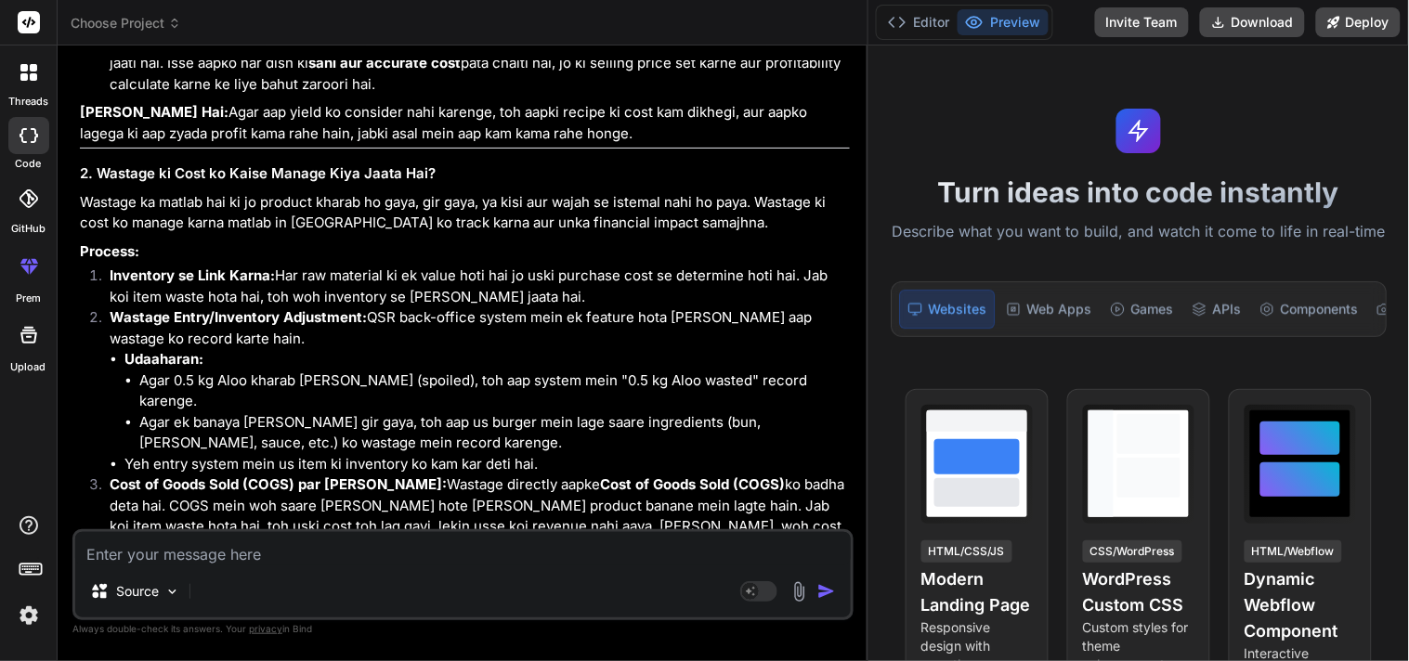
scroll to position [8902, 0]
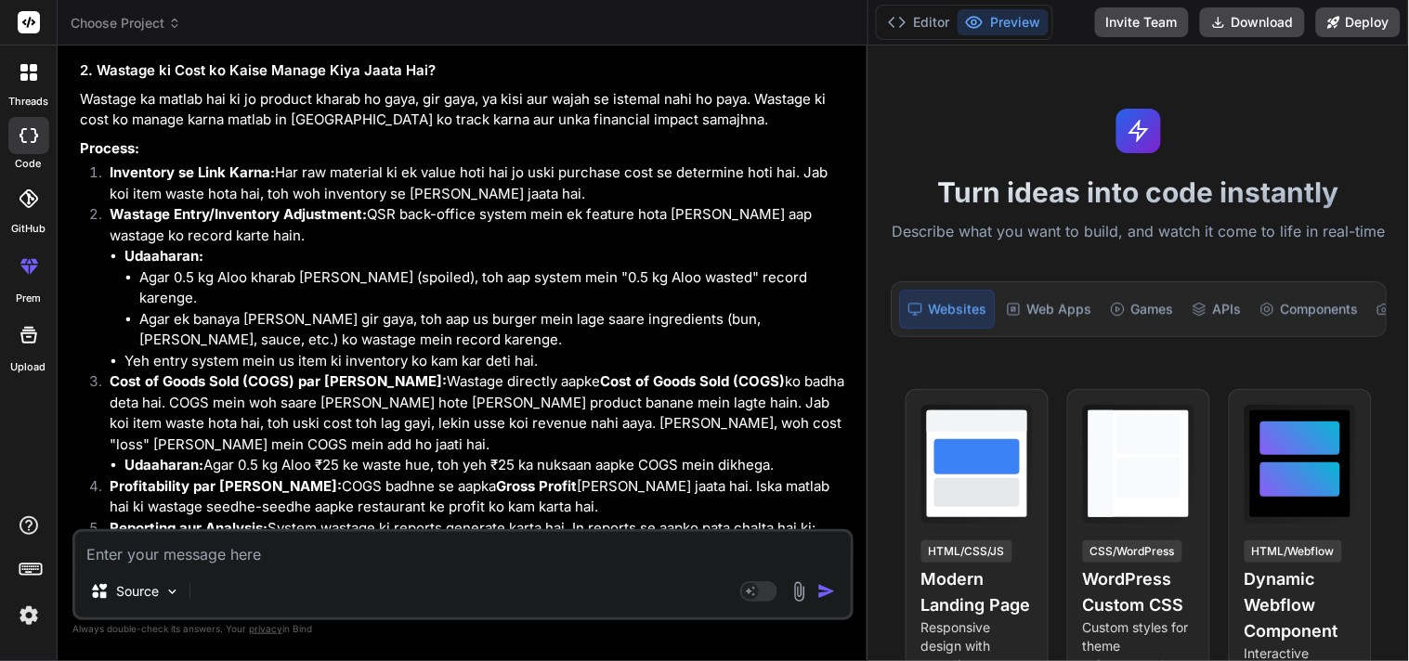
click at [394, 351] on li "Agar ek banaya [PERSON_NAME] gir gaya, toh aap us burger mein lage saare ingred…" at bounding box center [494, 330] width 711 height 42
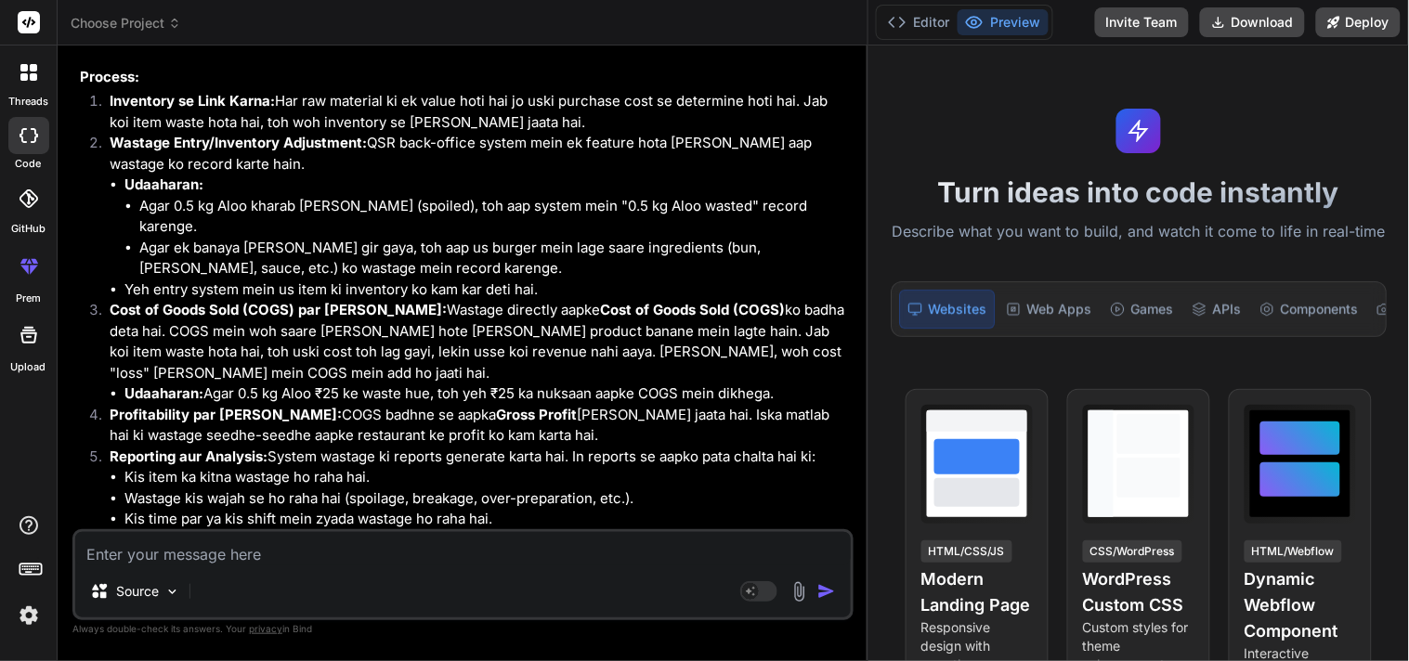
scroll to position [9005, 0]
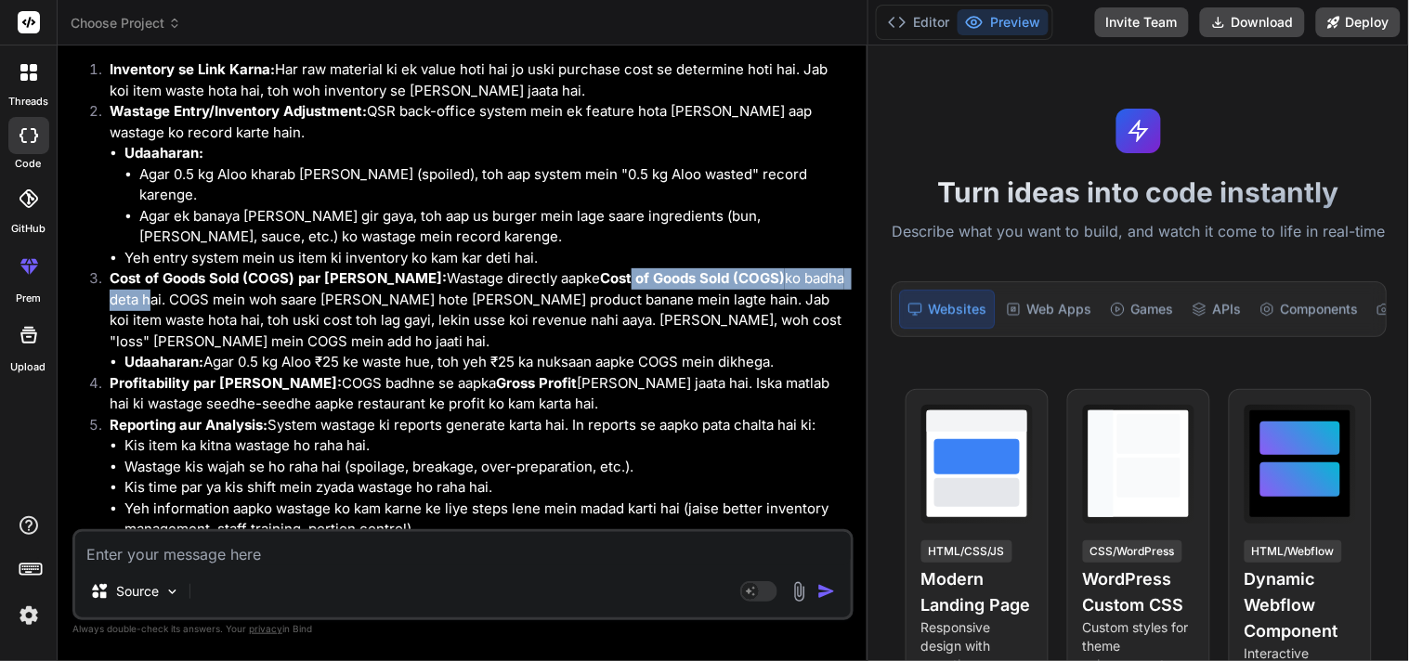
drag, startPoint x: 557, startPoint y: 289, endPoint x: 806, endPoint y: 293, distance: 249.0
click at [806, 293] on p "Cost of Goods Sold (COGS) par [PERSON_NAME]: Wastage directly aapke Cost of Goo…" at bounding box center [480, 310] width 740 height 84
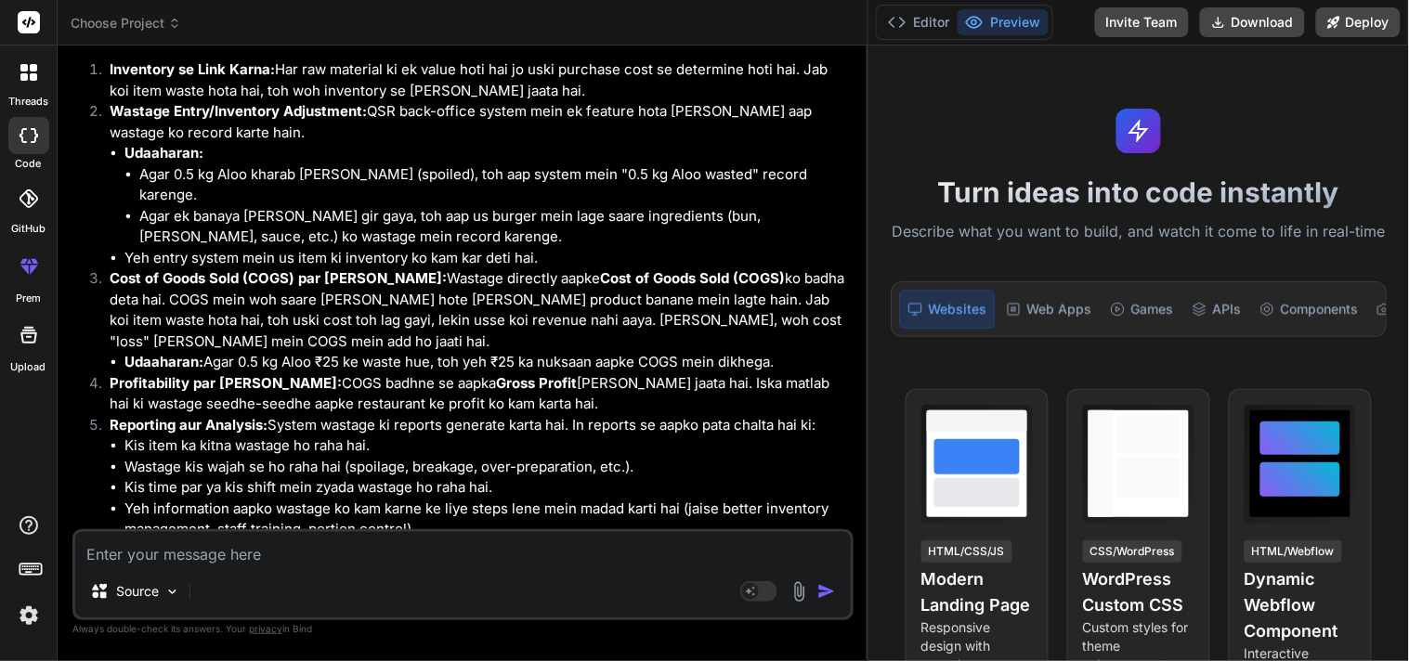
click at [280, 332] on p "Cost of Goods Sold (COGS) par [PERSON_NAME]: Wastage directly aapke Cost of Goo…" at bounding box center [480, 310] width 740 height 84
drag, startPoint x: 190, startPoint y: 312, endPoint x: 345, endPoint y: 314, distance: 154.2
click at [345, 314] on p "Cost of Goods Sold (COGS) par [PERSON_NAME]: Wastage directly aapke Cost of Goo…" at bounding box center [480, 310] width 740 height 84
click at [358, 352] on p "Cost of Goods Sold (COGS) par [PERSON_NAME]: Wastage directly aapke Cost of Goo…" at bounding box center [480, 310] width 740 height 84
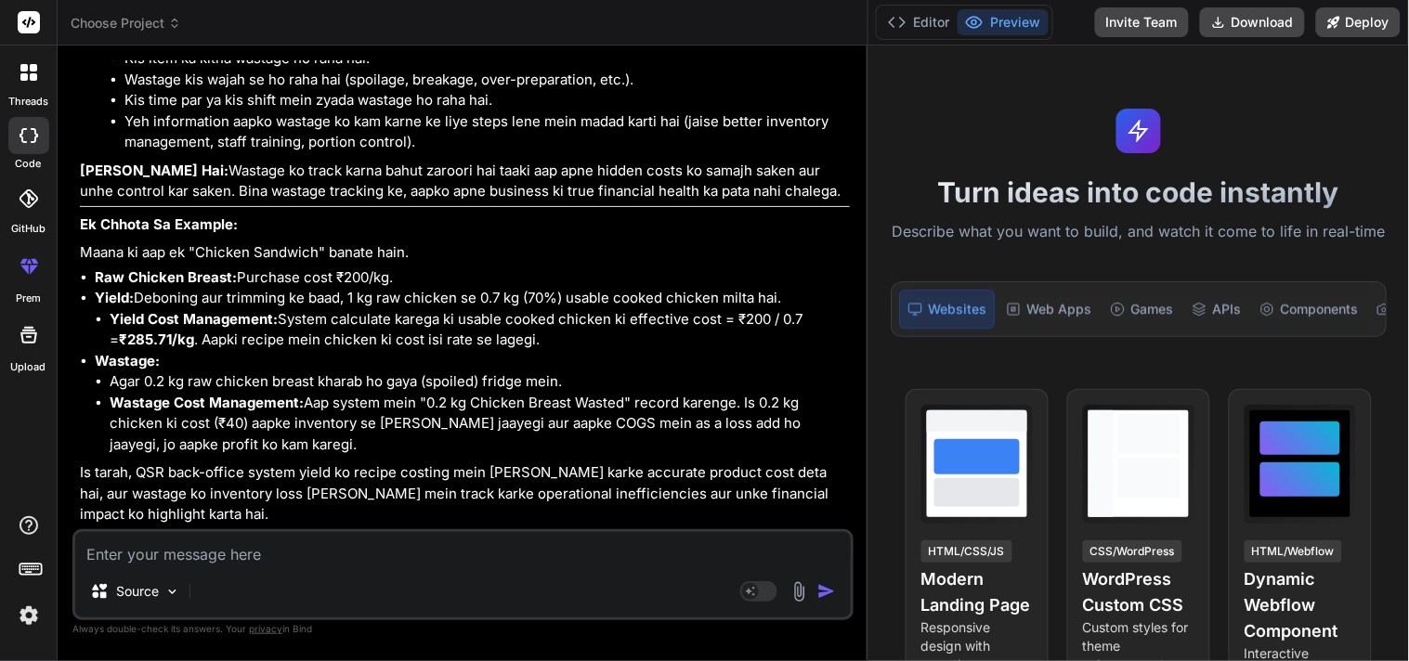
scroll to position [9404, 0]
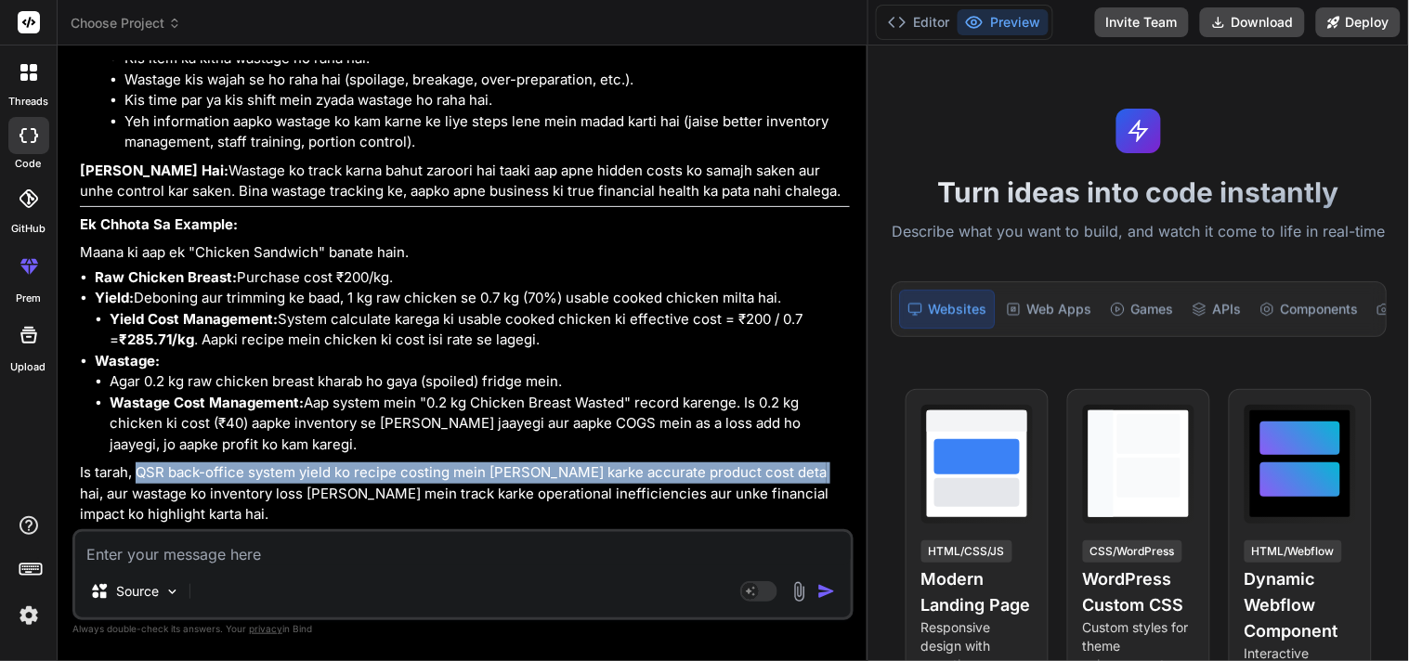
drag, startPoint x: 137, startPoint y: 470, endPoint x: 801, endPoint y: 478, distance: 663.3
click at [801, 478] on p "Is tarah, QSR back-office system yield ko recipe costing mein [PERSON_NAME] kar…" at bounding box center [465, 494] width 770 height 63
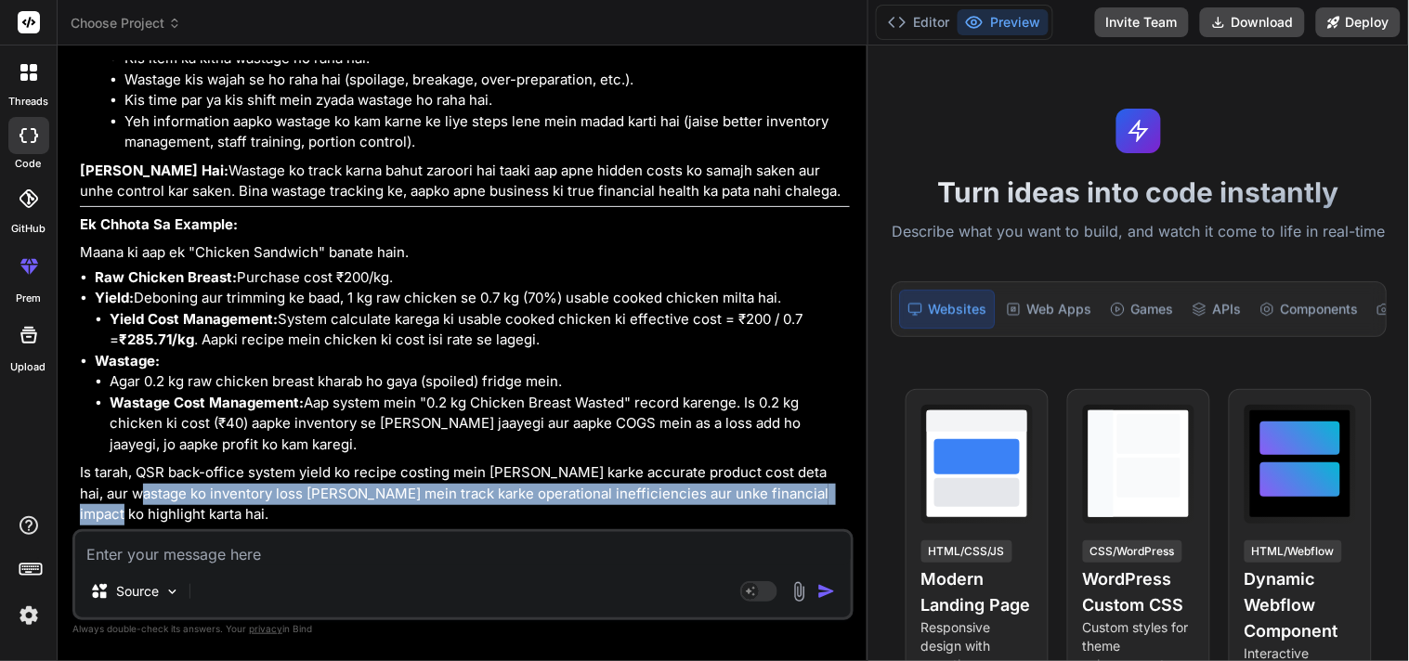
drag, startPoint x: 139, startPoint y: 495, endPoint x: 837, endPoint y: 498, distance: 697.6
click at [837, 498] on p "Is tarah, QSR back-office system yield ko recipe costing mein [PERSON_NAME] kar…" at bounding box center [465, 494] width 770 height 63
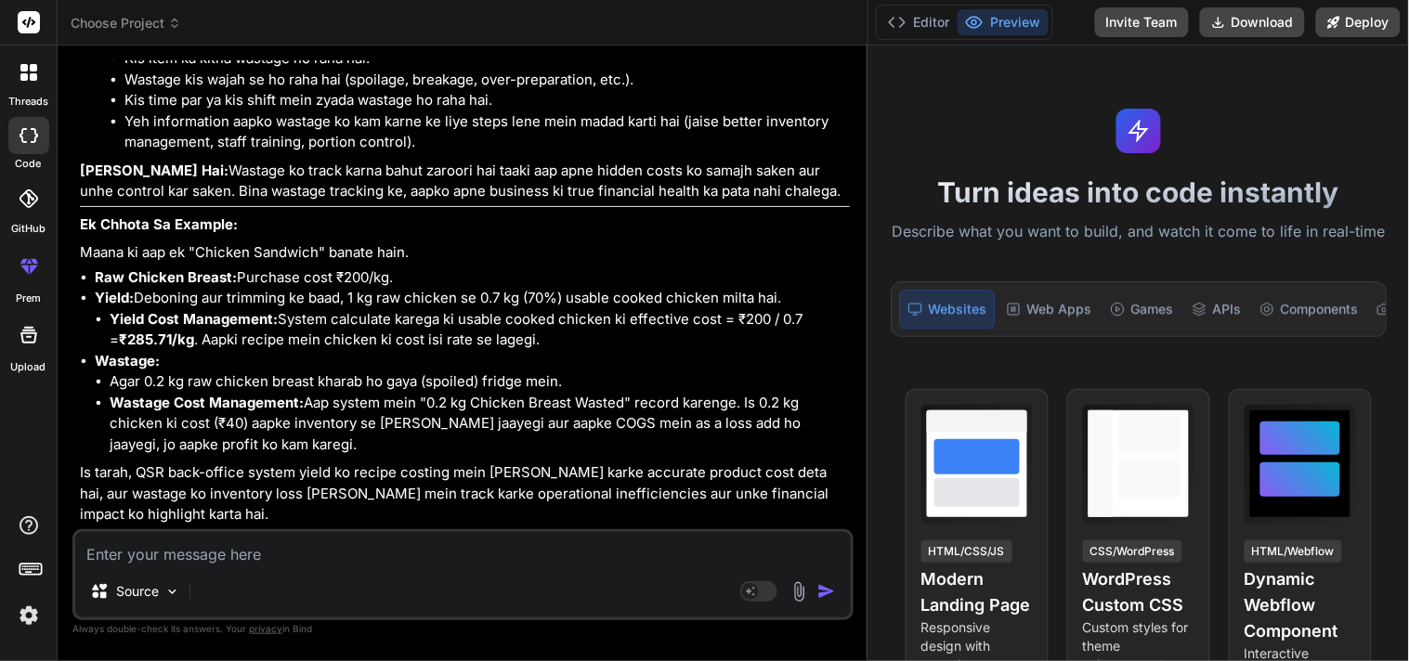
click at [262, 520] on p "Is tarah, QSR back-office system yield ko recipe costing mein [PERSON_NAME] kar…" at bounding box center [465, 494] width 770 height 63
click at [581, 358] on p "Wastage:" at bounding box center [472, 361] width 755 height 21
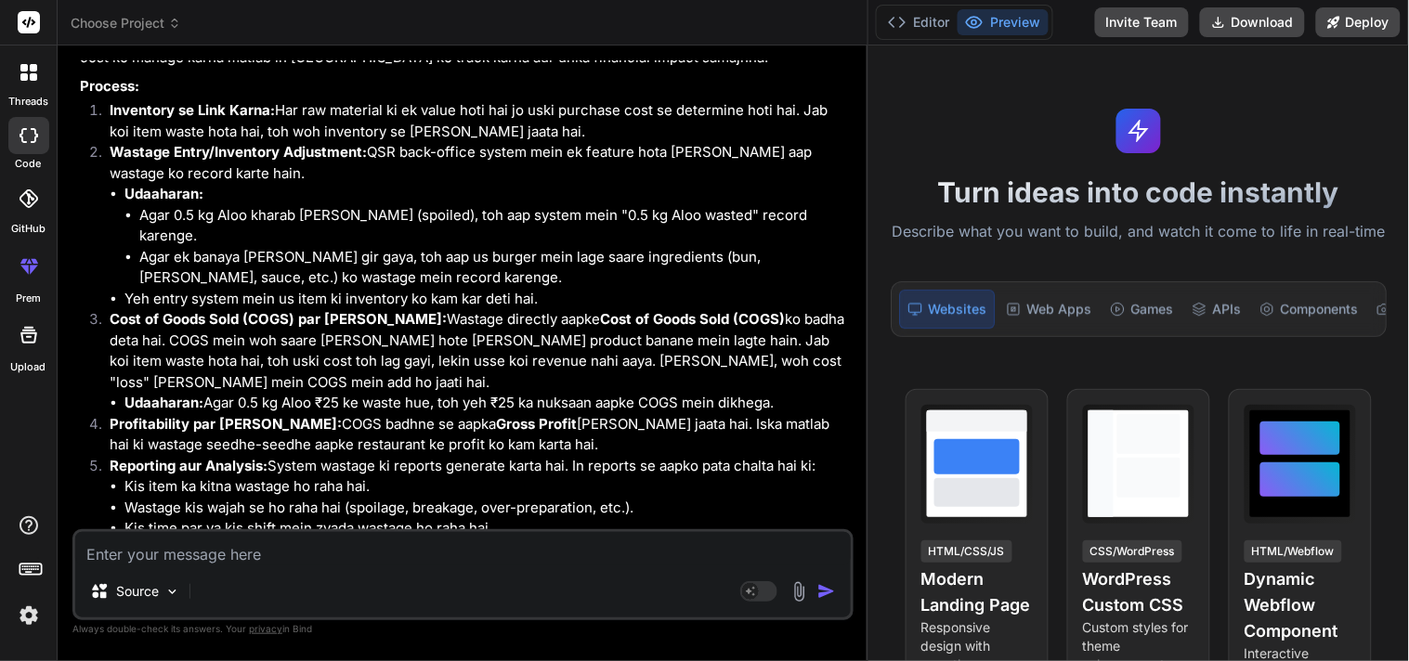
scroll to position [9095, 0]
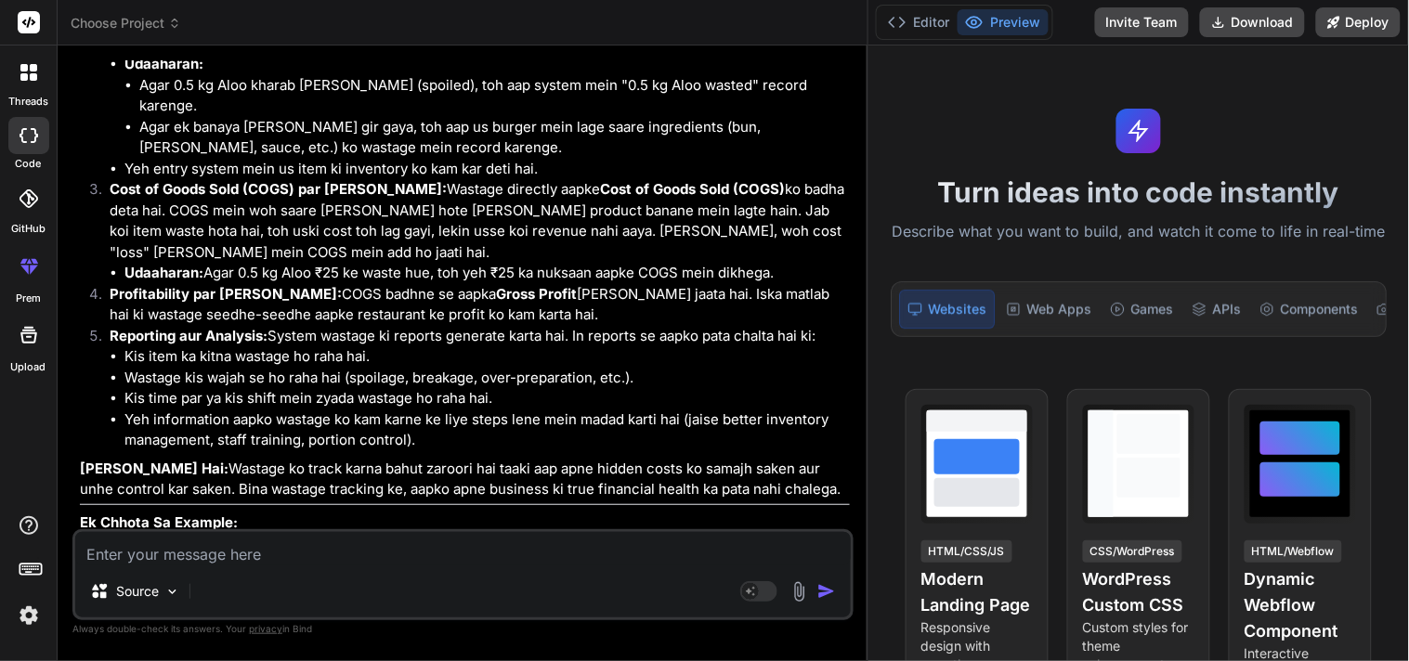
click at [184, 558] on textarea at bounding box center [463, 548] width 776 height 33
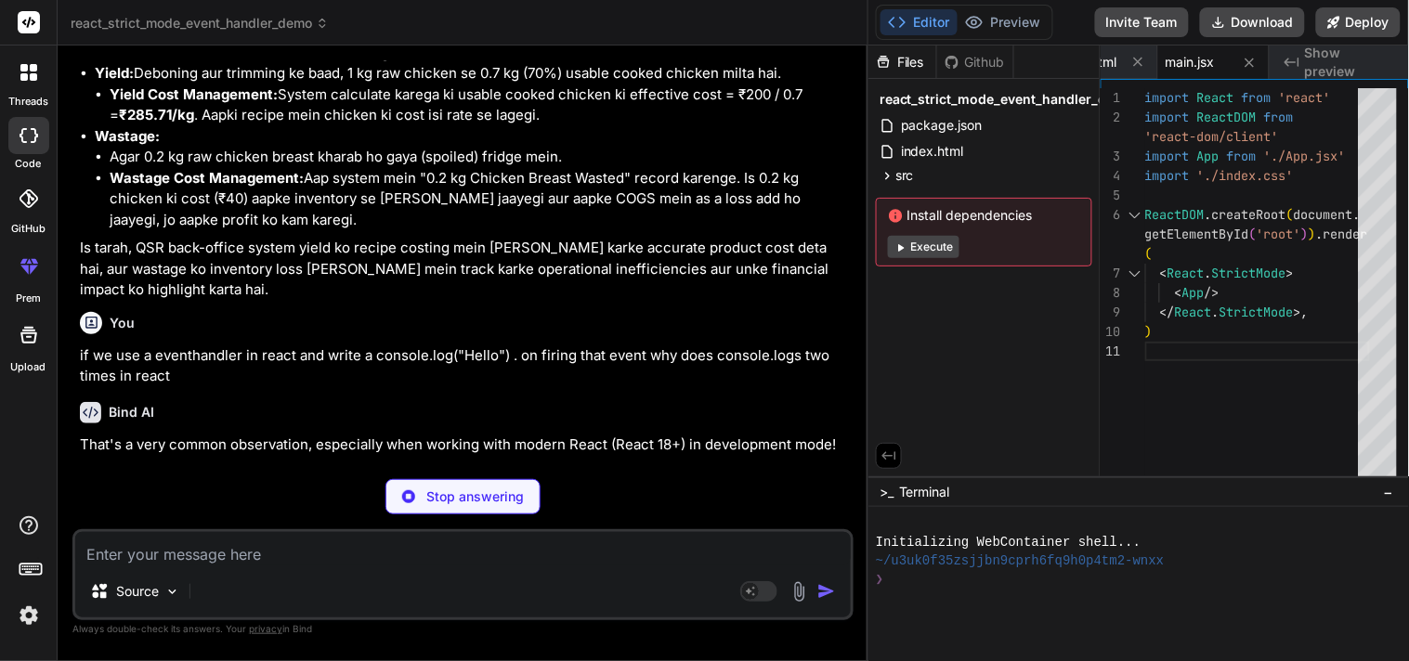
scroll to position [0, 294]
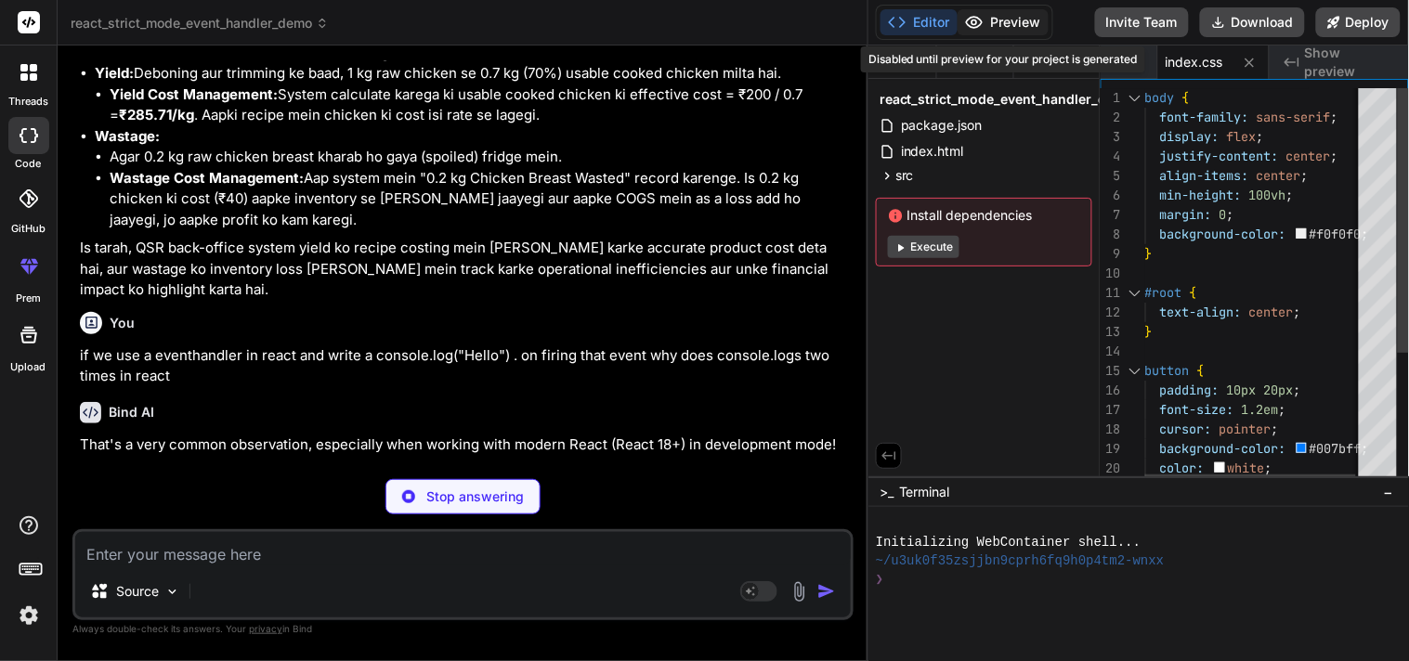
click at [1019, 17] on button "Preview" at bounding box center [1003, 22] width 91 height 26
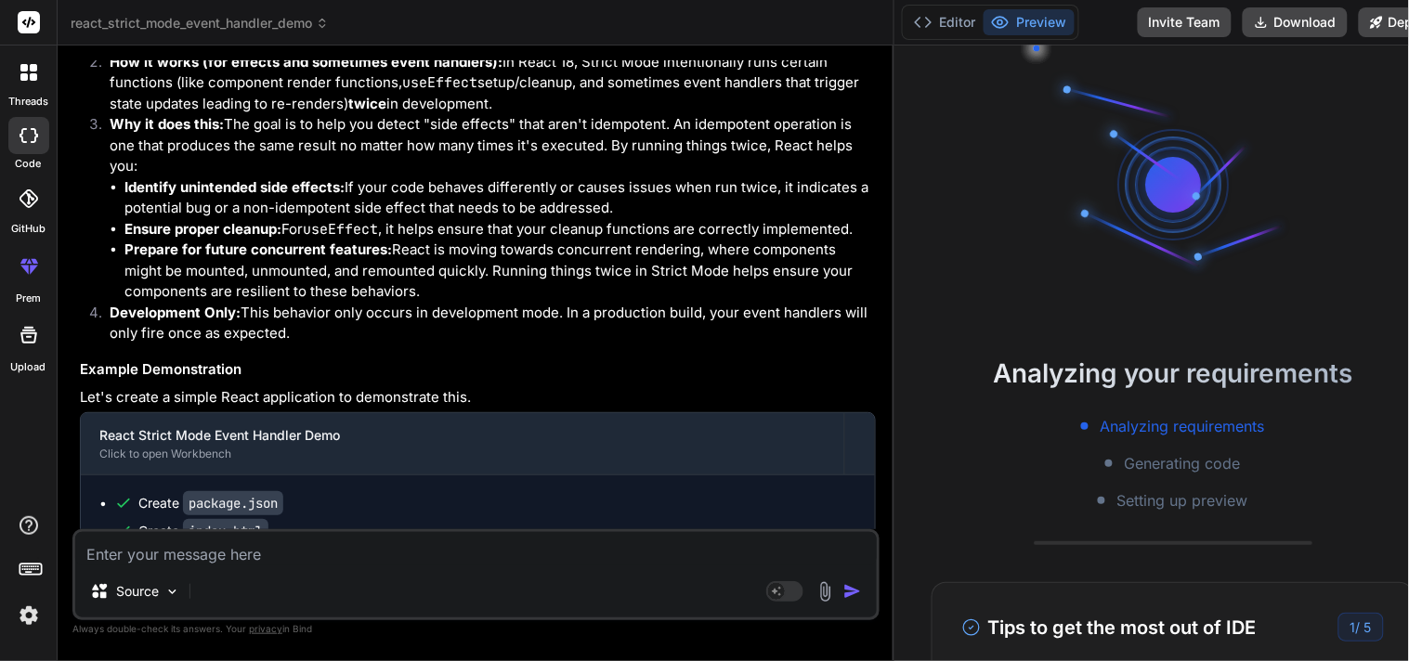
scroll to position [10046, 0]
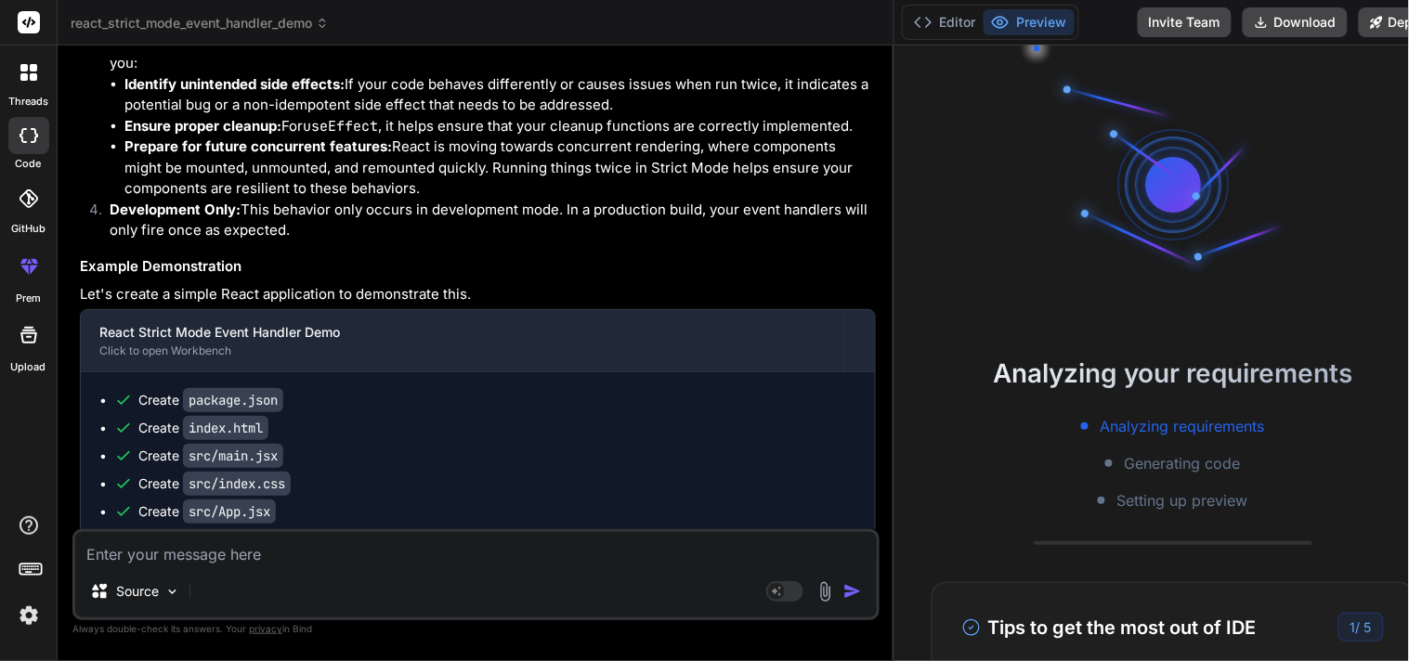
click at [628, 200] on li "Why it does this: The goal is to help you detect "side effects" that aren't ide…" at bounding box center [485, 105] width 781 height 189
copy li "idempotent"
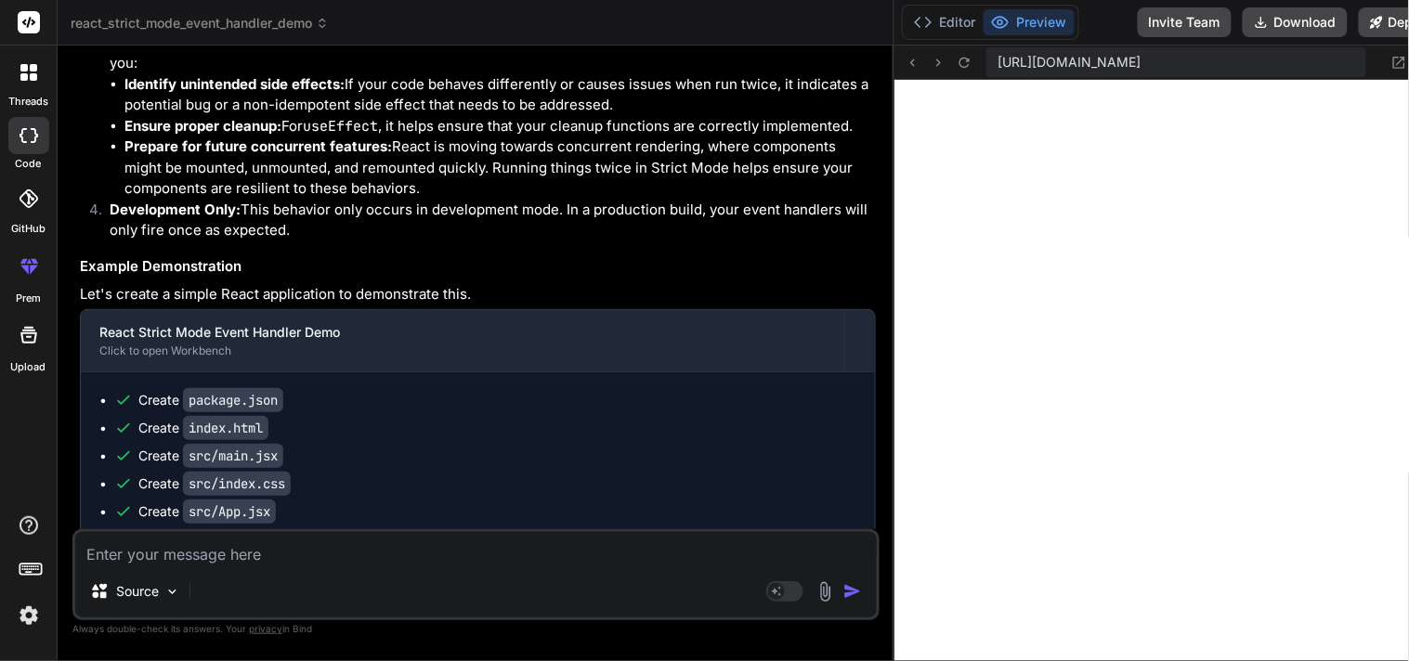
scroll to position [557, 0]
click at [285, 137] on li "Ensure proper cleanup: For useEffect , it helps ensure that your cleanup functi…" at bounding box center [499, 126] width 751 height 21
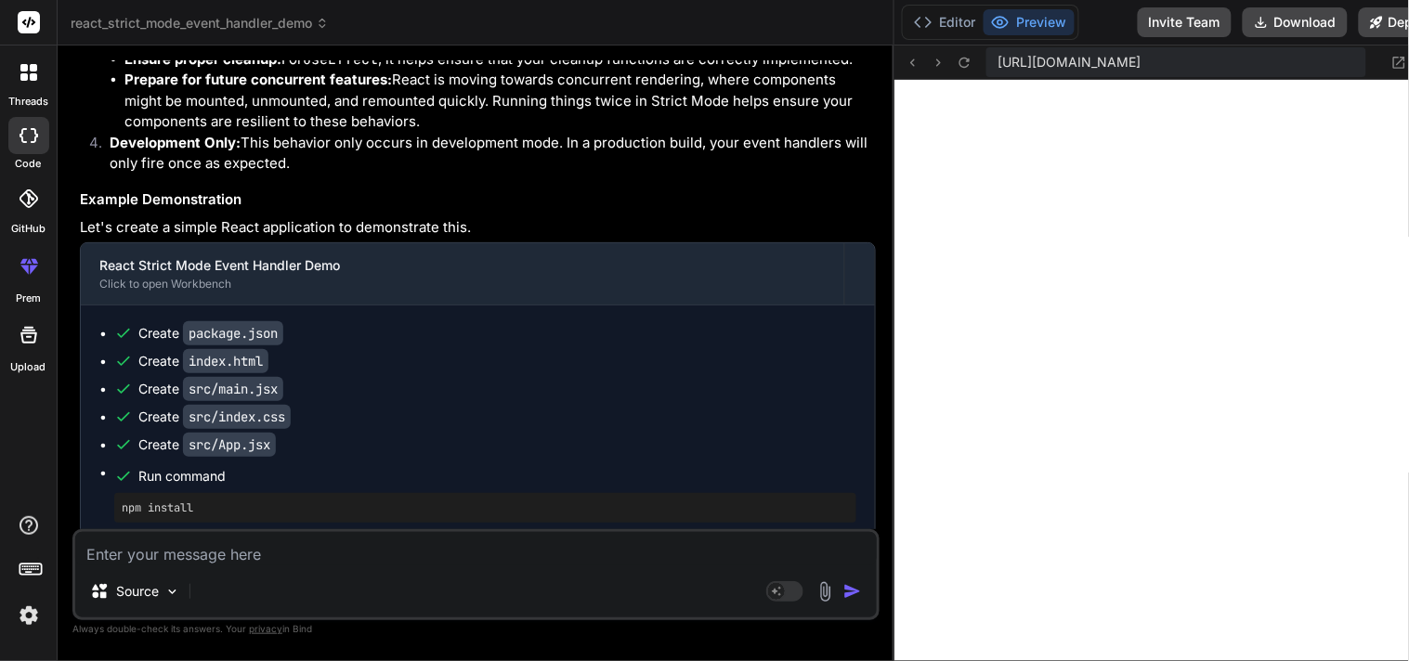
scroll to position [10149, 0]
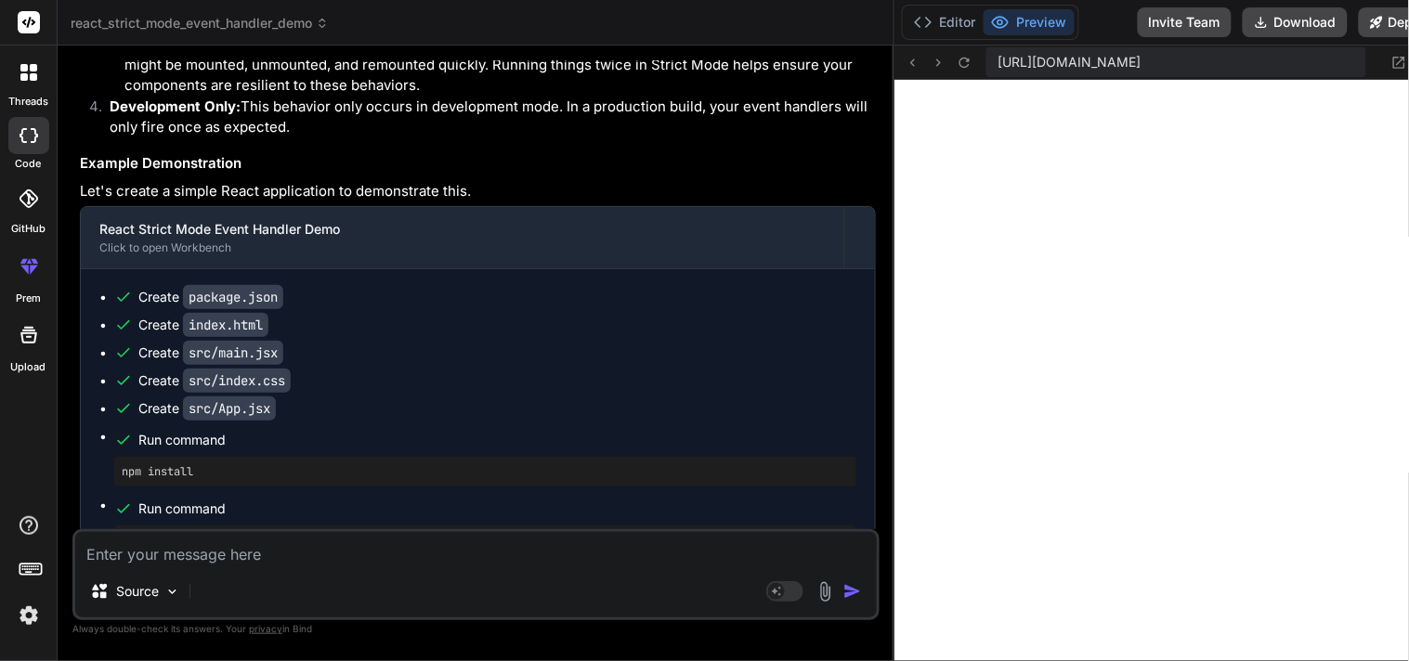
drag, startPoint x: 112, startPoint y: 216, endPoint x: 599, endPoint y: 211, distance: 486.8
click at [599, 97] on li "Why it does this: The goal is to help you detect "side effects" that aren't ide…" at bounding box center [485, 2] width 781 height 189
click at [665, 97] on li "Why it does this: The goal is to help you detect "side effects" that aren't ide…" at bounding box center [485, 2] width 781 height 189
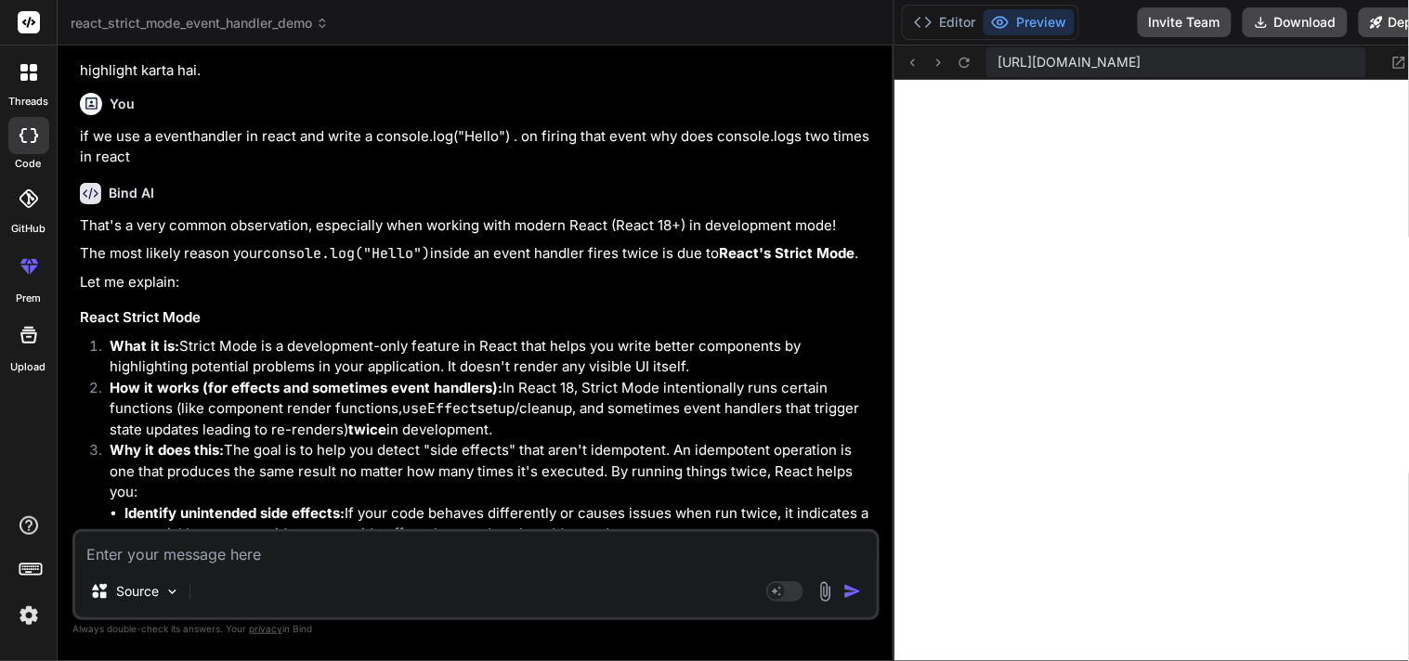
scroll to position [9633, 0]
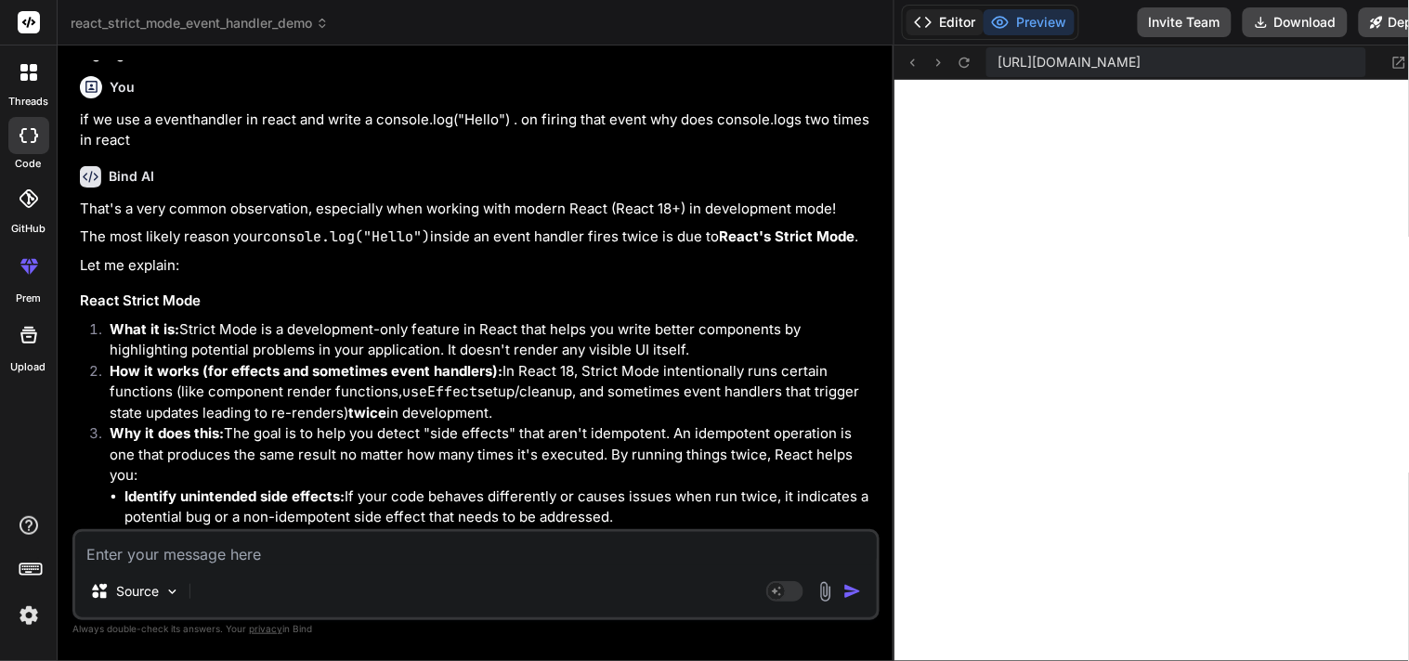
click at [930, 29] on button "Editor" at bounding box center [945, 22] width 77 height 26
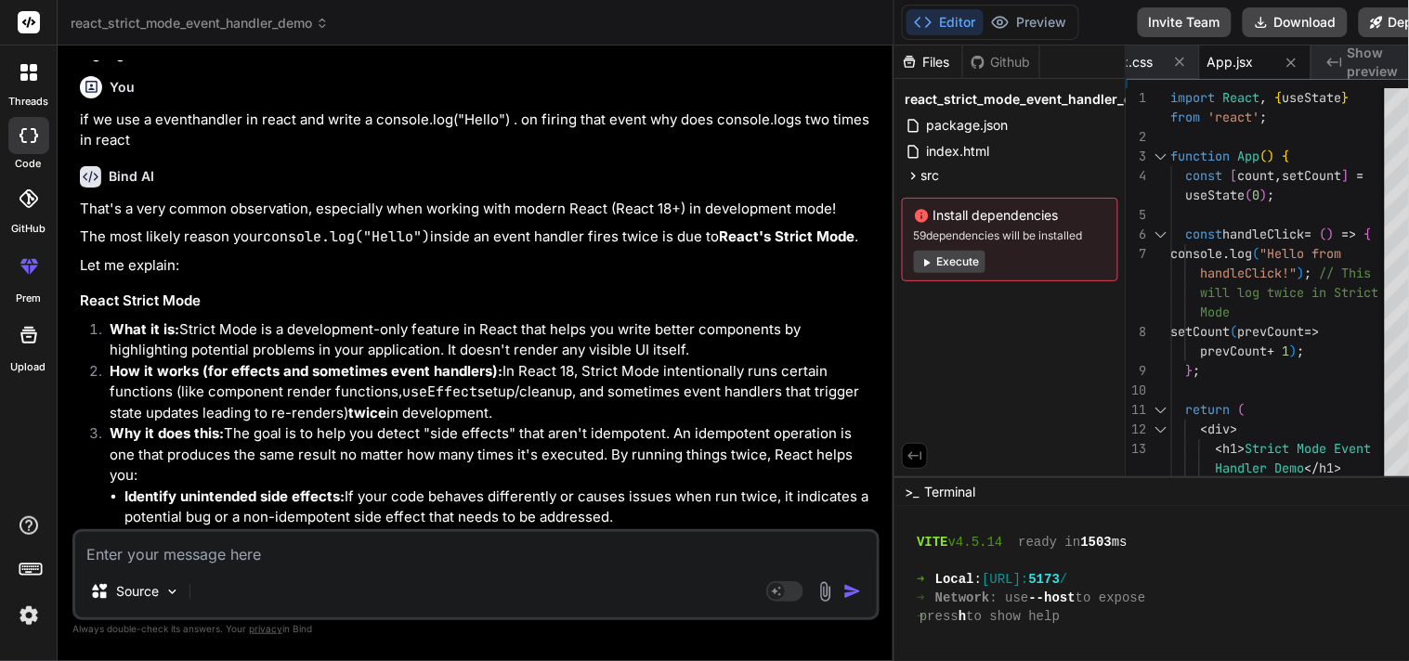
click at [565, 151] on div "You if we use a eventhandler in react and write a console.log("Hello") . on fir…" at bounding box center [478, 110] width 796 height 83
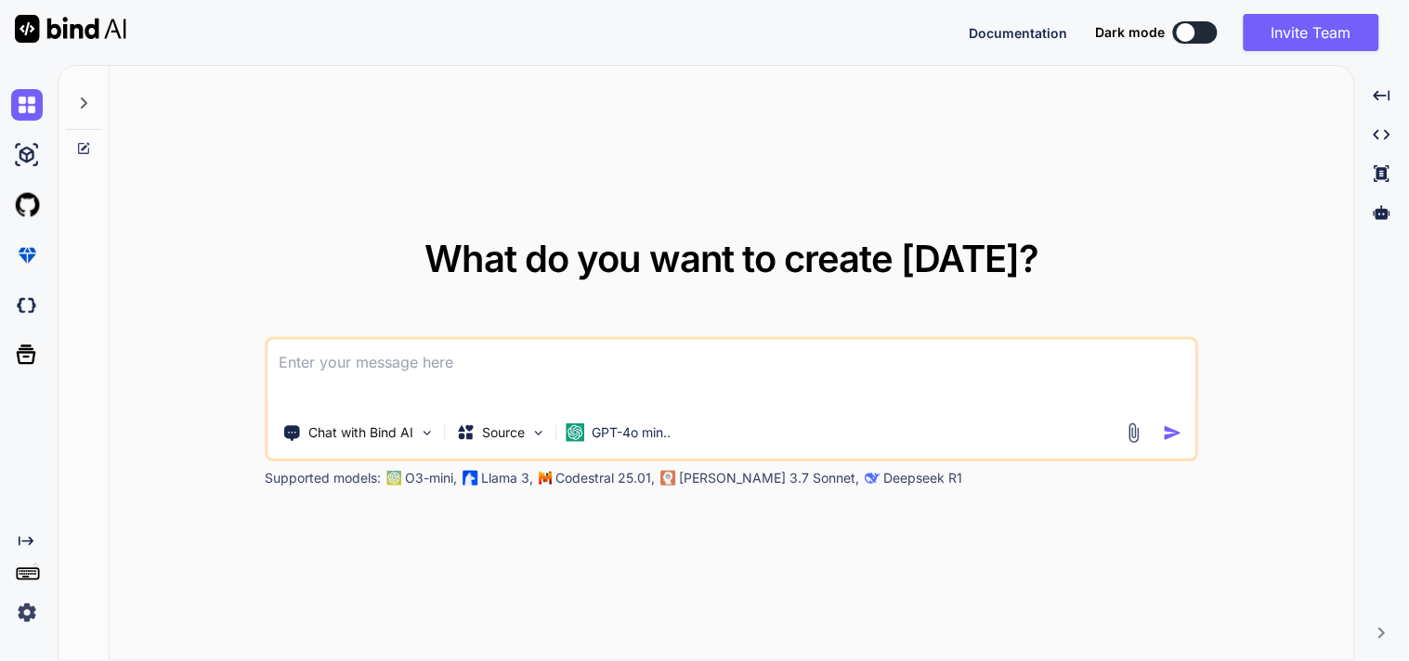
type textarea "x"
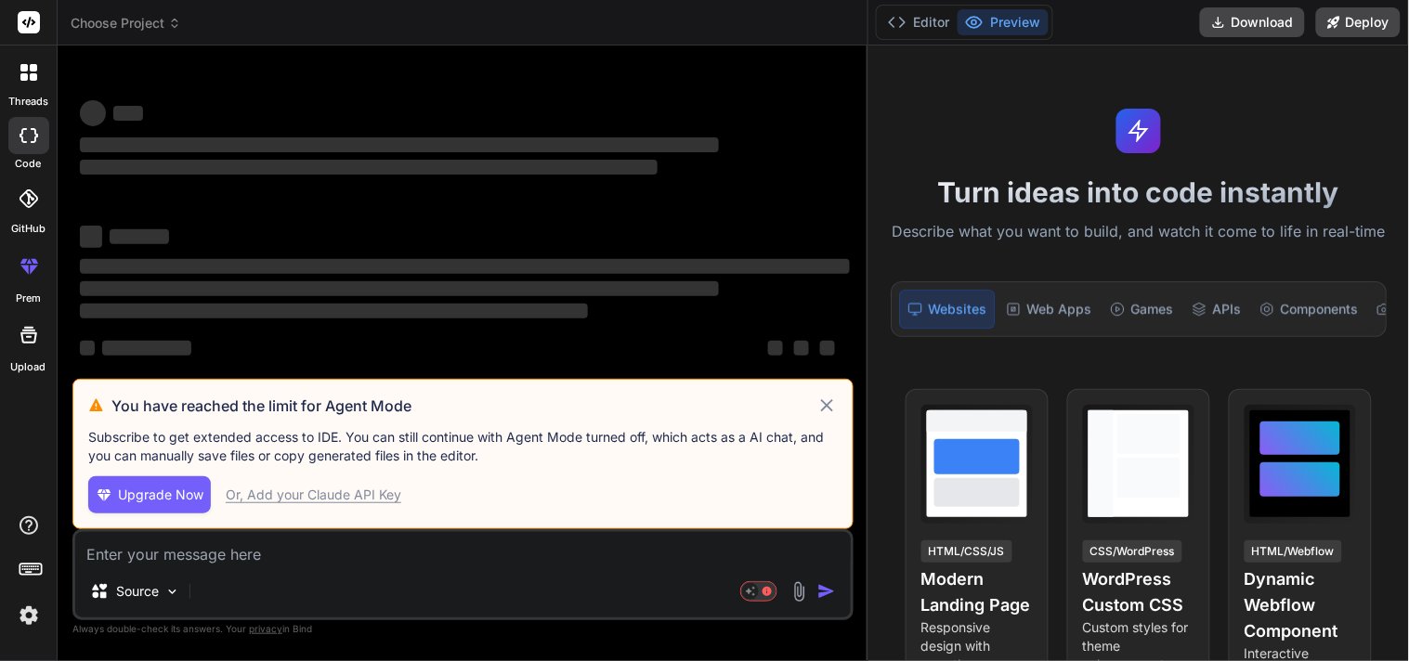
drag, startPoint x: 502, startPoint y: 170, endPoint x: 899, endPoint y: 168, distance: 397.6
click at [899, 168] on div "Choose Project Created with Pixso. Bind AI Web Search Created with Pixso. Code …" at bounding box center [734, 330] width 1352 height 661
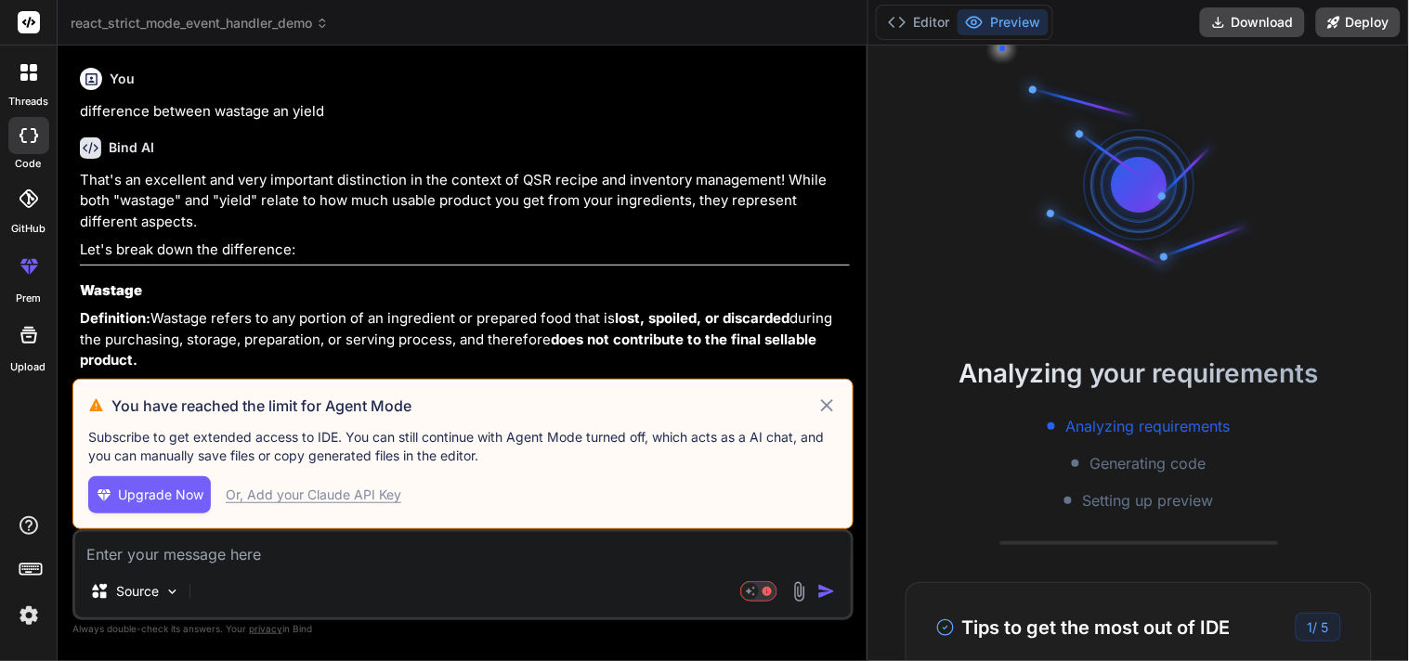
scroll to position [37, 0]
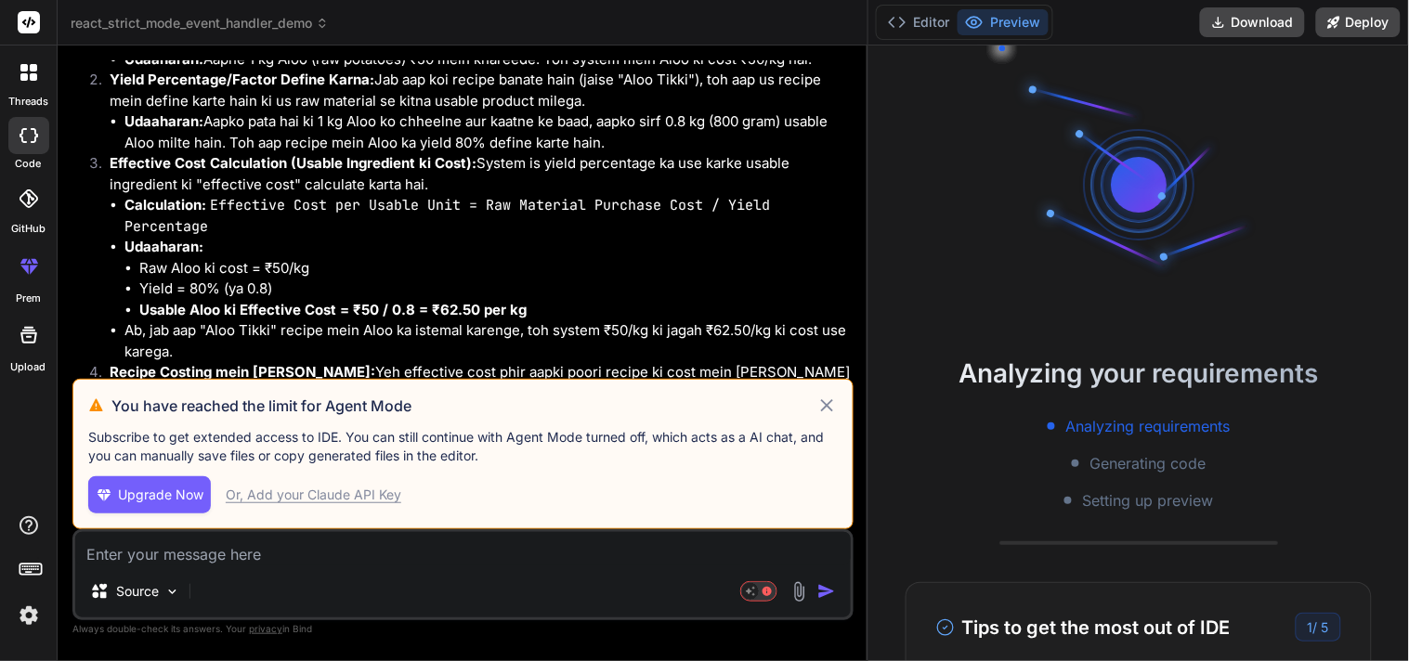
click at [818, 411] on icon at bounding box center [826, 406] width 21 height 22
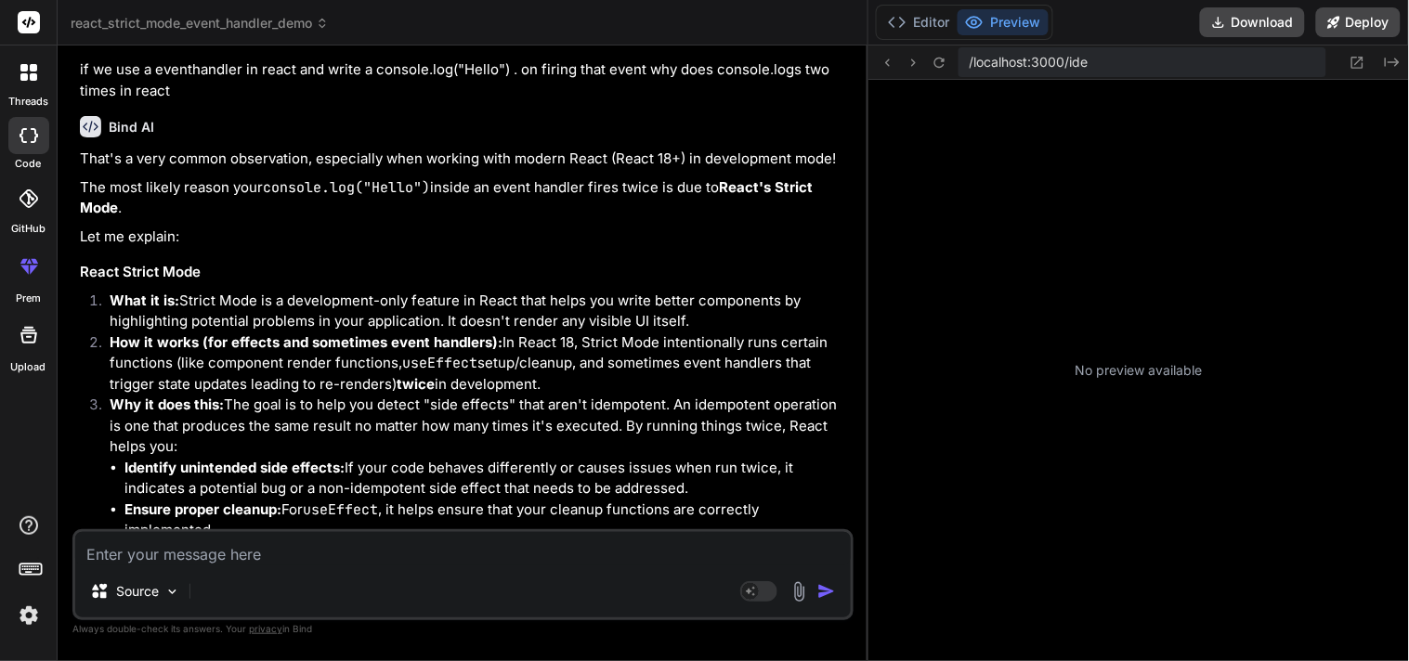
scroll to position [260, 0]
type textarea "x"
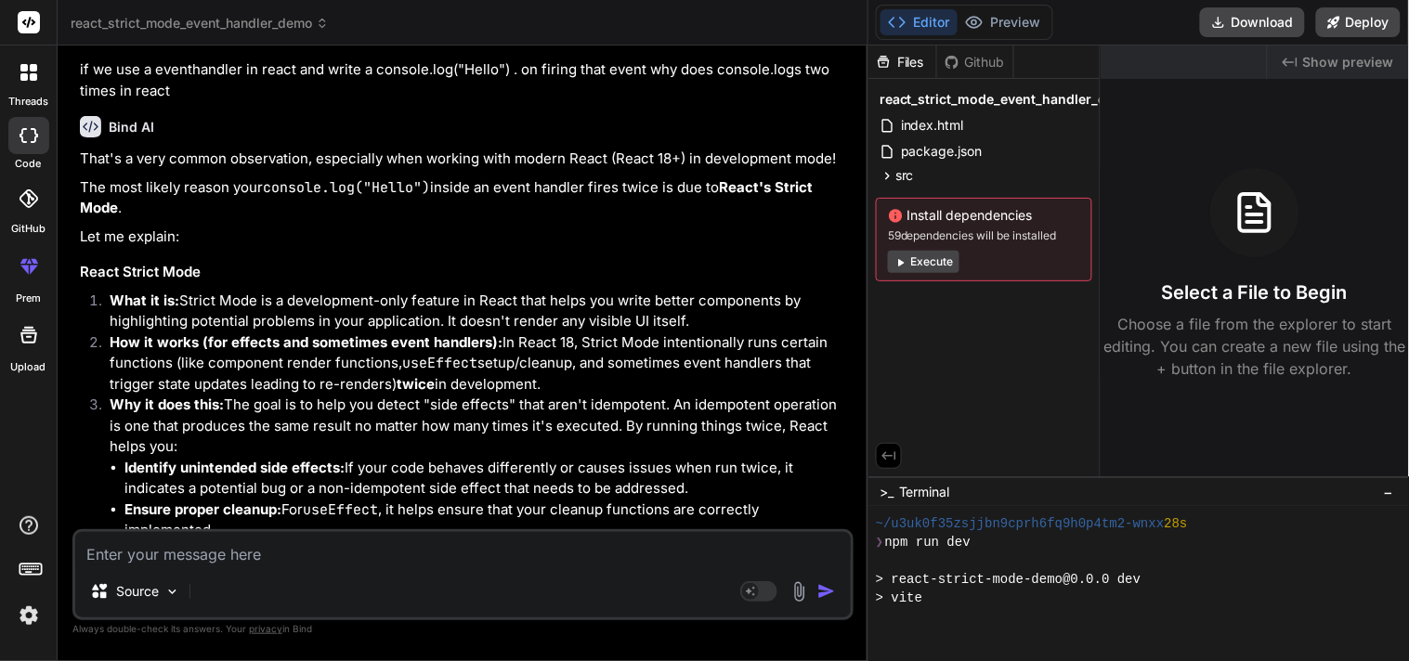
scroll to position [372, 0]
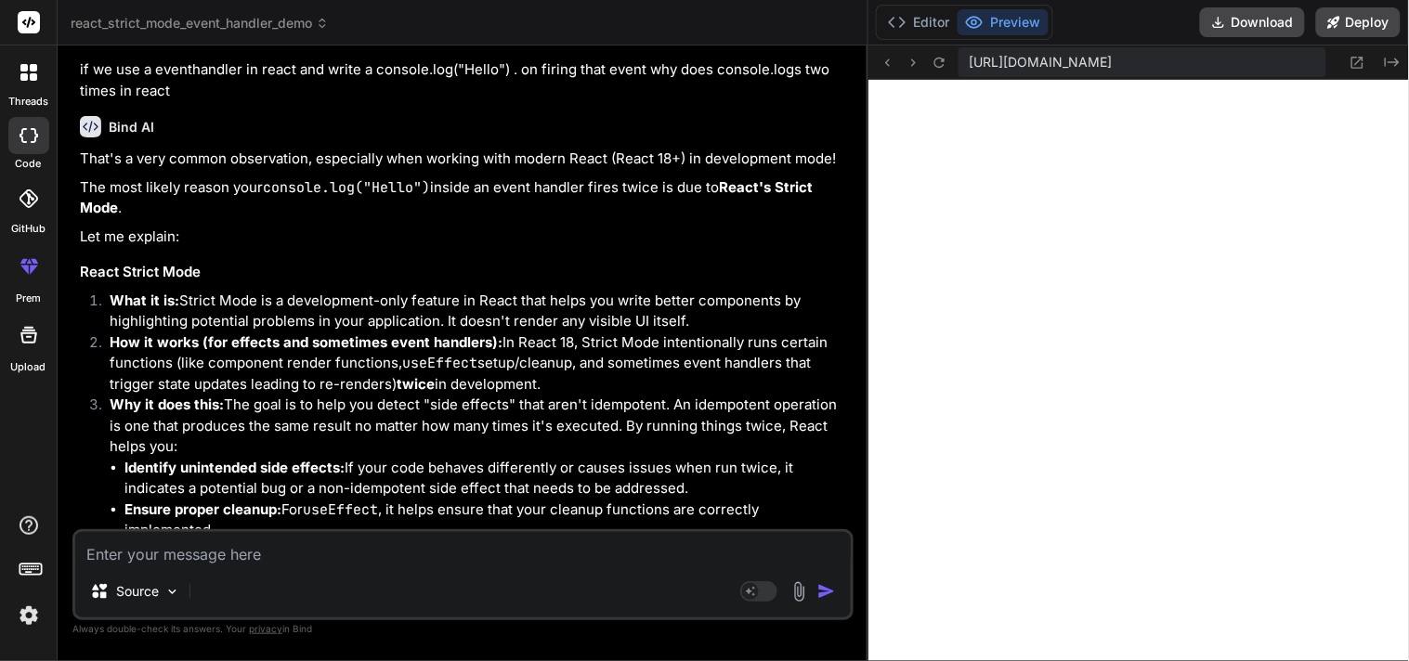
click at [764, 52] on div "Bind AI Web Search Created with Pixso. Code Generator You difference between wa…" at bounding box center [463, 353] width 811 height 615
